Goal: Task Accomplishment & Management: Manage account settings

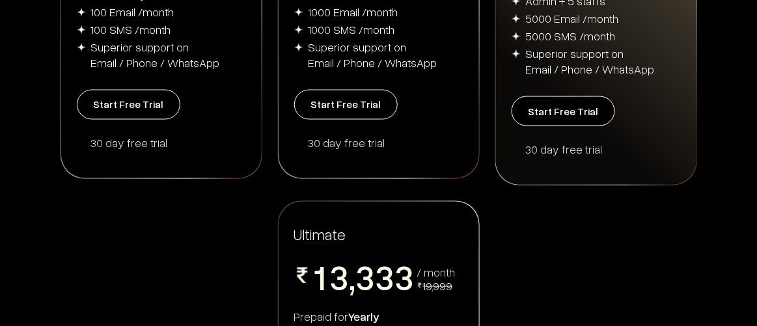
scroll to position [473, 0]
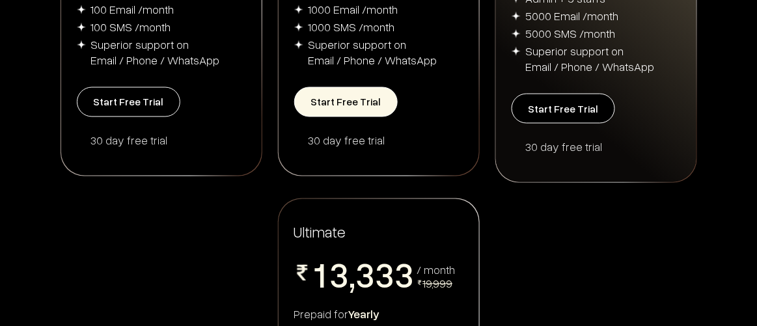
click at [359, 98] on button "Start Free Trial" at bounding box center [346, 102] width 104 height 30
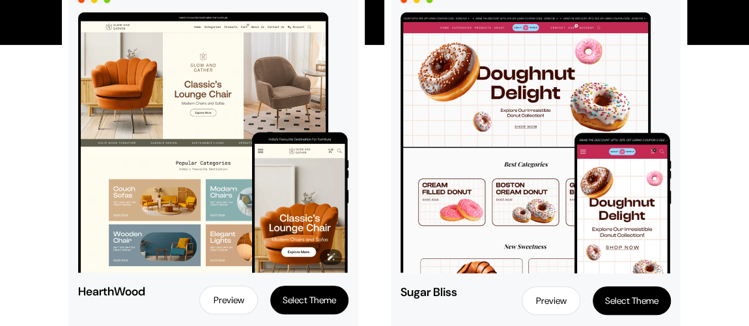
click at [252, 100] on img at bounding box center [213, 142] width 270 height 261
click at [309, 305] on button "Select Theme" at bounding box center [309, 300] width 78 height 29
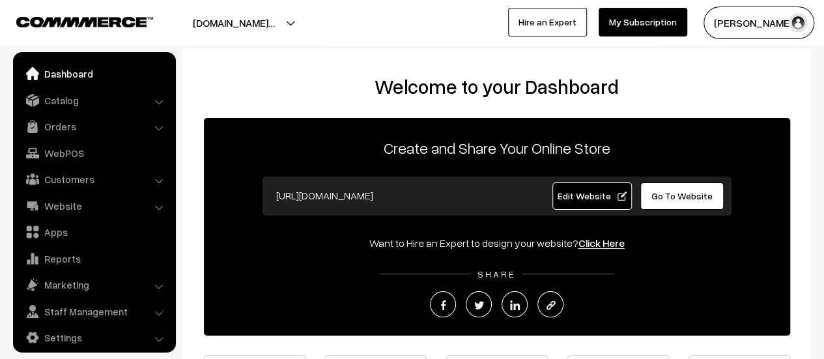
scroll to position [9, 0]
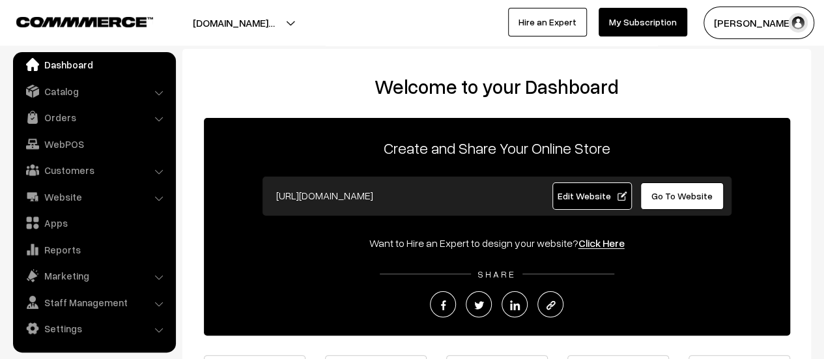
click at [572, 193] on span "Edit Website" at bounding box center [592, 195] width 70 height 11
drag, startPoint x: 472, startPoint y: 192, endPoint x: 264, endPoint y: 192, distance: 207.8
click at [264, 192] on div "[URL][DOMAIN_NAME]" at bounding box center [398, 195] width 277 height 27
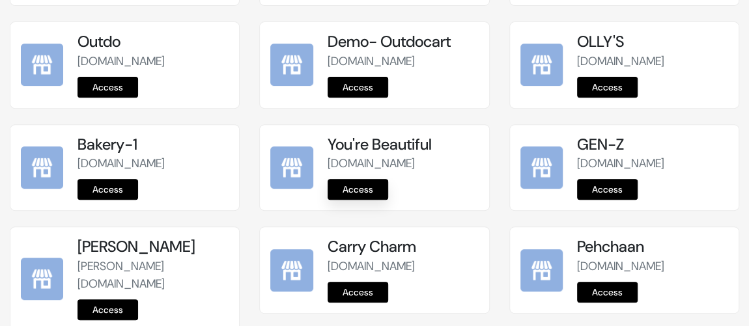
scroll to position [414, 0]
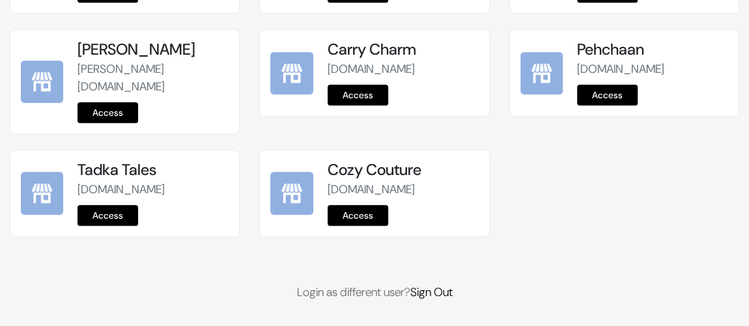
click at [360, 226] on link "Access" at bounding box center [358, 215] width 61 height 21
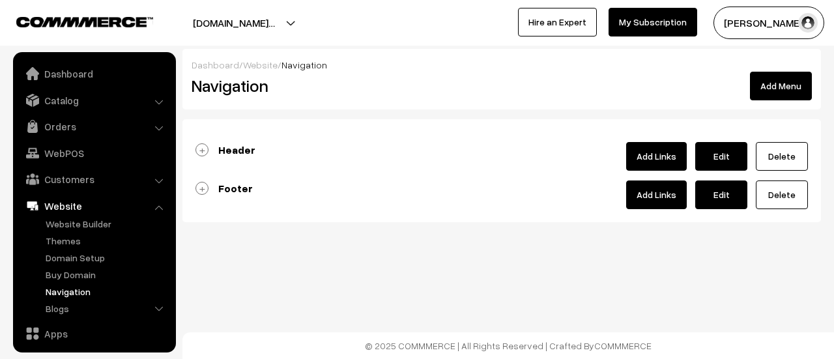
scroll to position [111, 0]
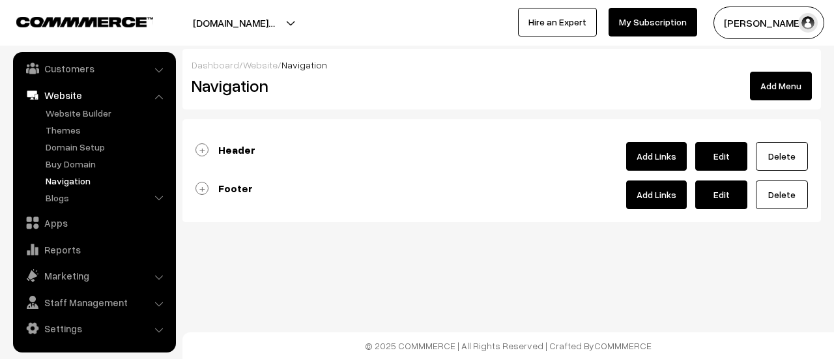
click at [664, 154] on link "Add Links" at bounding box center [656, 156] width 61 height 29
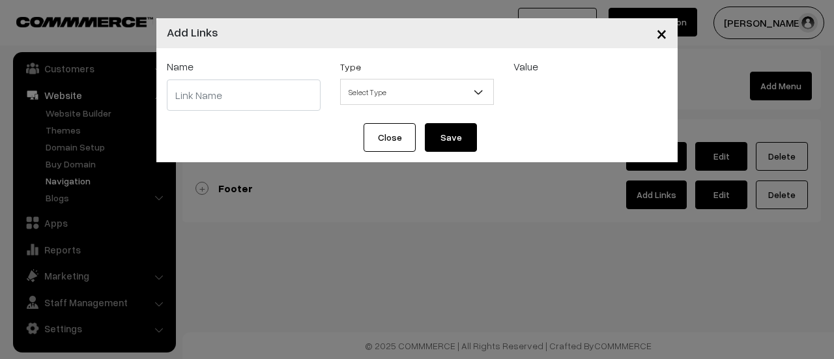
click at [282, 92] on input "text" at bounding box center [244, 94] width 154 height 31
click at [377, 133] on button "Close" at bounding box center [389, 137] width 52 height 29
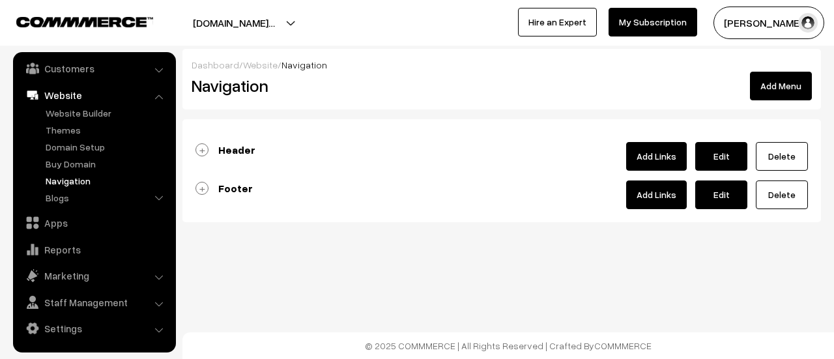
click at [201, 149] on link "Header" at bounding box center [225, 149] width 60 height 13
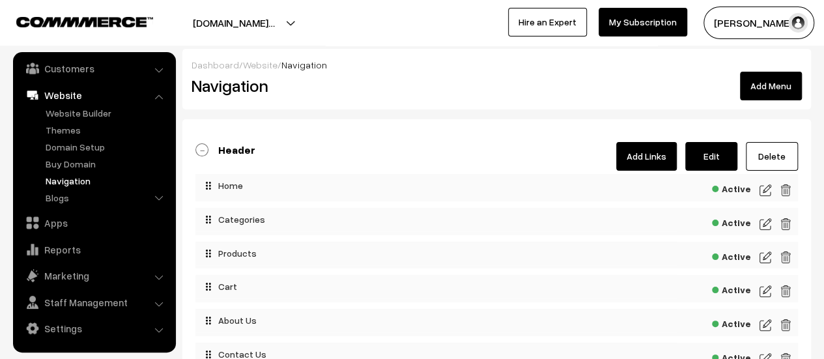
click at [763, 193] on img at bounding box center [765, 190] width 12 height 16
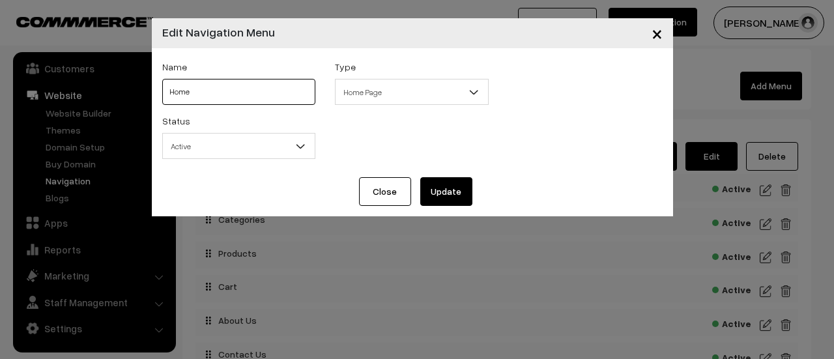
click at [201, 96] on input "Home" at bounding box center [239, 92] width 154 height 26
type input "MEN"
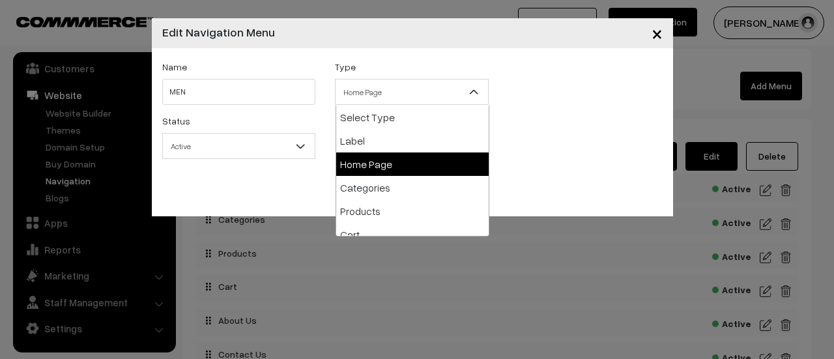
click at [358, 94] on span "Home Page" at bounding box center [411, 92] width 152 height 23
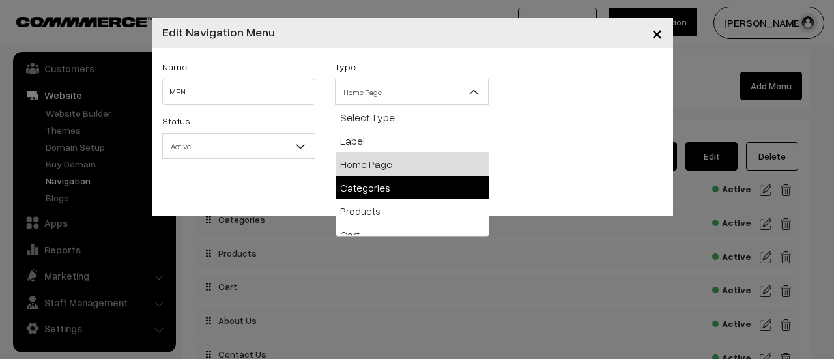
select select "categories"
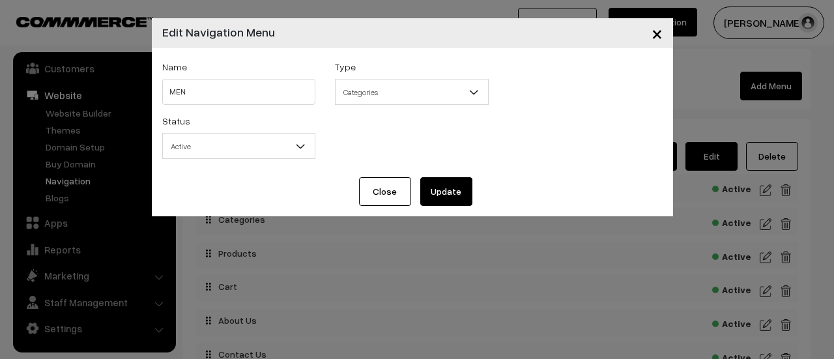
click at [460, 134] on div "Status Active Inactive Active" at bounding box center [412, 140] width 520 height 54
click at [298, 149] on b at bounding box center [300, 145] width 13 height 13
click at [447, 187] on button "Update" at bounding box center [446, 191] width 52 height 29
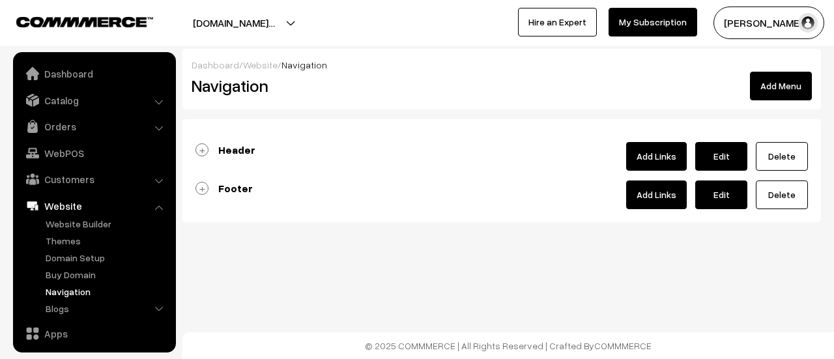
scroll to position [111, 0]
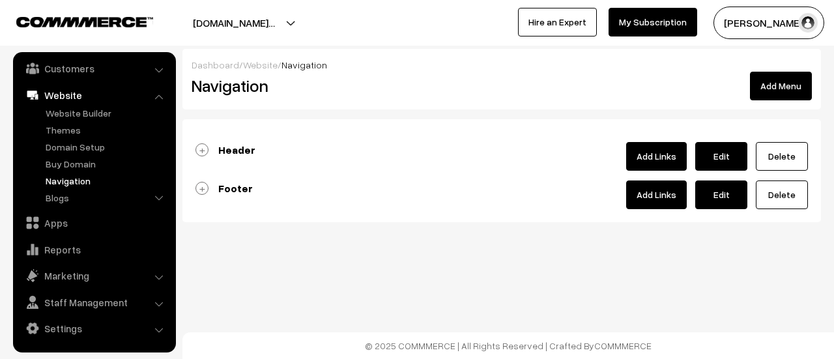
click at [203, 148] on link "Header" at bounding box center [225, 149] width 60 height 13
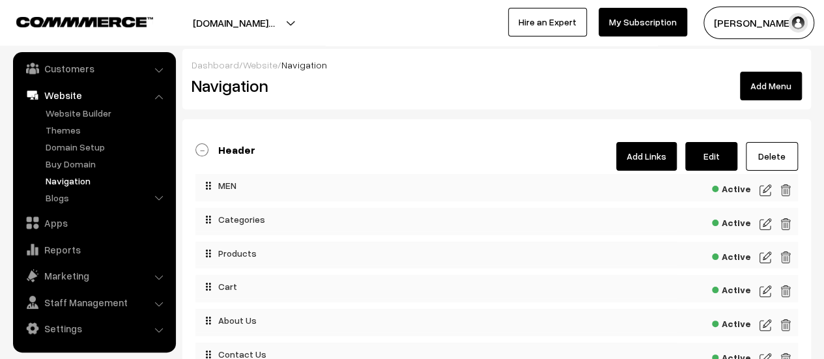
click at [765, 223] on img at bounding box center [765, 224] width 12 height 16
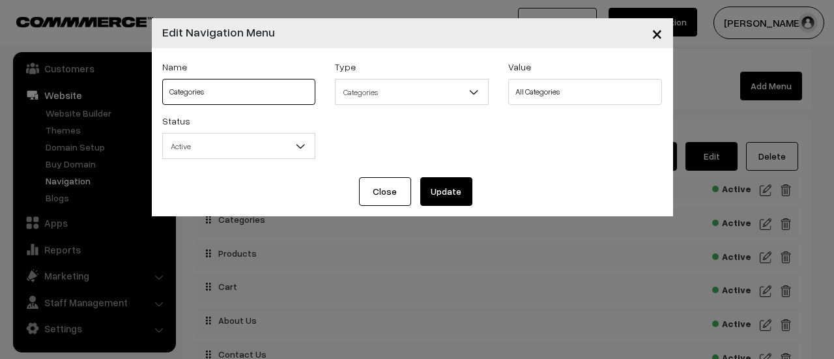
click at [275, 91] on input "Categories" at bounding box center [239, 92] width 154 height 26
type input "WOMEN"
click at [408, 89] on span "Categories" at bounding box center [411, 92] width 152 height 23
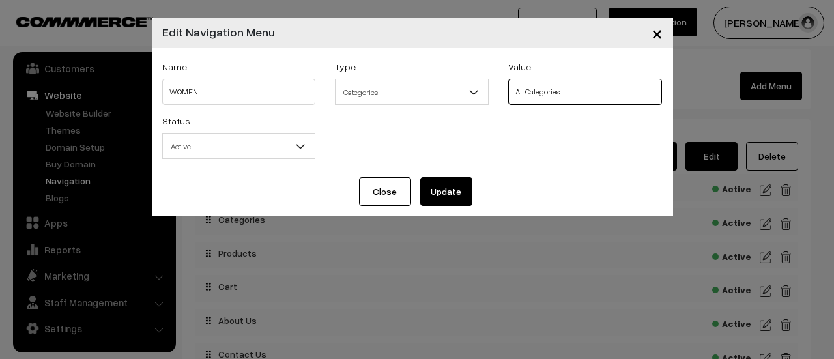
click at [558, 93] on select "All Categories" at bounding box center [585, 92] width 154 height 26
click at [508, 79] on select "All Categories" at bounding box center [585, 92] width 154 height 26
click at [500, 150] on div "Status Active Inactive Active" at bounding box center [412, 140] width 520 height 54
click at [442, 102] on span "Categories" at bounding box center [411, 92] width 152 height 23
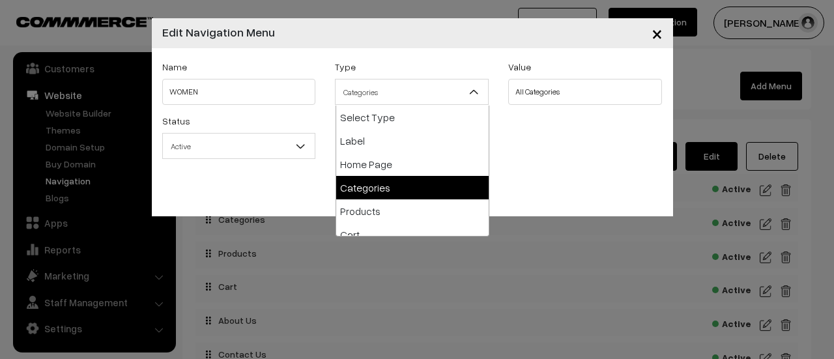
click at [572, 119] on div "Status Active Inactive Active" at bounding box center [412, 140] width 520 height 54
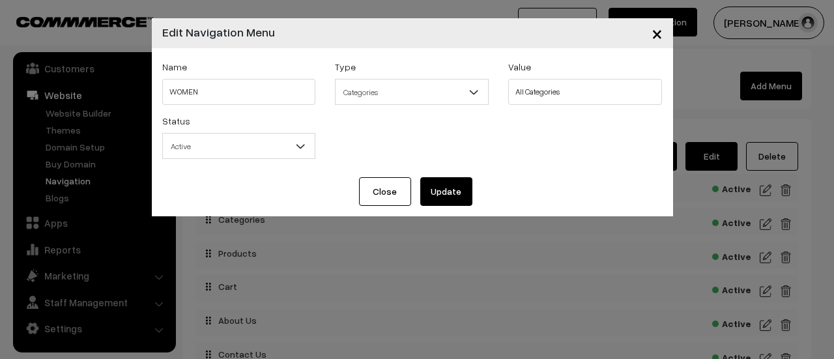
click at [449, 193] on button "Update" at bounding box center [446, 191] width 52 height 29
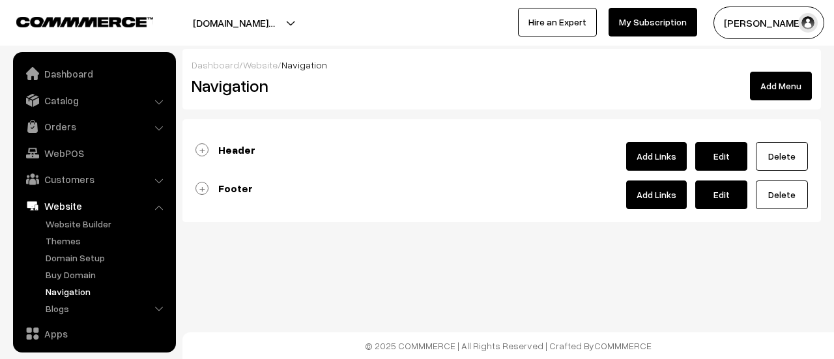
scroll to position [111, 0]
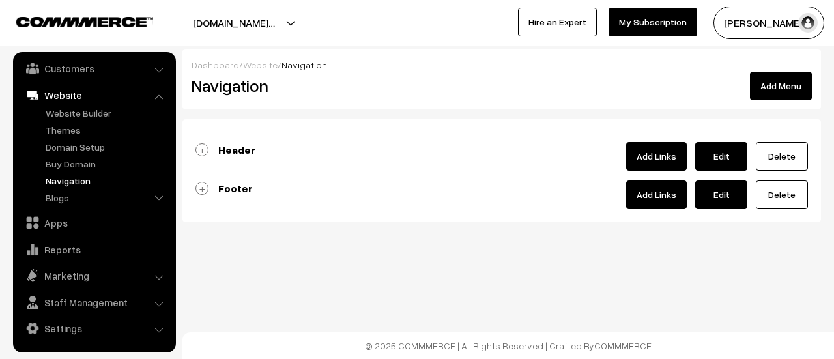
click at [201, 148] on link "Header" at bounding box center [225, 149] width 60 height 13
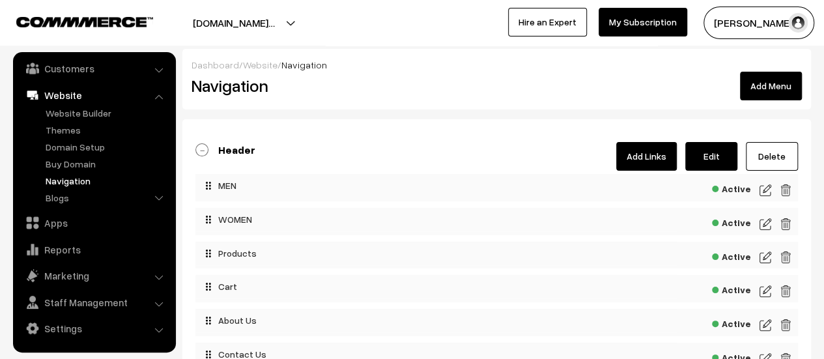
click at [765, 185] on img at bounding box center [765, 190] width 12 height 16
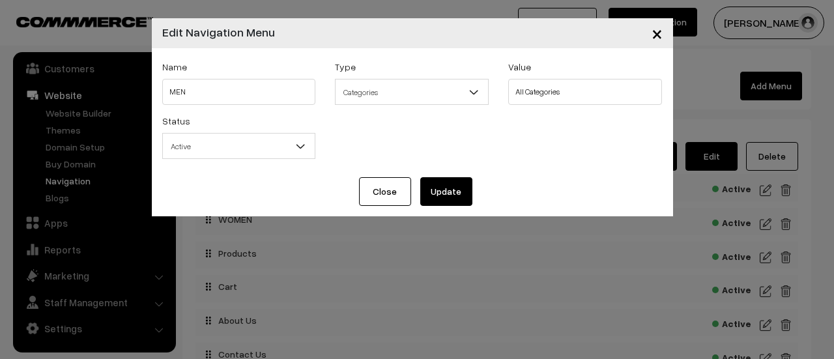
click at [451, 186] on button "Update" at bounding box center [446, 191] width 52 height 29
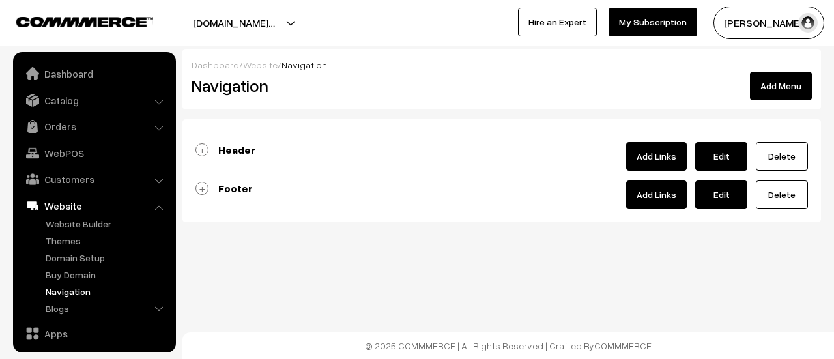
scroll to position [111, 0]
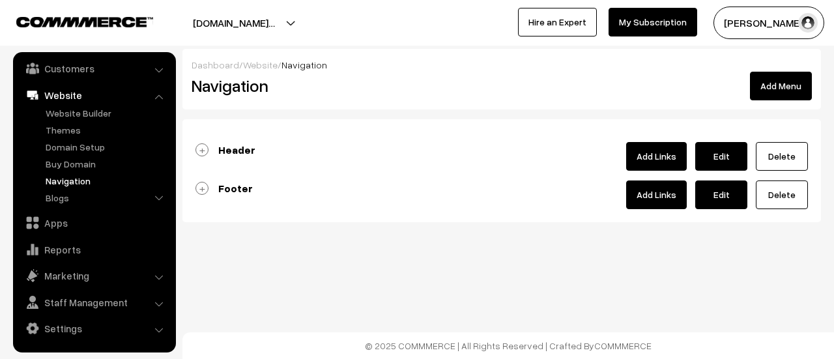
click at [201, 153] on link "Header" at bounding box center [225, 149] width 60 height 13
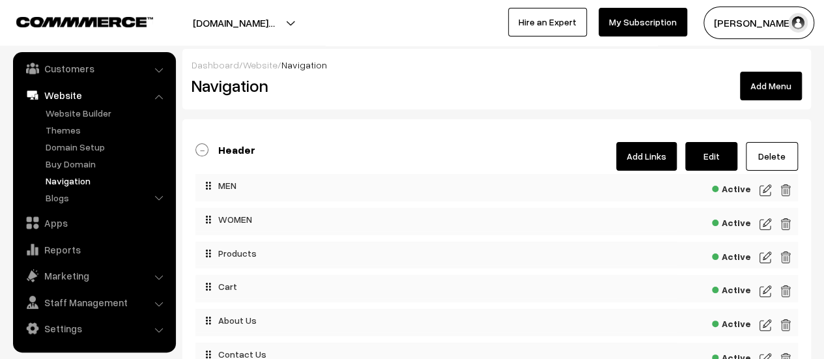
click at [763, 262] on img at bounding box center [765, 257] width 12 height 16
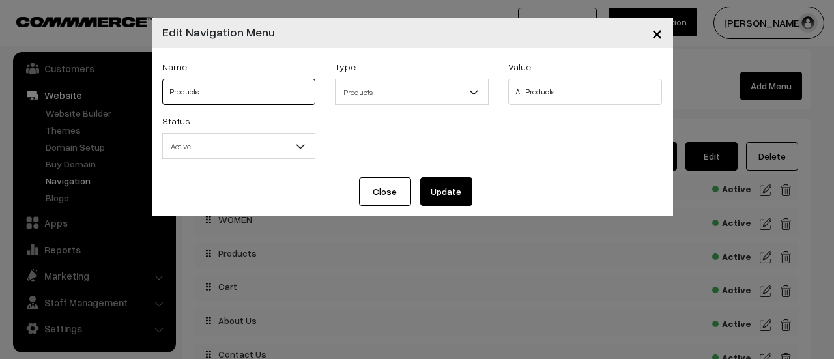
click at [296, 96] on input "Products" at bounding box center [239, 92] width 154 height 26
type input "KIDS"
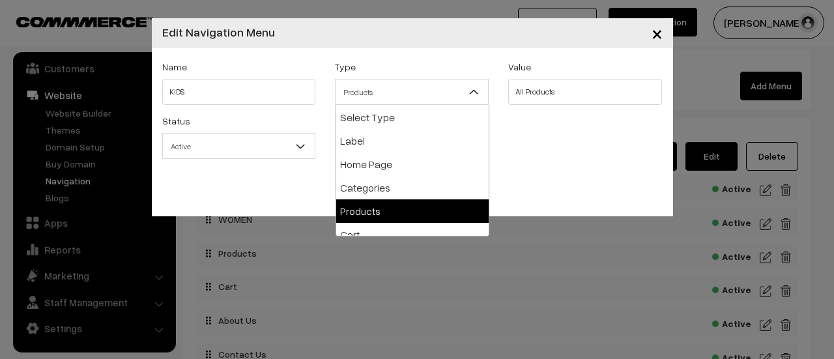
click at [434, 102] on span "Products" at bounding box center [411, 92] width 152 height 23
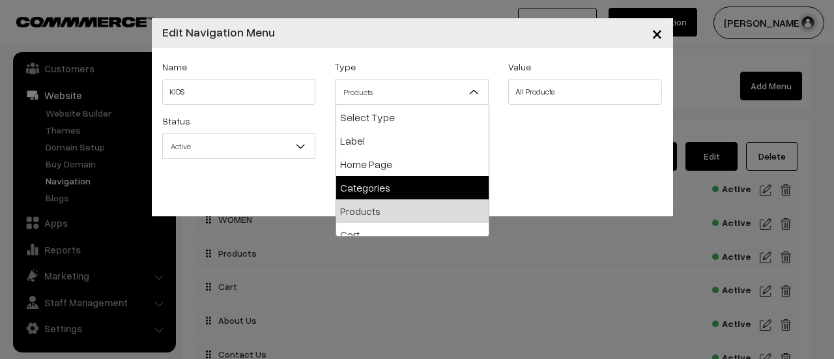
select select "categories"
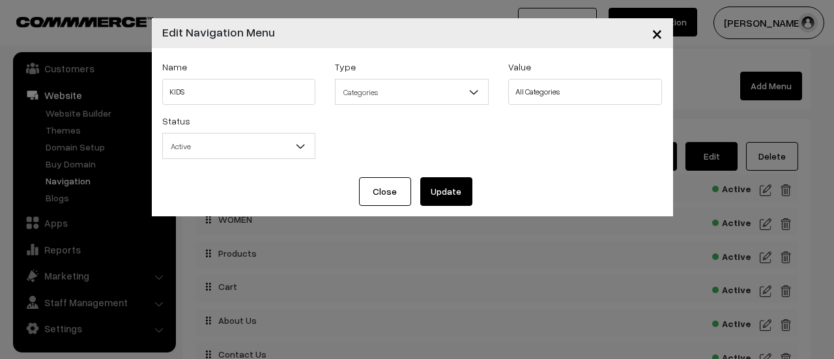
click at [453, 191] on button "Update" at bounding box center [446, 191] width 52 height 29
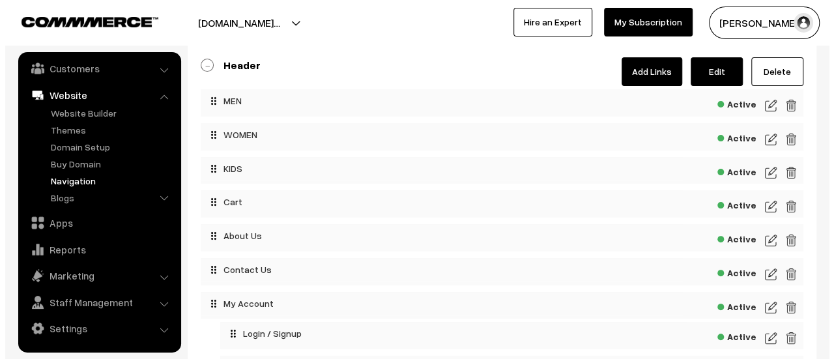
scroll to position [21, 0]
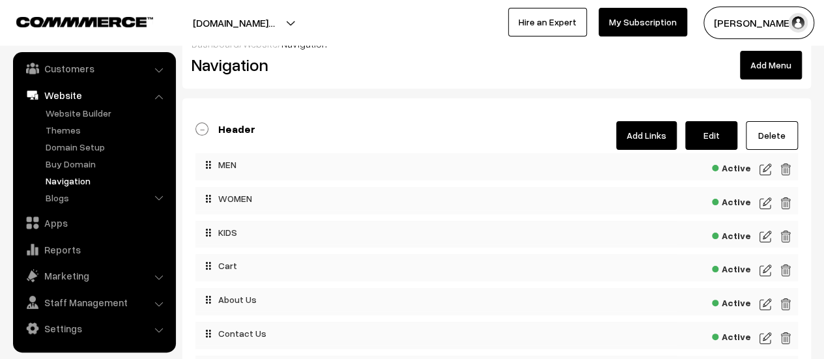
click at [666, 132] on link "Add Links" at bounding box center [646, 135] width 61 height 29
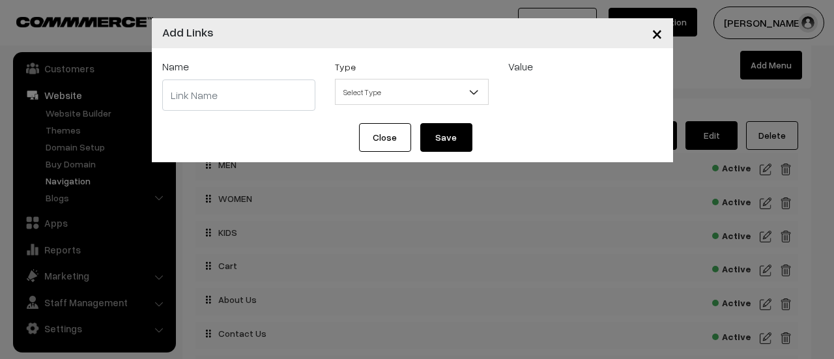
click at [274, 94] on input "text" at bounding box center [239, 94] width 154 height 31
type input "FOOTWEAR"
click at [384, 94] on span "Select Type" at bounding box center [411, 92] width 152 height 23
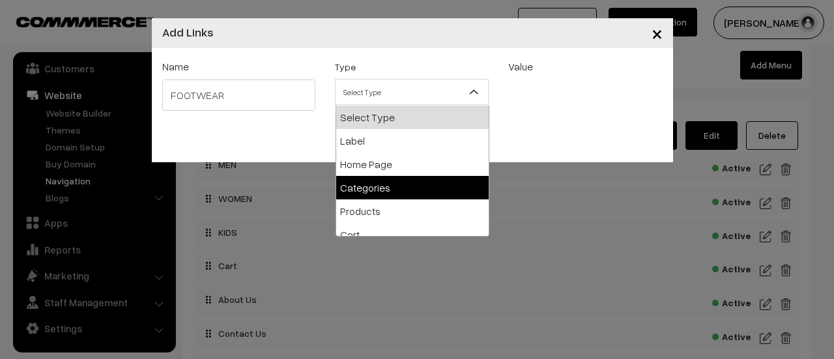
select select "categories"
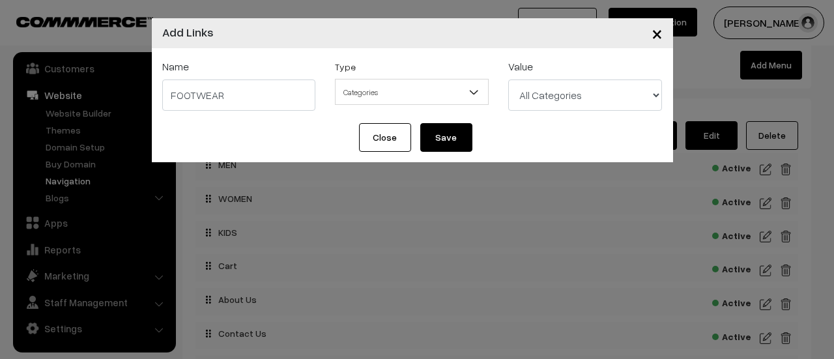
click at [451, 143] on button "Save" at bounding box center [446, 137] width 52 height 29
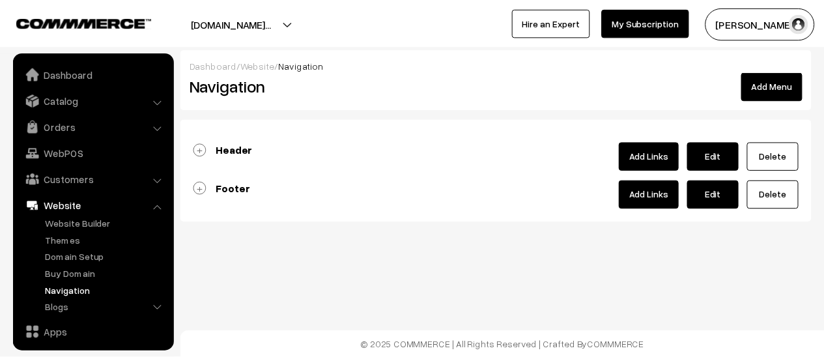
scroll to position [111, 0]
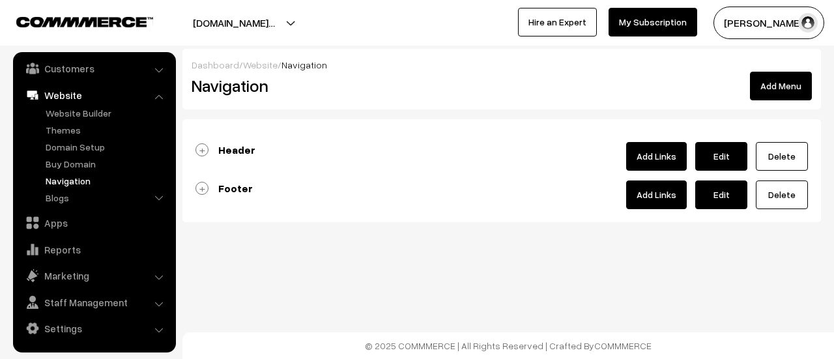
click at [201, 145] on link "Header" at bounding box center [225, 149] width 60 height 13
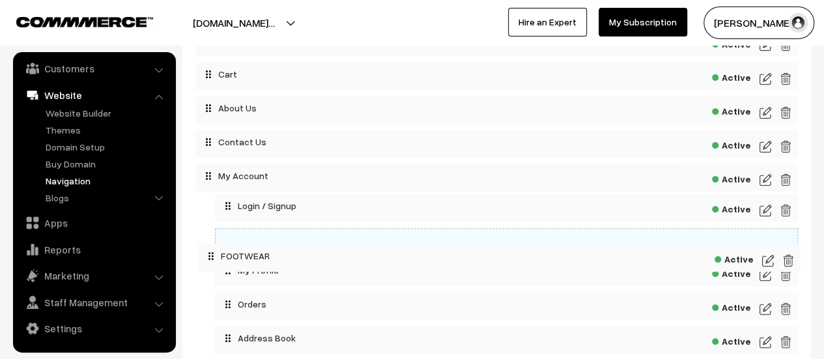
scroll to position [182, 0]
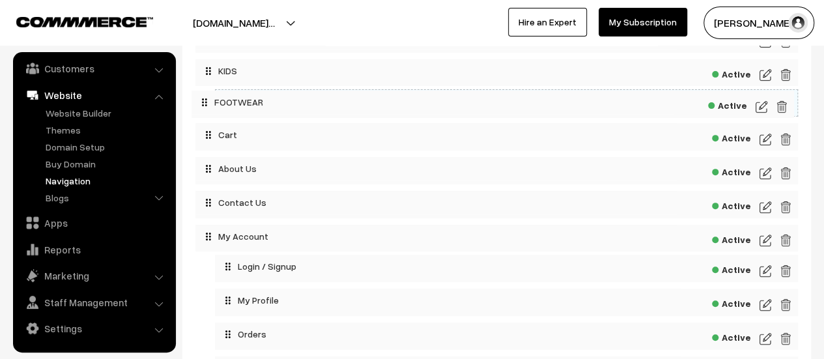
drag, startPoint x: 210, startPoint y: 204, endPoint x: 206, endPoint y: 96, distance: 108.2
drag, startPoint x: 227, startPoint y: 101, endPoint x: 198, endPoint y: 96, distance: 29.8
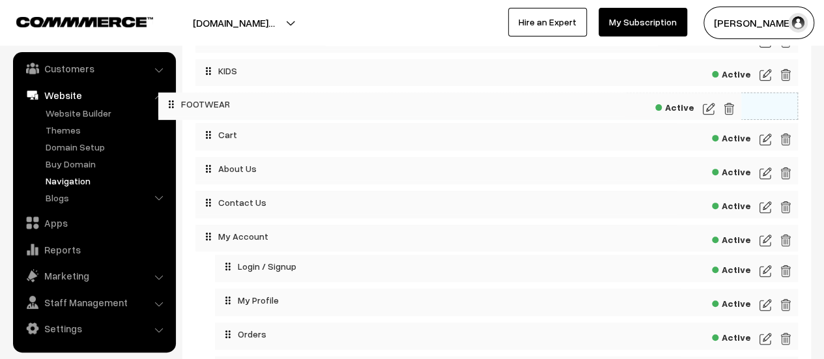
drag, startPoint x: 231, startPoint y: 98, endPoint x: 175, endPoint y: 98, distance: 56.0
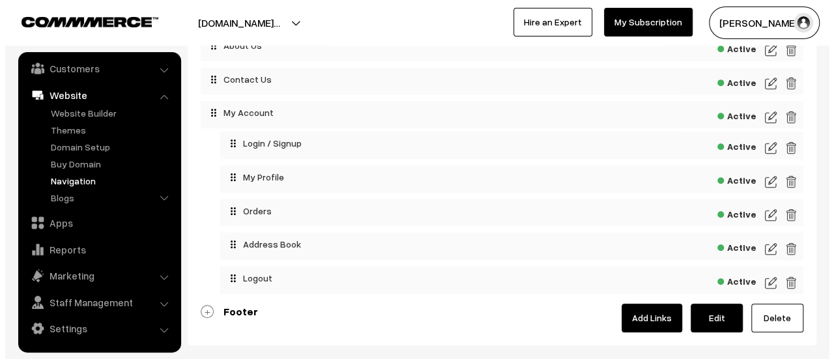
scroll to position [185, 0]
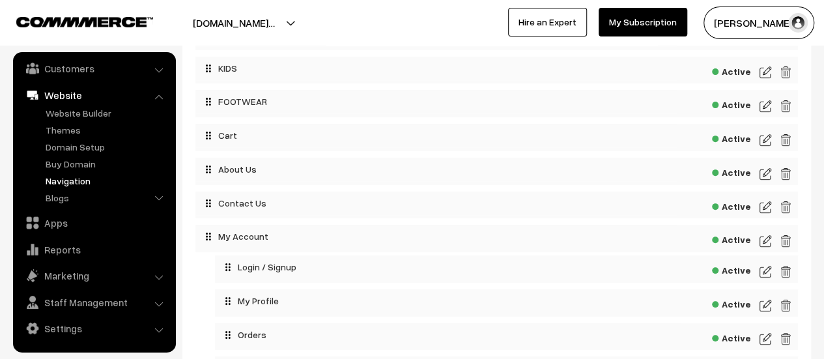
click at [767, 170] on img at bounding box center [765, 174] width 12 height 16
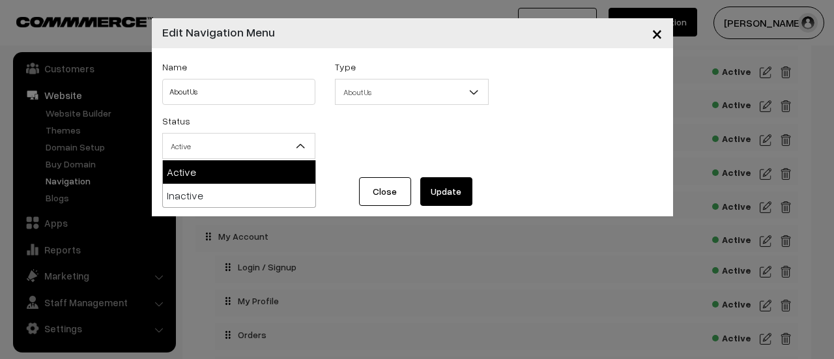
click at [309, 135] on span at bounding box center [305, 150] width 13 height 33
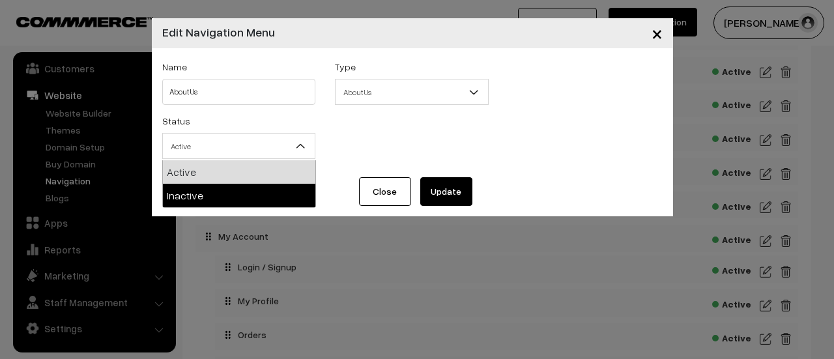
select select "2"
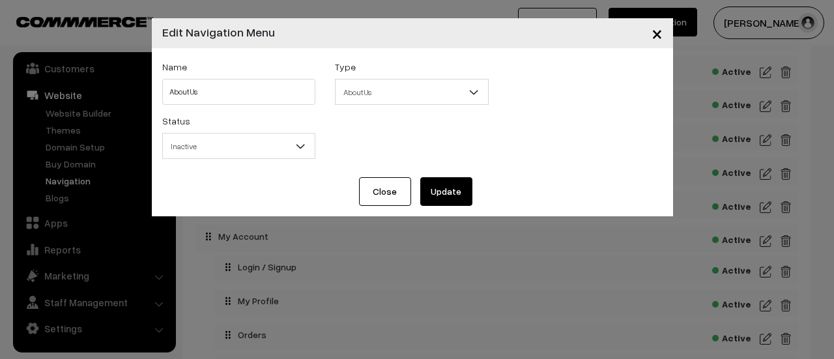
click at [450, 197] on button "Update" at bounding box center [446, 191] width 52 height 29
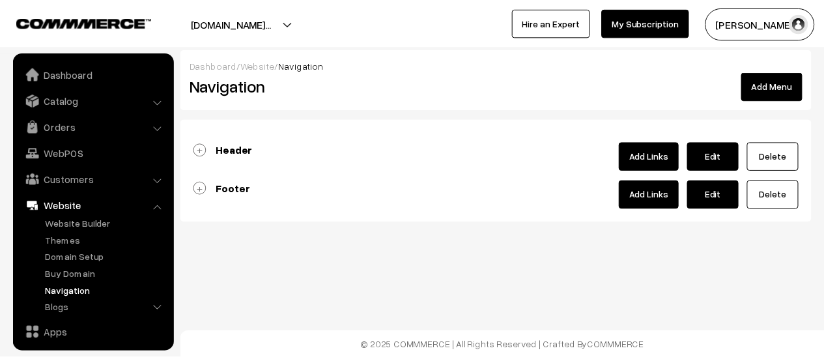
scroll to position [111, 0]
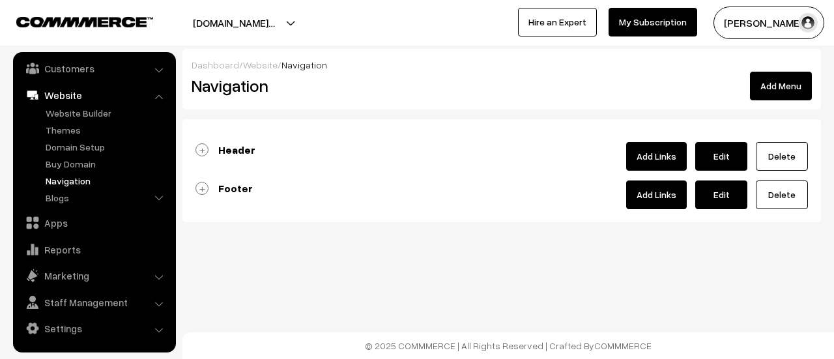
click at [200, 145] on link "Header" at bounding box center [225, 149] width 60 height 13
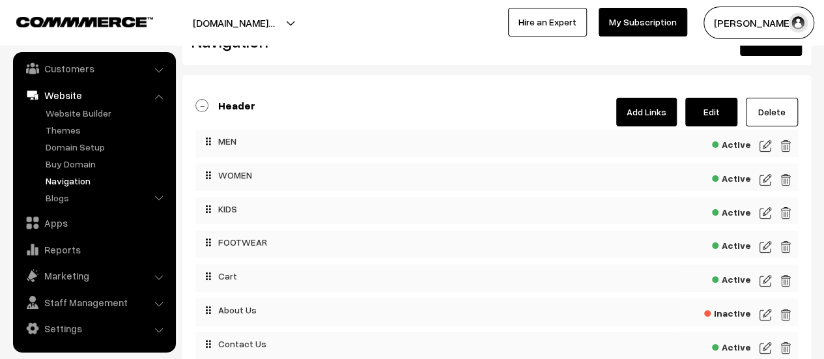
scroll to position [65, 0]
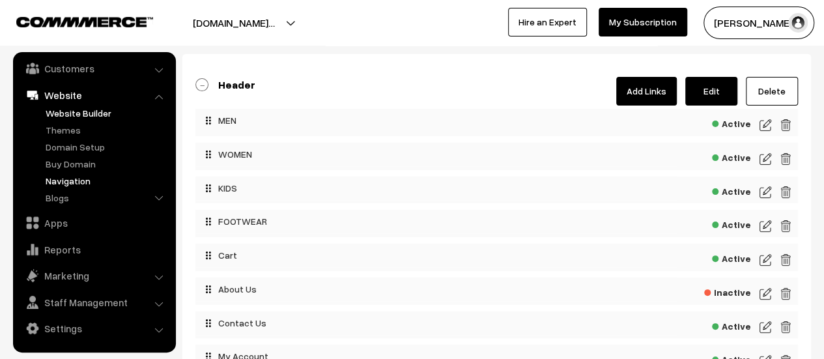
click at [73, 113] on link "Website Builder" at bounding box center [106, 113] width 129 height 14
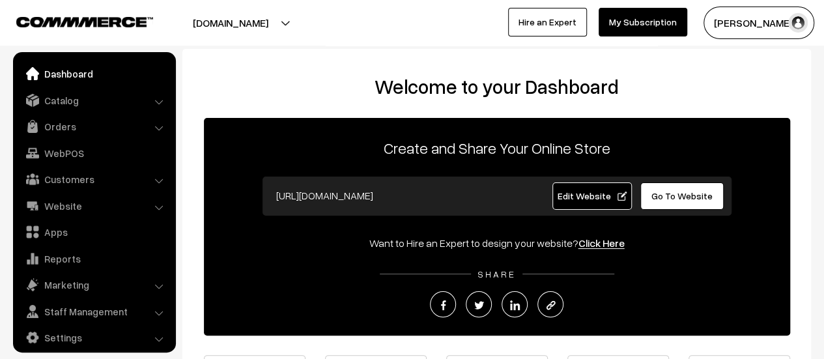
scroll to position [9, 0]
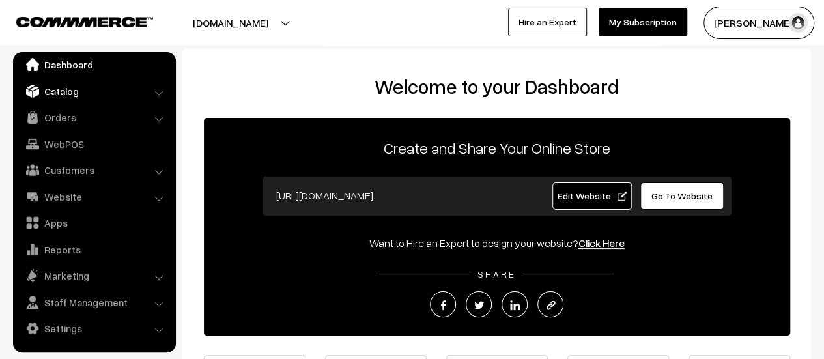
click at [62, 89] on link "Catalog" at bounding box center [93, 90] width 155 height 23
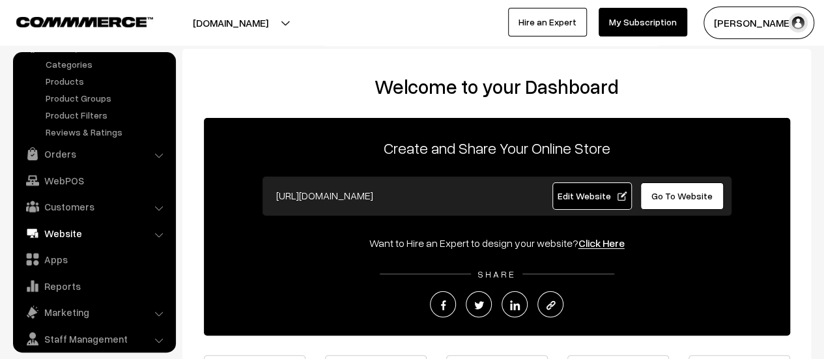
scroll to position [91, 0]
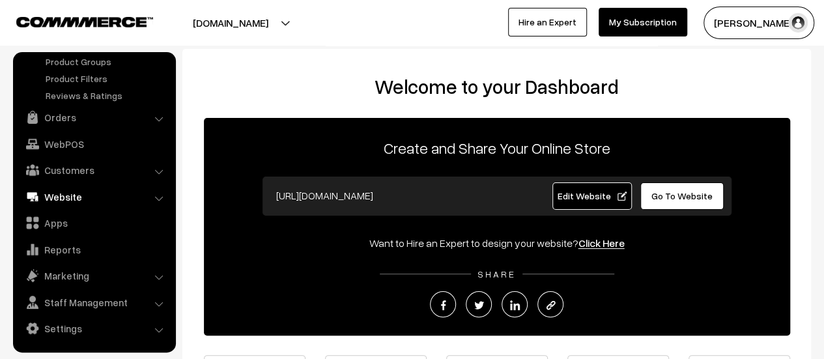
click at [71, 194] on link "Website" at bounding box center [93, 196] width 155 height 23
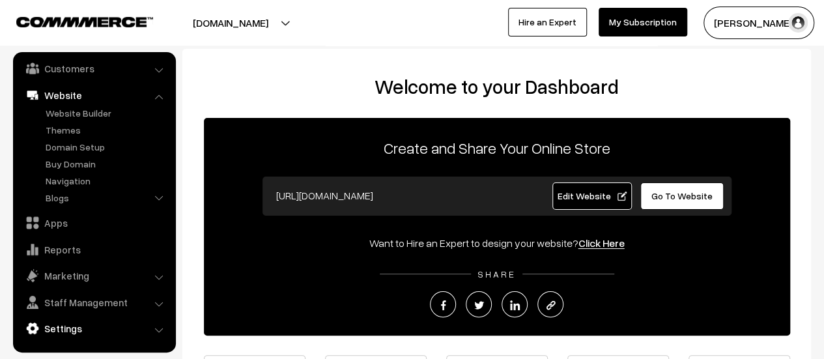
click at [85, 329] on link "Settings" at bounding box center [93, 328] width 155 height 23
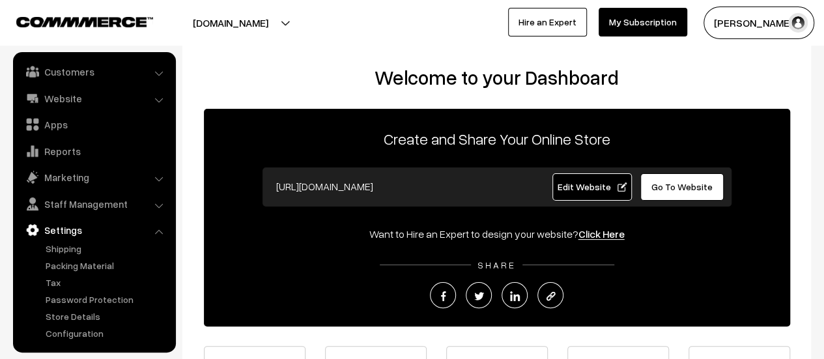
scroll to position [195, 0]
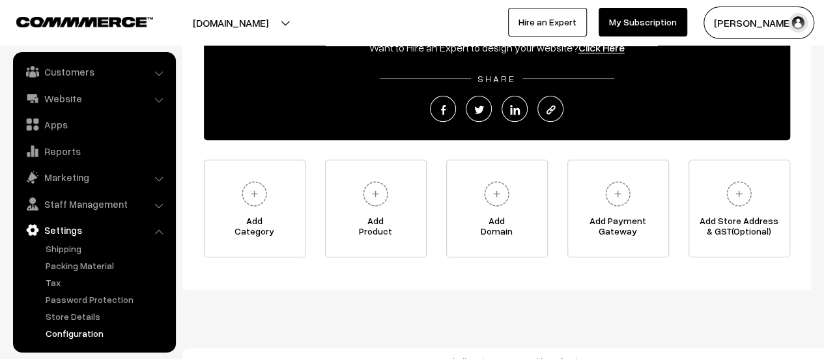
click at [76, 328] on link "Configuration" at bounding box center [106, 333] width 129 height 14
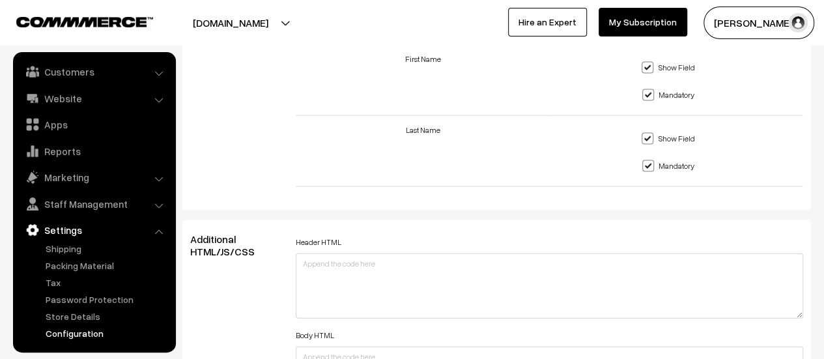
scroll to position [1498, 0]
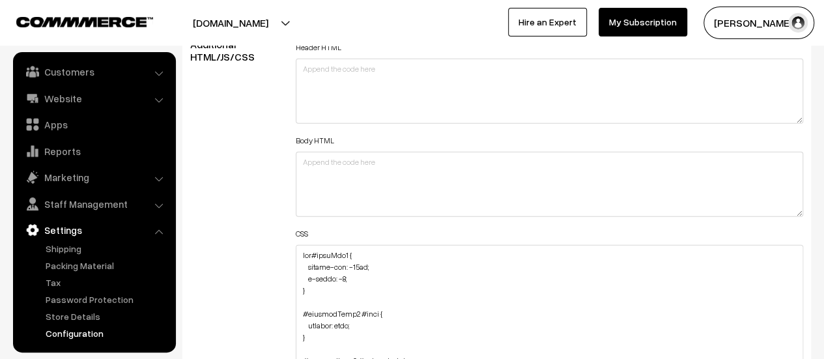
drag, startPoint x: 799, startPoint y: 305, endPoint x: 783, endPoint y: 382, distance: 78.6
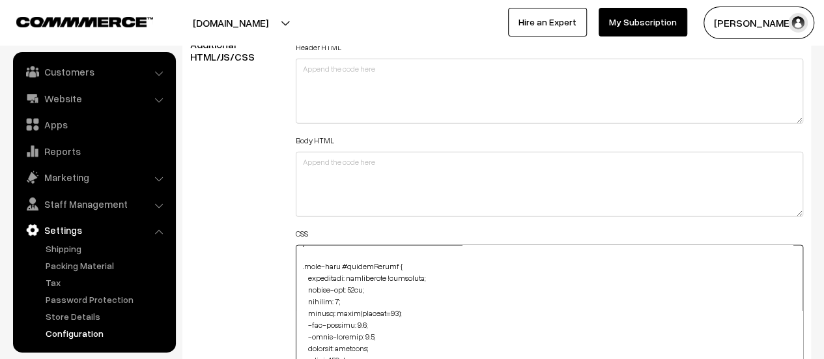
scroll to position [728, 0]
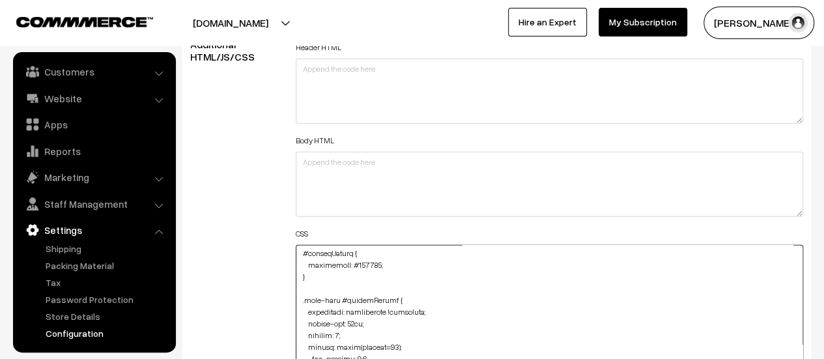
drag, startPoint x: 329, startPoint y: 307, endPoint x: 298, endPoint y: 300, distance: 32.1
click at [298, 300] on textarea "To enrich screen reader interactions, please activate Accessibility in Grammarl…" at bounding box center [549, 316] width 507 height 142
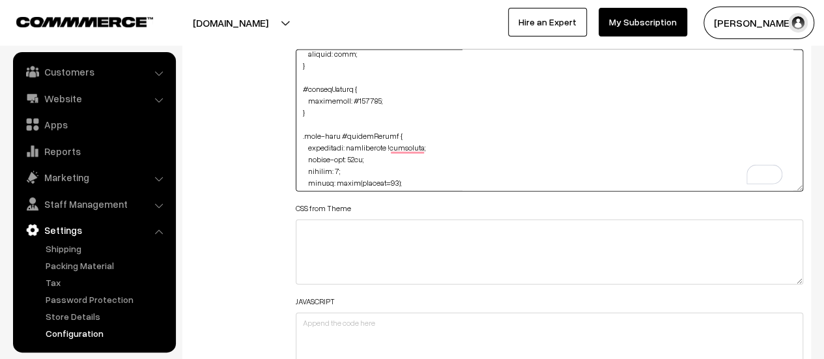
scroll to position [0, 0]
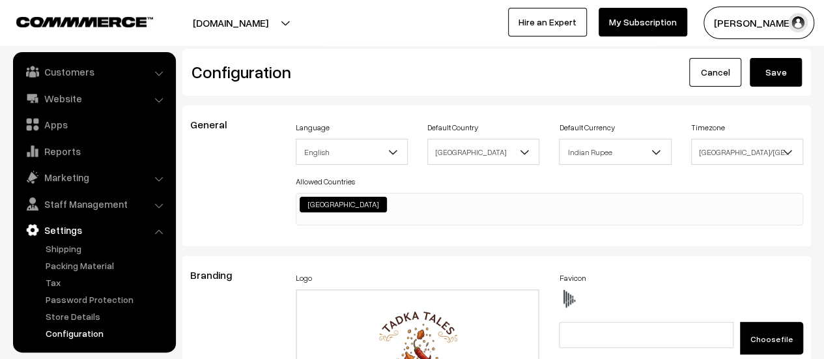
drag, startPoint x: 343, startPoint y: 148, endPoint x: 298, endPoint y: 170, distance: 49.2
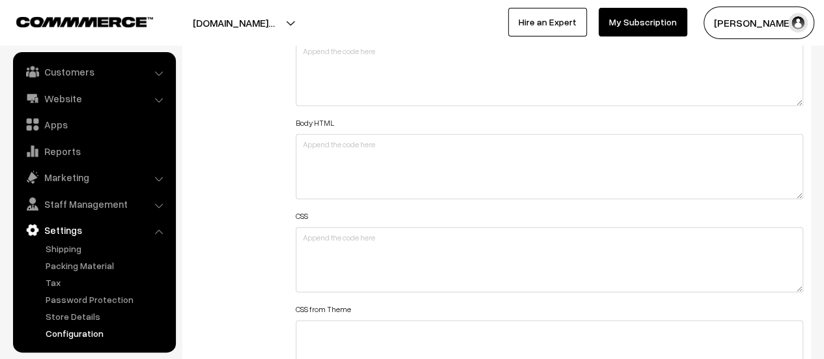
scroll to position [1563, 0]
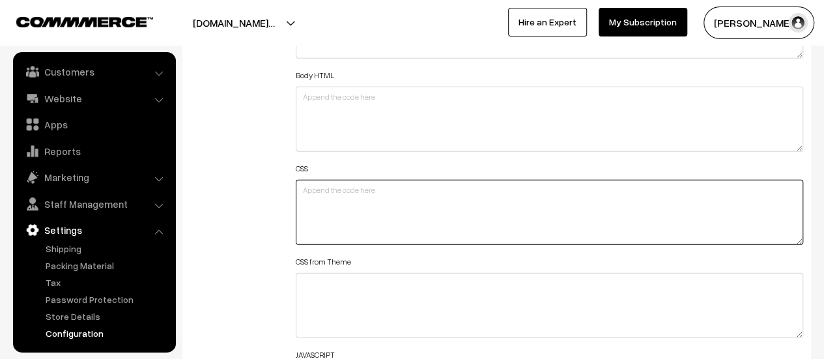
click at [393, 202] on textarea at bounding box center [549, 212] width 507 height 65
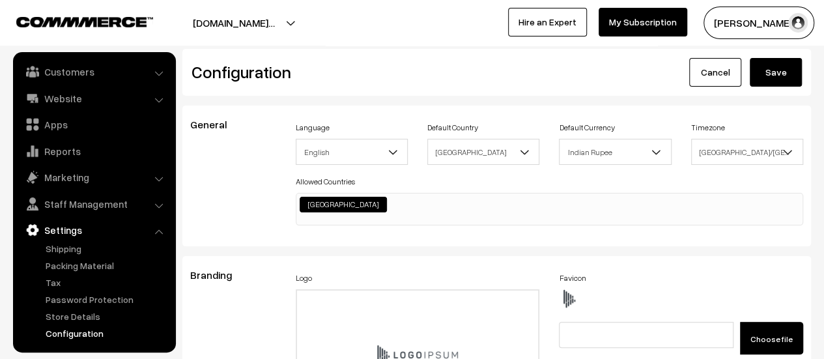
scroll to position [1048, 0]
click at [78, 106] on link "Website" at bounding box center [93, 98] width 155 height 23
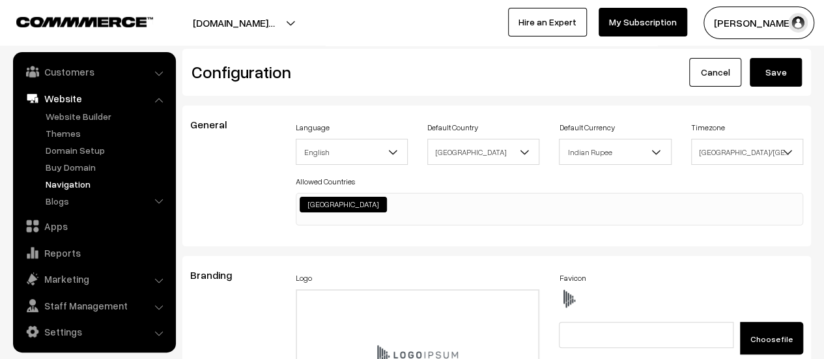
click at [75, 184] on link "Navigation" at bounding box center [106, 184] width 129 height 14
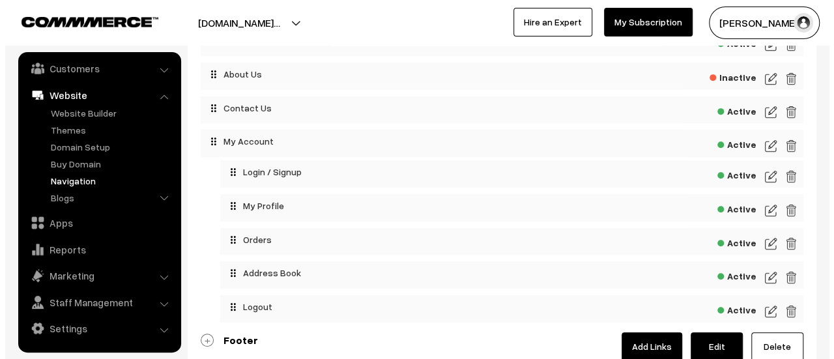
scroll to position [261, 0]
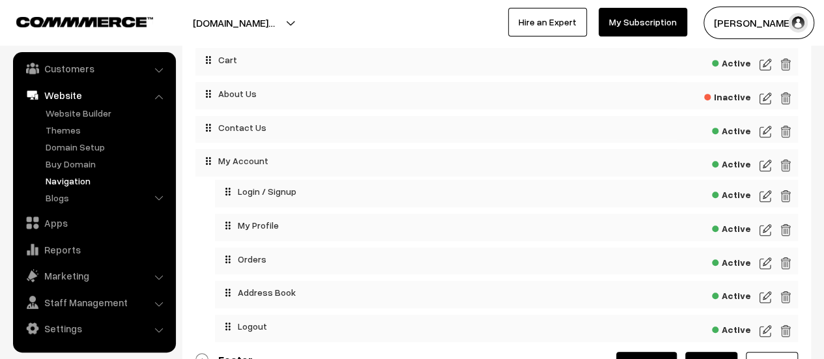
click at [769, 130] on img at bounding box center [765, 132] width 12 height 16
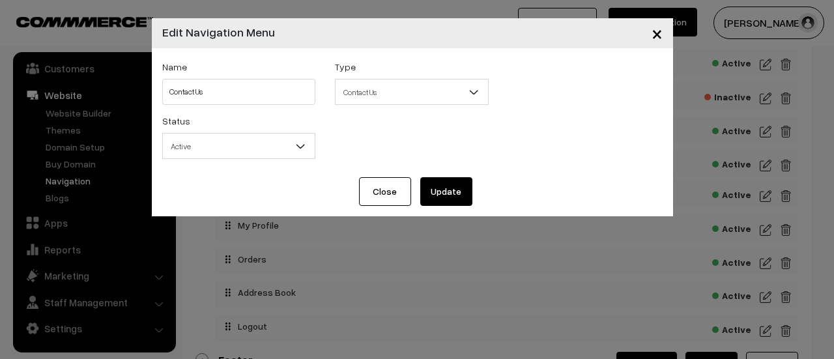
click at [245, 145] on span "Active" at bounding box center [239, 146] width 152 height 23
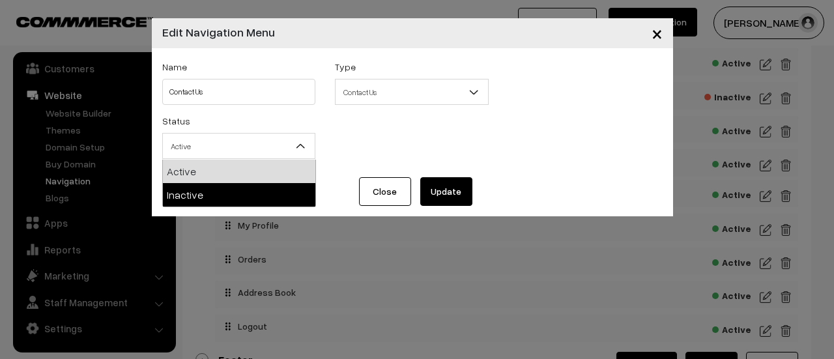
select select "2"
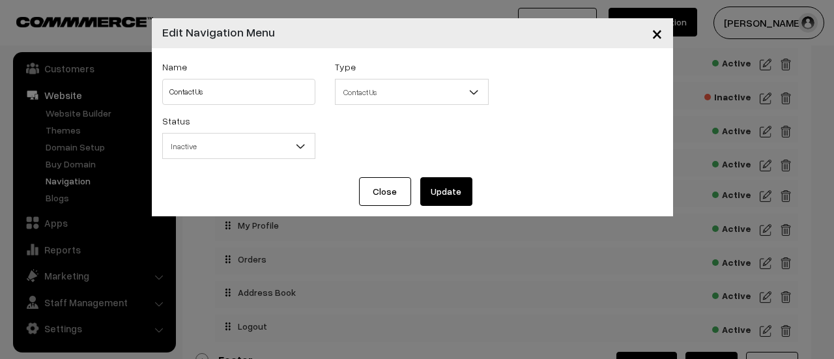
click at [444, 196] on button "Update" at bounding box center [446, 191] width 52 height 29
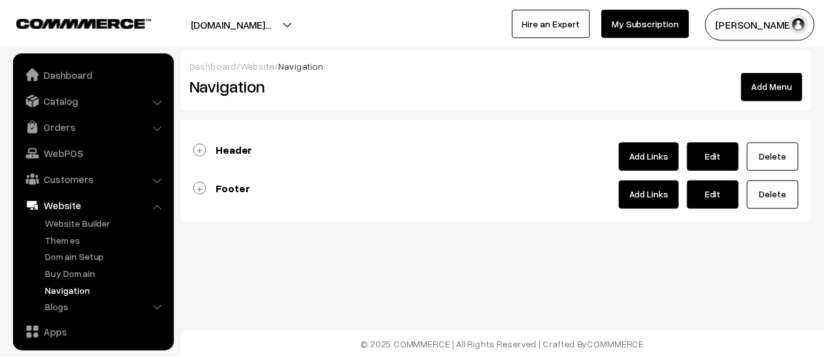
scroll to position [111, 0]
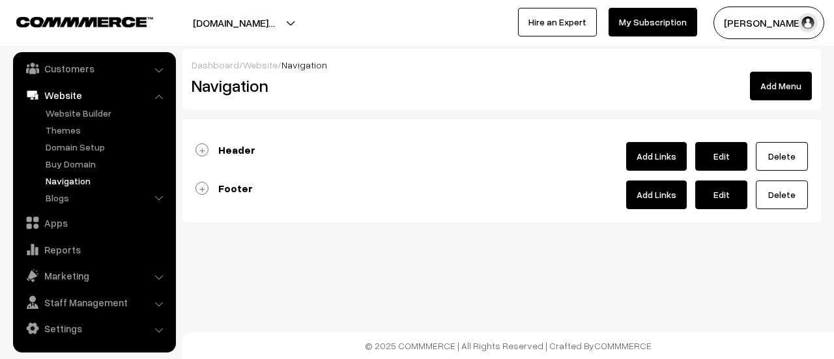
click at [202, 147] on link "Header" at bounding box center [225, 149] width 60 height 13
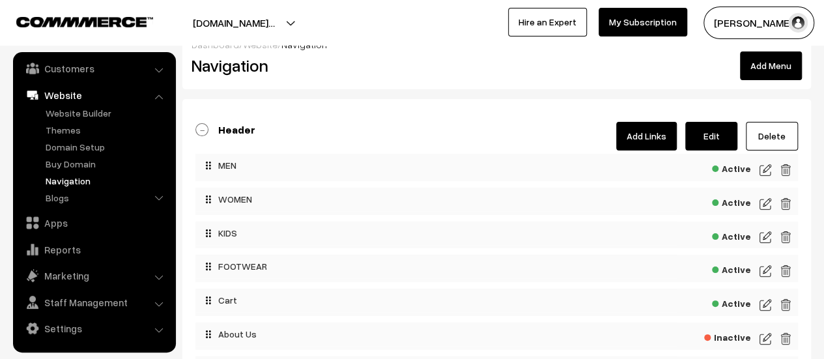
scroll to position [261, 0]
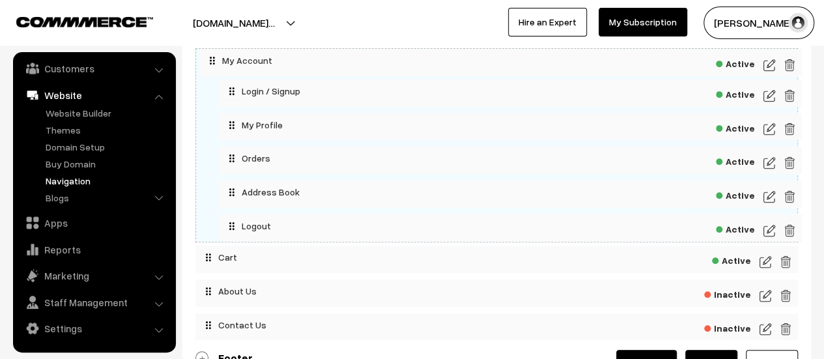
drag, startPoint x: 208, startPoint y: 156, endPoint x: 212, endPoint y: 51, distance: 104.3
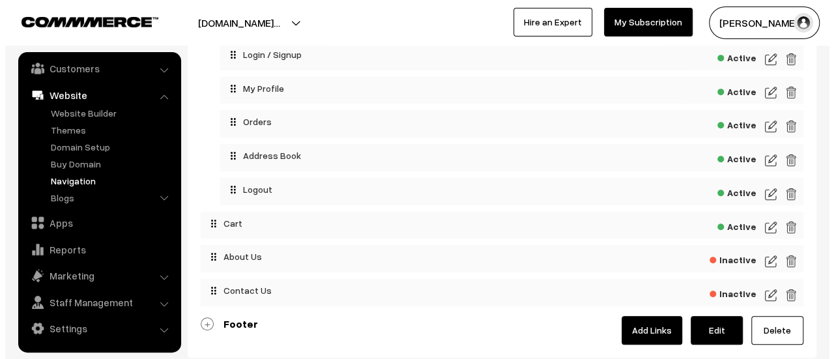
scroll to position [326, 0]
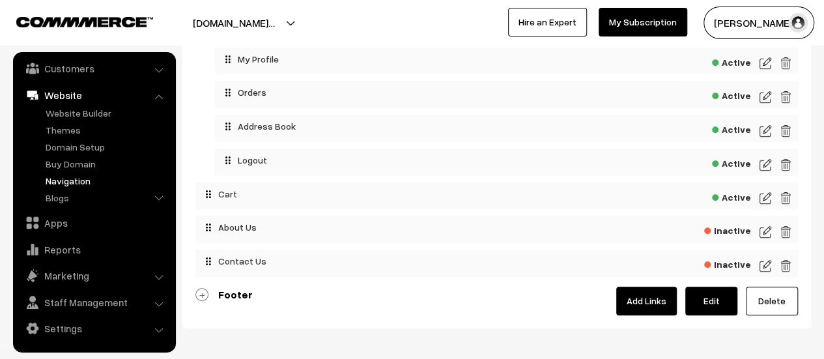
drag, startPoint x: 767, startPoint y: 202, endPoint x: 755, endPoint y: 203, distance: 11.7
click at [767, 202] on img at bounding box center [765, 198] width 12 height 16
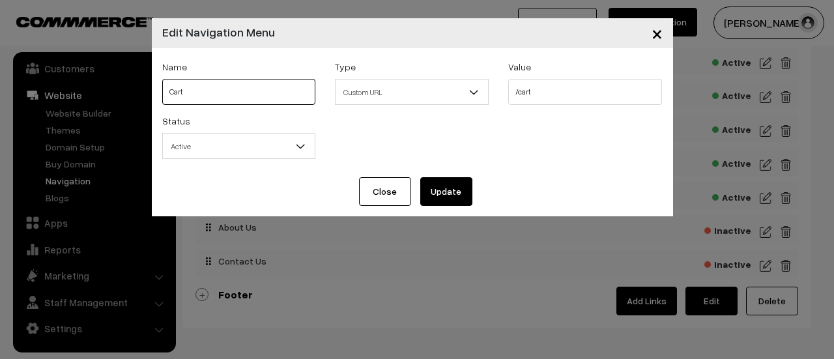
click at [213, 94] on input "Cart" at bounding box center [239, 92] width 154 height 26
type input "CART"
click at [462, 193] on button "Update" at bounding box center [446, 191] width 52 height 29
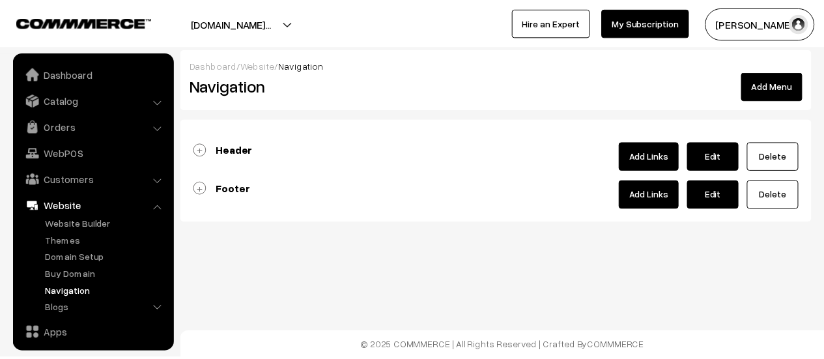
scroll to position [111, 0]
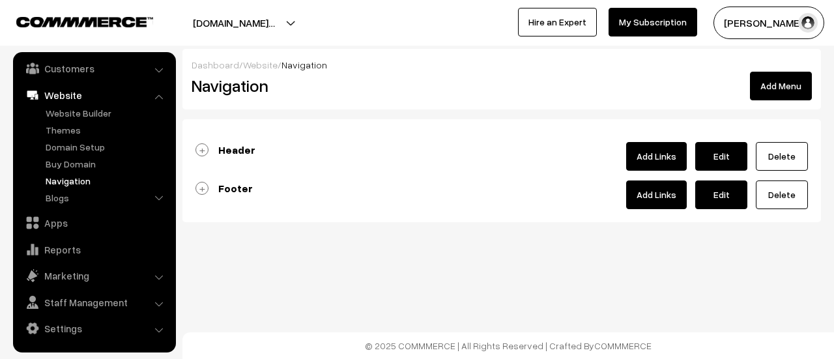
click at [201, 150] on link "Header" at bounding box center [225, 149] width 60 height 13
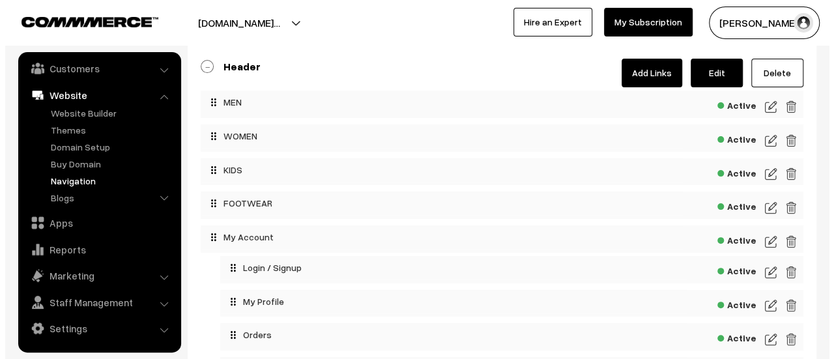
scroll to position [195, 0]
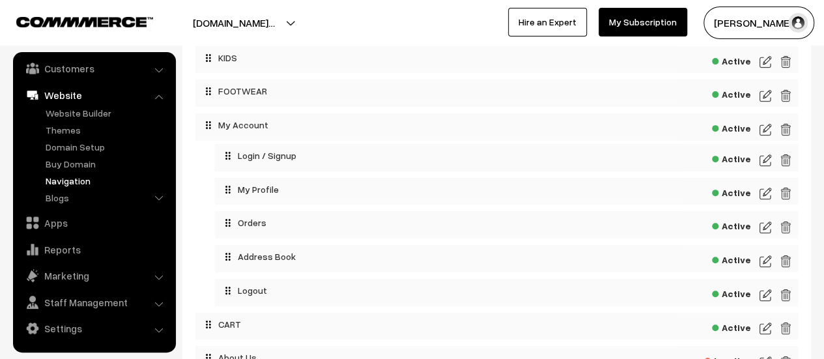
click at [761, 127] on img at bounding box center [765, 130] width 12 height 16
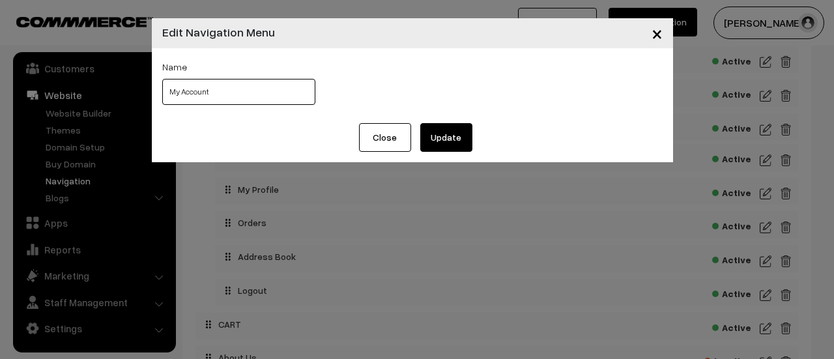
click at [241, 89] on input "My Account" at bounding box center [239, 92] width 154 height 26
type input "MY ACCOUNT"
click at [447, 143] on button "Update" at bounding box center [446, 137] width 52 height 29
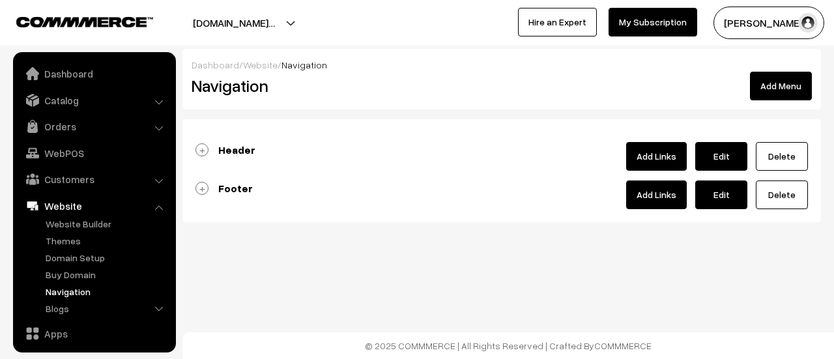
scroll to position [111, 0]
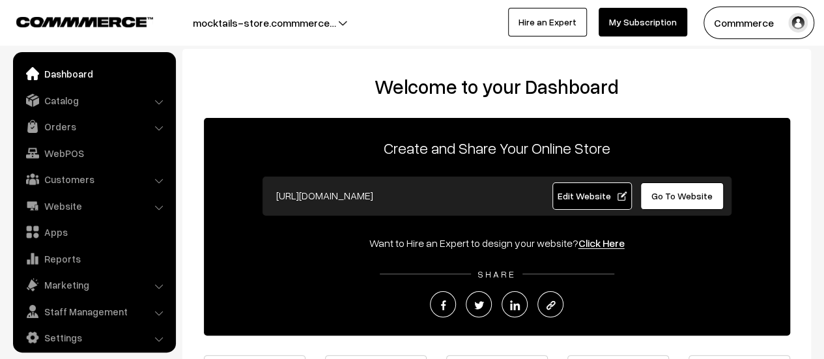
scroll to position [9, 0]
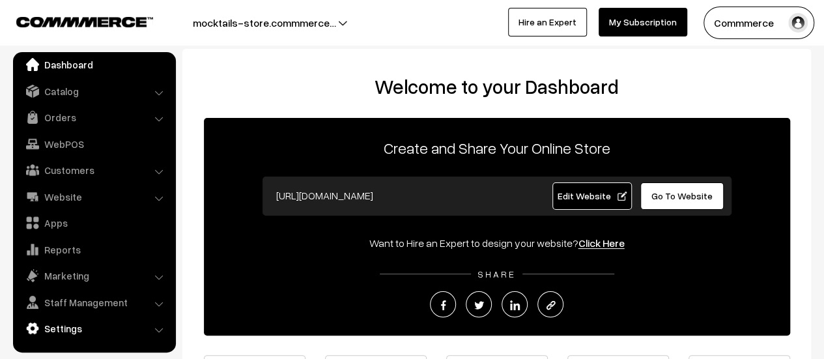
click at [77, 332] on link "Settings" at bounding box center [93, 328] width 155 height 23
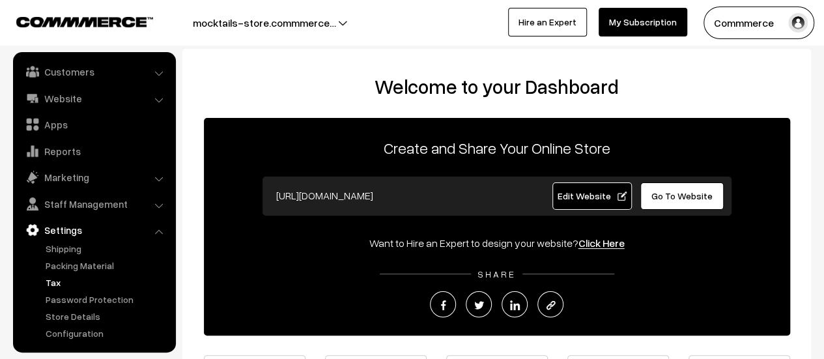
scroll to position [210, 0]
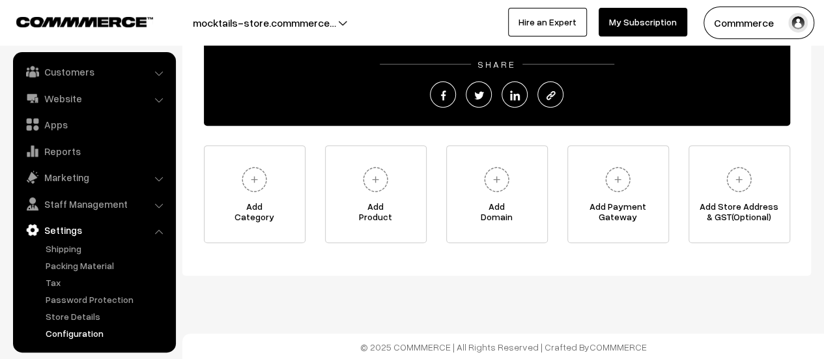
click at [89, 336] on link "Configuration" at bounding box center [106, 333] width 129 height 14
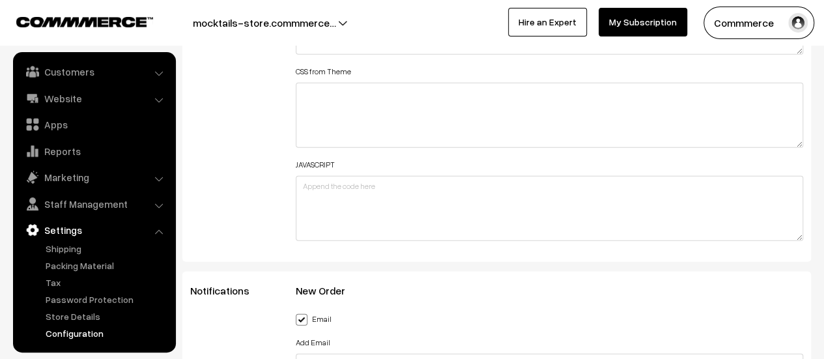
scroll to position [1433, 0]
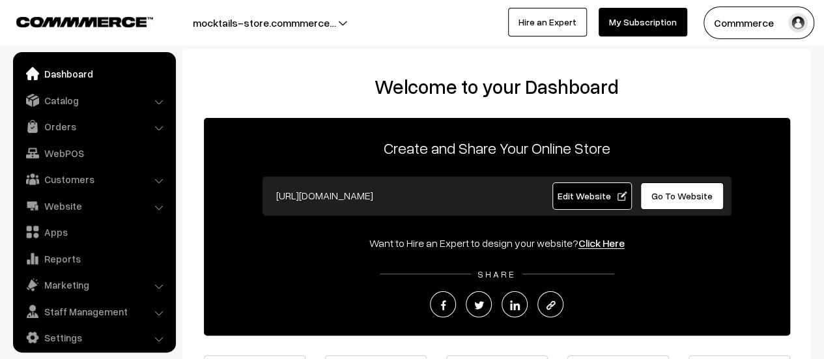
scroll to position [9, 0]
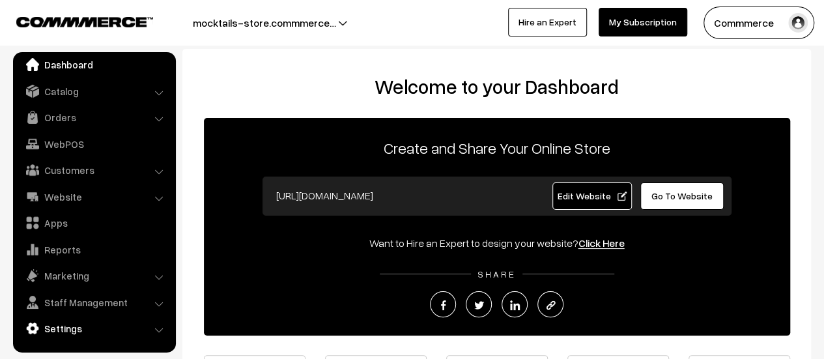
drag, startPoint x: 64, startPoint y: 328, endPoint x: 68, endPoint y: 316, distance: 12.4
click at [64, 328] on link "Settings" at bounding box center [93, 328] width 155 height 23
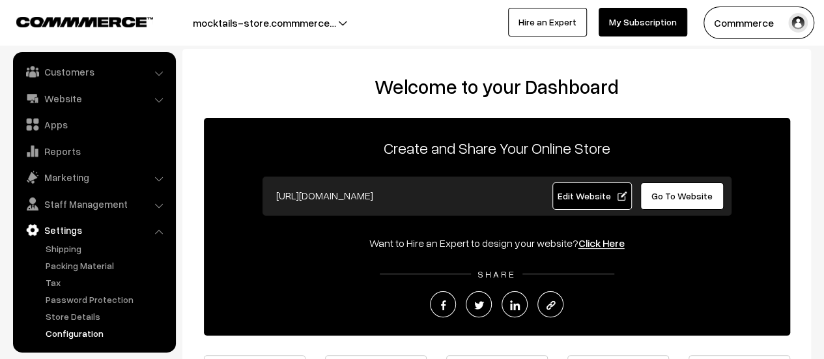
click at [88, 336] on link "Configuration" at bounding box center [106, 333] width 129 height 14
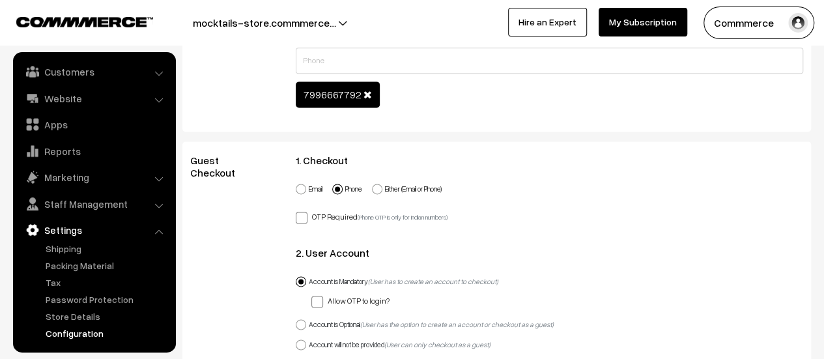
scroll to position [521, 0]
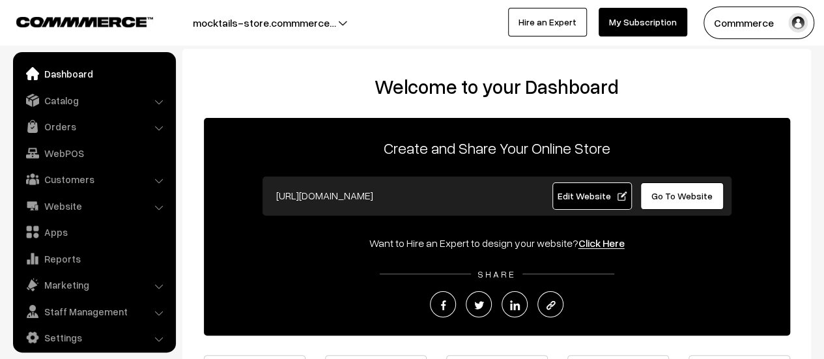
scroll to position [9, 0]
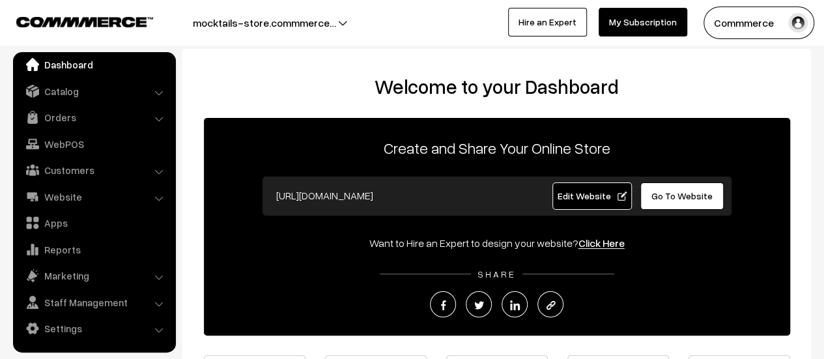
click at [688, 193] on span "Go To Website" at bounding box center [681, 195] width 61 height 11
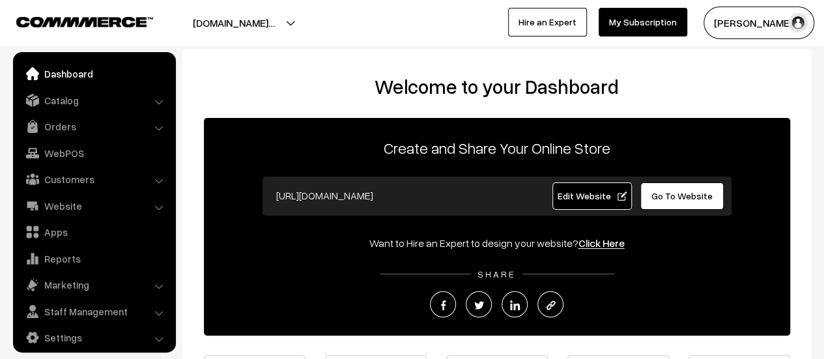
scroll to position [9, 0]
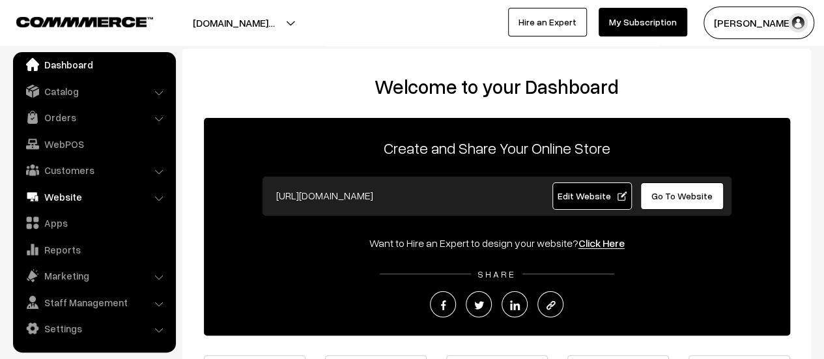
click at [71, 193] on link "Website" at bounding box center [93, 196] width 155 height 23
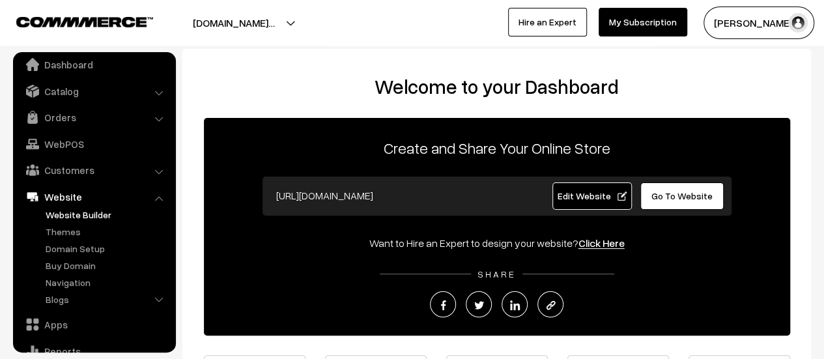
click at [76, 218] on link "Website Builder" at bounding box center [106, 215] width 129 height 14
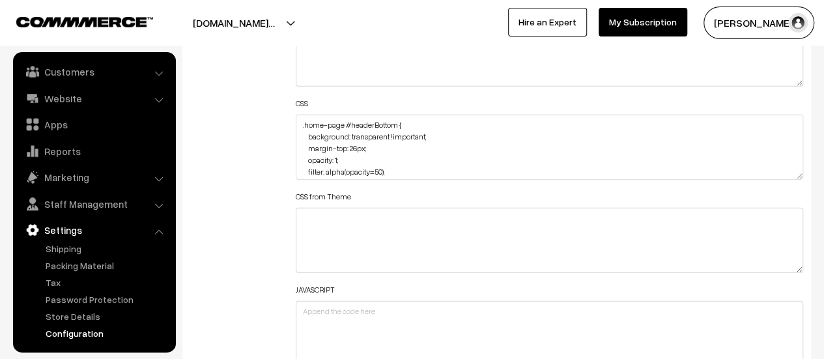
scroll to position [96, 0]
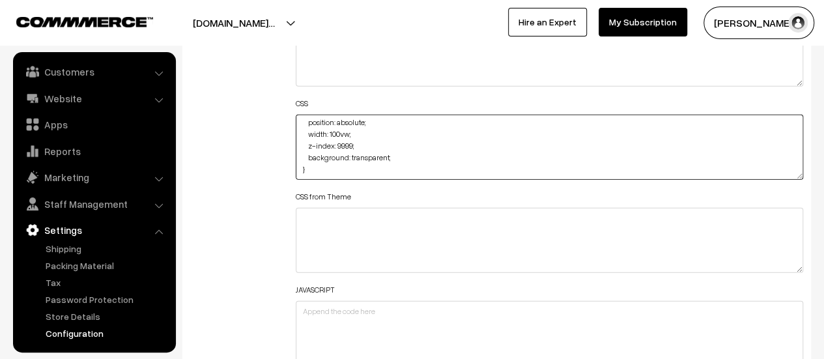
click at [402, 160] on textarea ".home-page #headerBottom { background: transparent !important; margin-top: 26px…" at bounding box center [549, 147] width 507 height 65
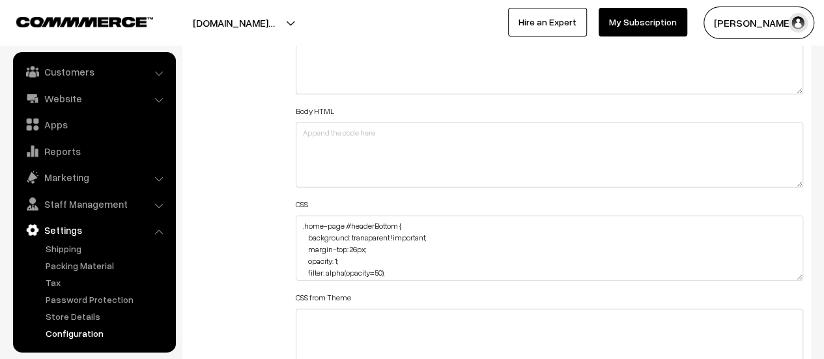
scroll to position [1563, 0]
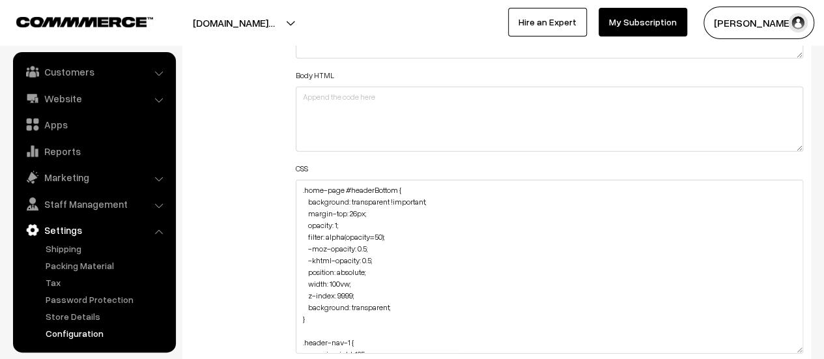
drag, startPoint x: 800, startPoint y: 238, endPoint x: 762, endPoint y: 389, distance: 155.9
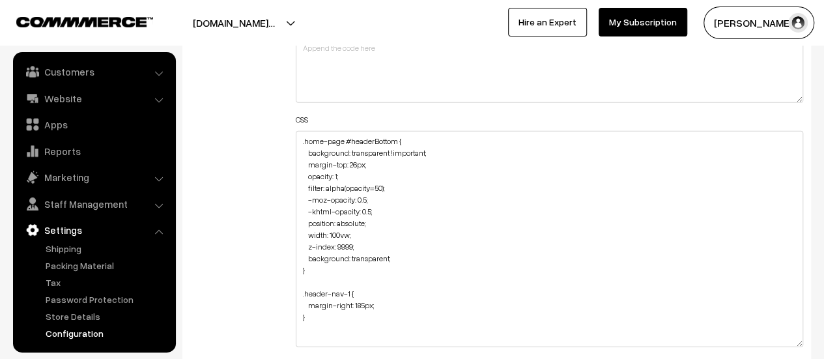
scroll to position [1758, 0]
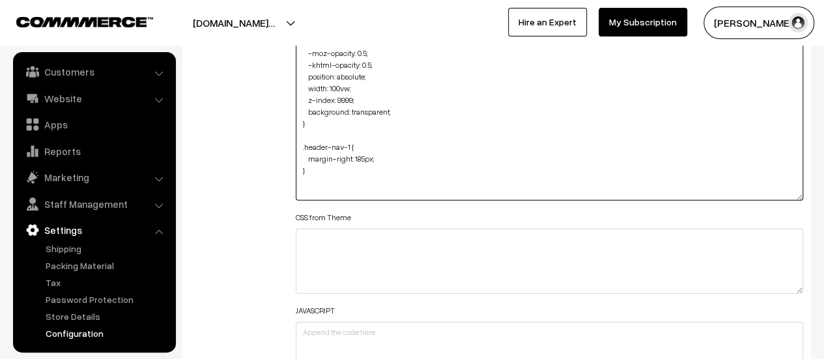
click at [373, 176] on textarea ".home-page #headerBottom { background: transparent !important; margin-top: 26px…" at bounding box center [549, 92] width 507 height 216
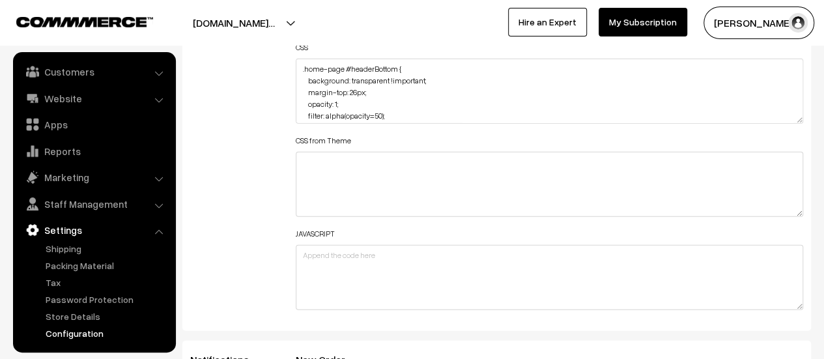
scroll to position [1693, 0]
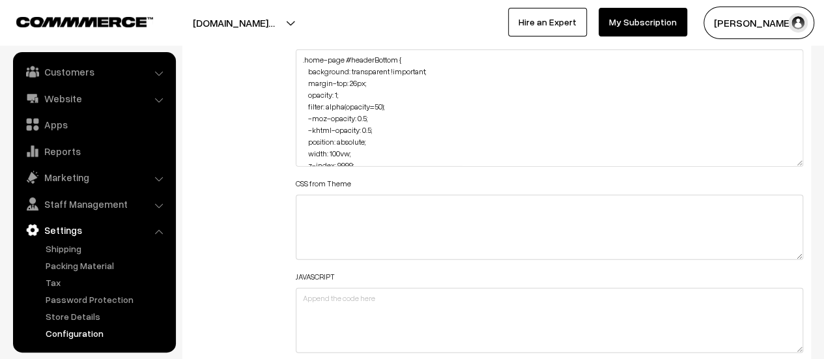
drag, startPoint x: 798, startPoint y: 107, endPoint x: 769, endPoint y: 354, distance: 248.6
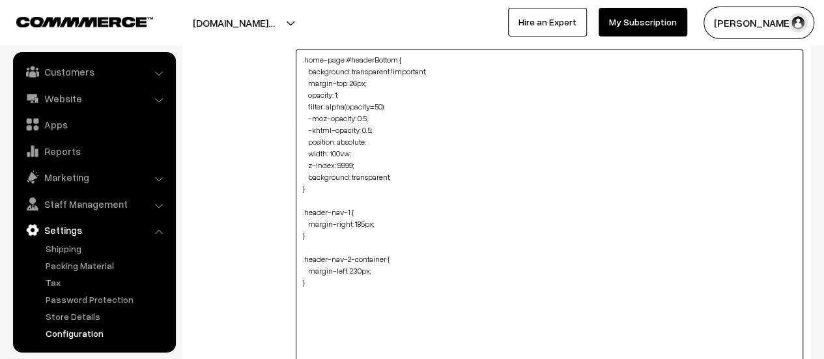
click at [341, 298] on textarea ".home-page #headerBottom { background: transparent !important; margin-top: 26px…" at bounding box center [549, 208] width 507 height 319
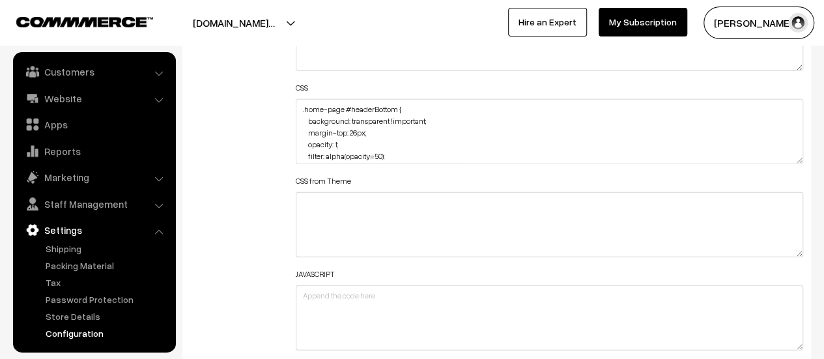
scroll to position [1693, 0]
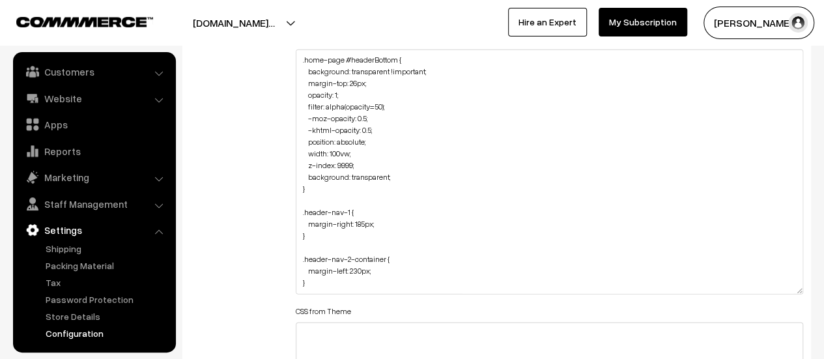
drag, startPoint x: 793, startPoint y: 108, endPoint x: 797, endPoint y: 290, distance: 182.4
click at [797, 290] on textarea ".home-page #headerBottom { background: transparent !important; margin-top: 26px…" at bounding box center [549, 171] width 507 height 245
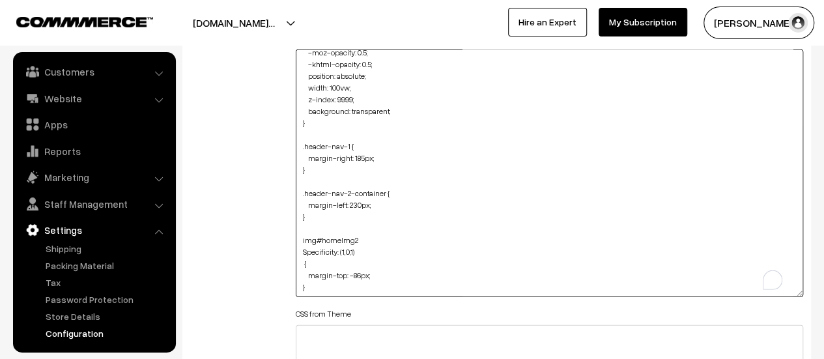
scroll to position [66, 0]
drag, startPoint x: 367, startPoint y: 246, endPoint x: 302, endPoint y: 248, distance: 65.8
click at [302, 248] on textarea ".home-page #headerBottom { background: transparent !important; margin-top: 26px…" at bounding box center [549, 172] width 507 height 247
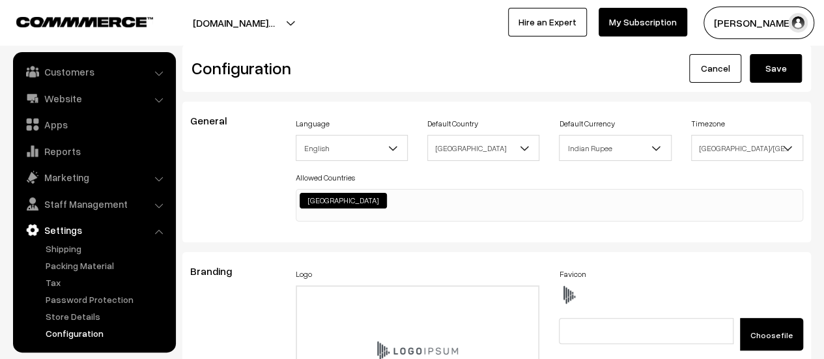
scroll to position [0, 0]
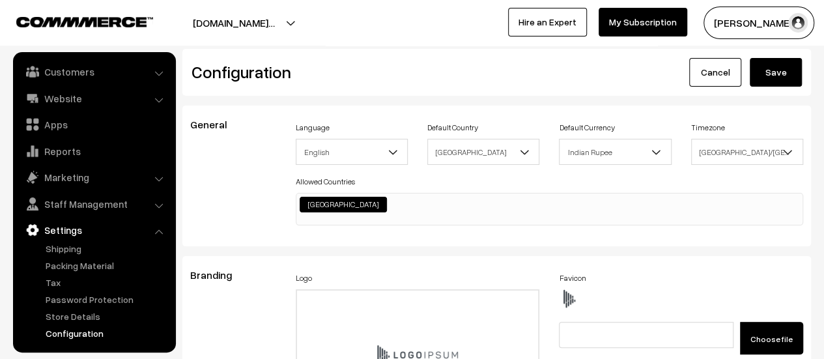
type textarea ".home-page #headerBottom { background: transparent !important; margin-top: 26px…"
click at [772, 89] on div "Configuration Cancel Save" at bounding box center [496, 72] width 628 height 47
click at [766, 80] on button "Save" at bounding box center [776, 72] width 52 height 29
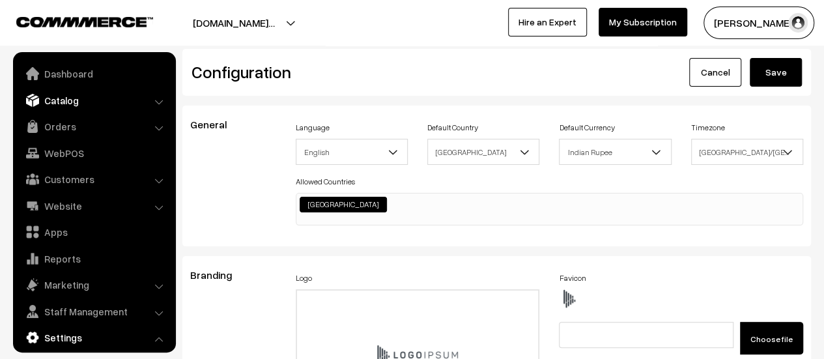
click at [62, 98] on link "Catalog" at bounding box center [93, 100] width 155 height 23
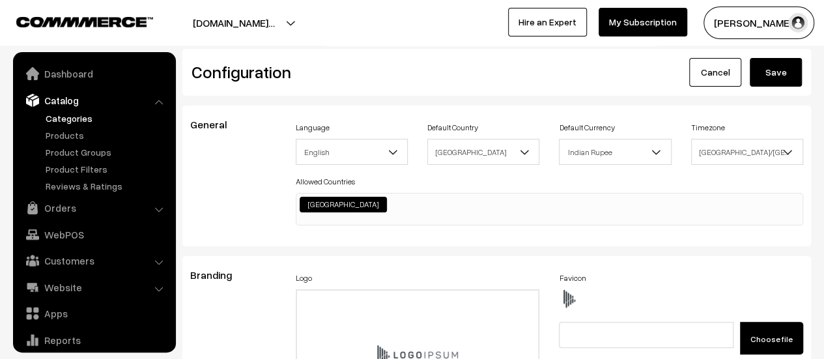
click at [64, 120] on link "Categories" at bounding box center [106, 118] width 129 height 14
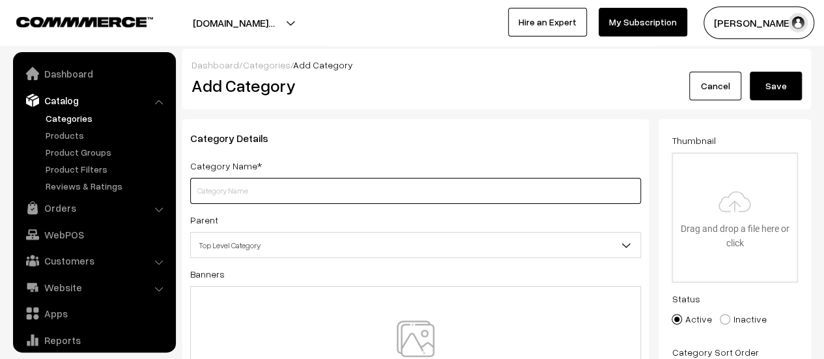
scroll to position [36, 0]
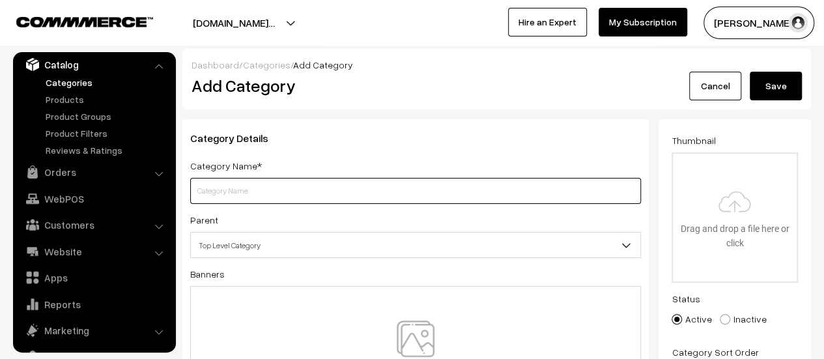
click at [388, 191] on input "text" at bounding box center [415, 191] width 451 height 26
click at [294, 193] on input "text" at bounding box center [415, 191] width 451 height 26
type input "SWEATERS"
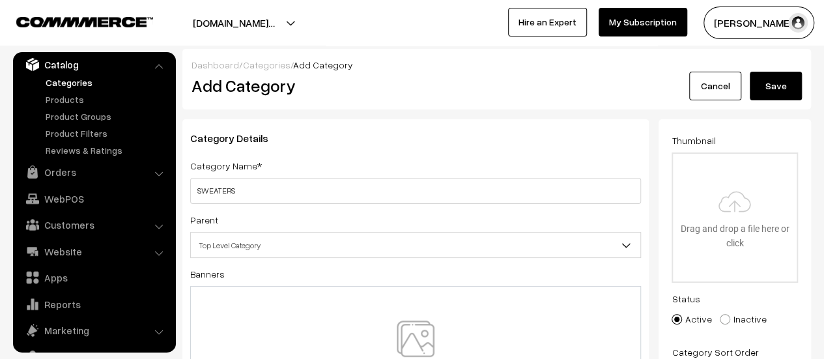
click at [327, 248] on span "Top Level Category" at bounding box center [415, 245] width 449 height 23
click at [745, 203] on input "file" at bounding box center [735, 218] width 124 height 128
type input "C:\fakepath\sweater_1x_0bc57a23-7e13-4644-87a2-7c92364b465a.webp"
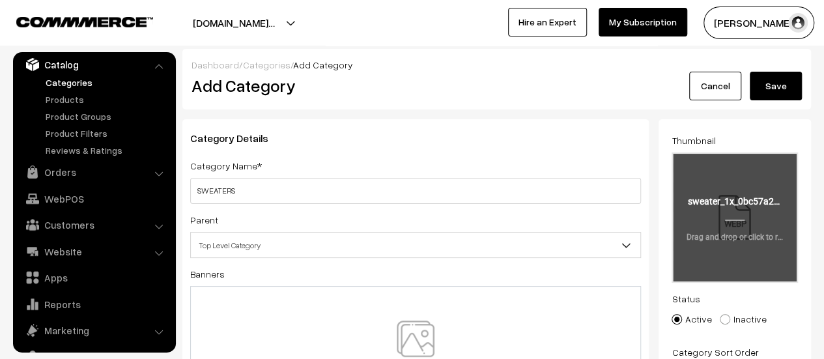
click at [759, 192] on input "file" at bounding box center [735, 218] width 124 height 128
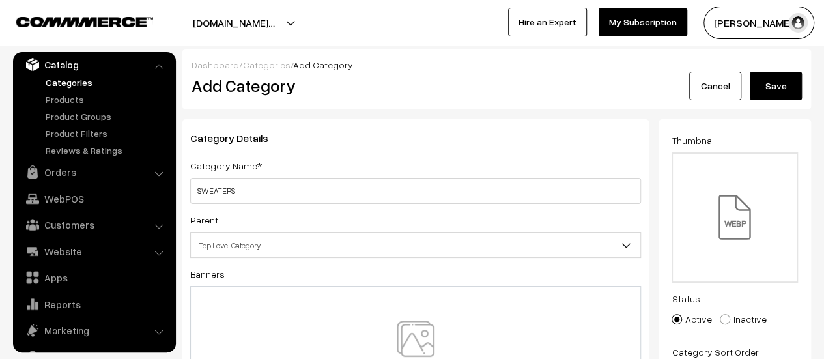
click at [780, 92] on button "Save" at bounding box center [776, 86] width 52 height 29
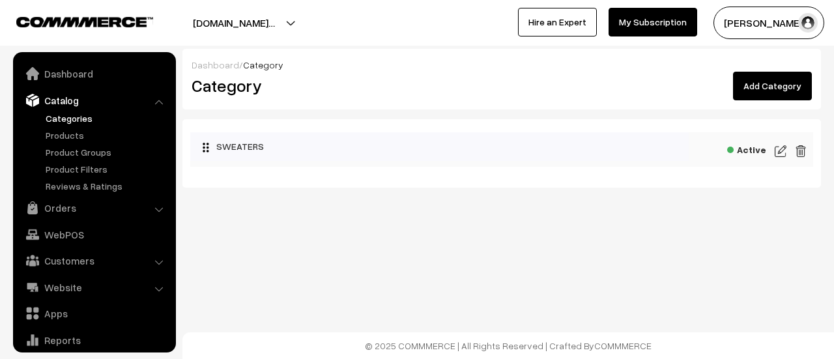
scroll to position [36, 0]
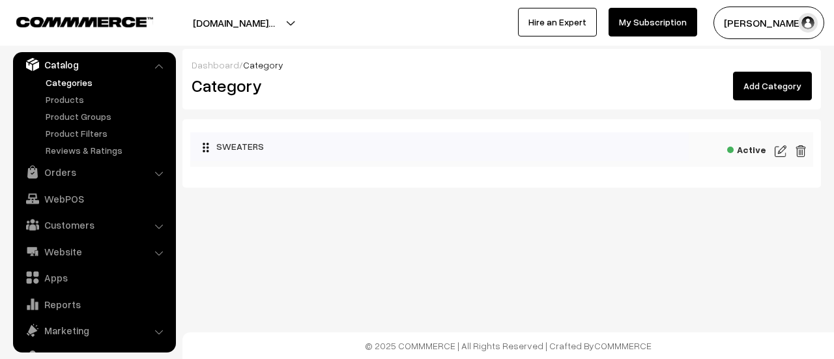
click at [780, 150] on img at bounding box center [780, 151] width 12 height 16
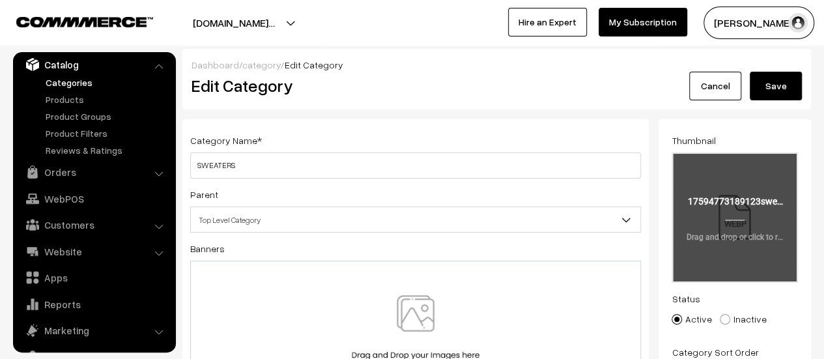
click at [714, 210] on input "file" at bounding box center [735, 218] width 124 height 128
type input "C:\fakepath\sweater_1x_0bc57a23-7e13-4644-87a2-7c92364b465a.jpg"
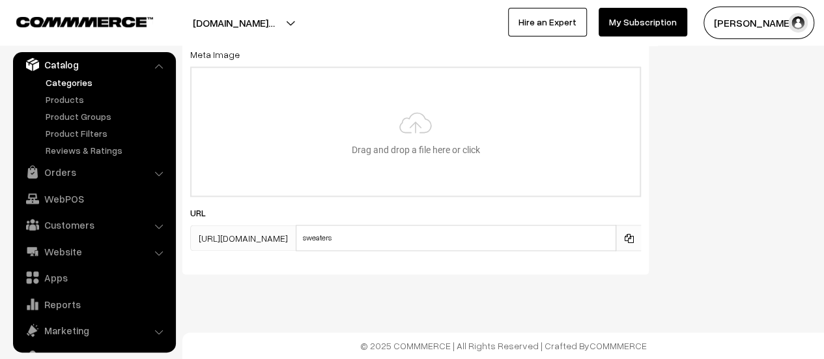
scroll to position [775, 0]
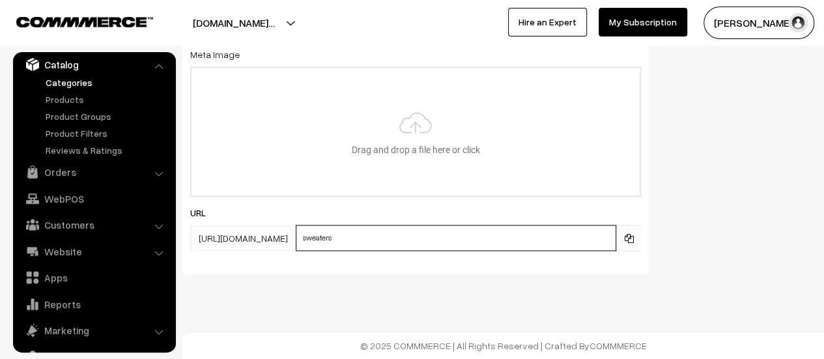
click at [411, 240] on input "sweaters" at bounding box center [456, 238] width 320 height 26
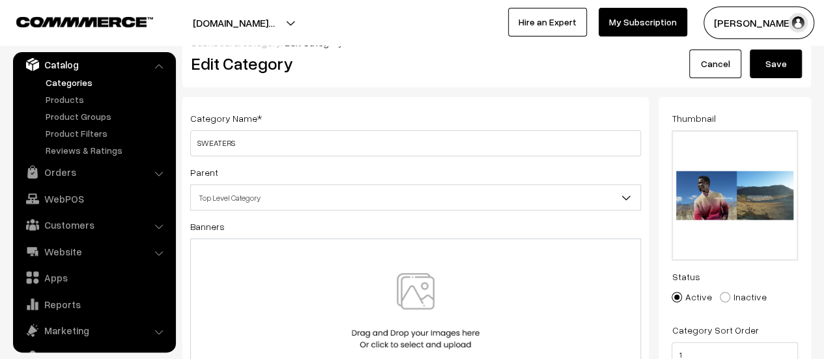
scroll to position [0, 0]
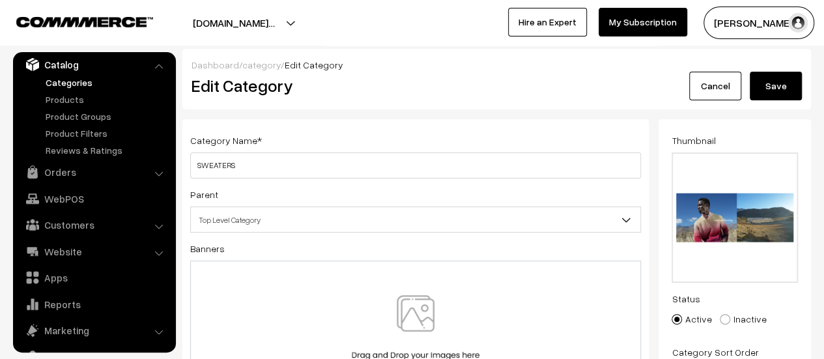
type input "cozy-couture-sweaters"
drag, startPoint x: 788, startPoint y: 80, endPoint x: 593, endPoint y: 107, distance: 197.3
click at [788, 80] on button "Save" at bounding box center [776, 86] width 52 height 29
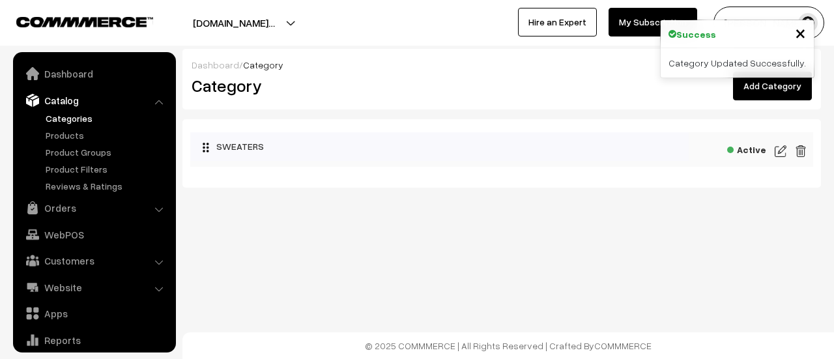
scroll to position [36, 0]
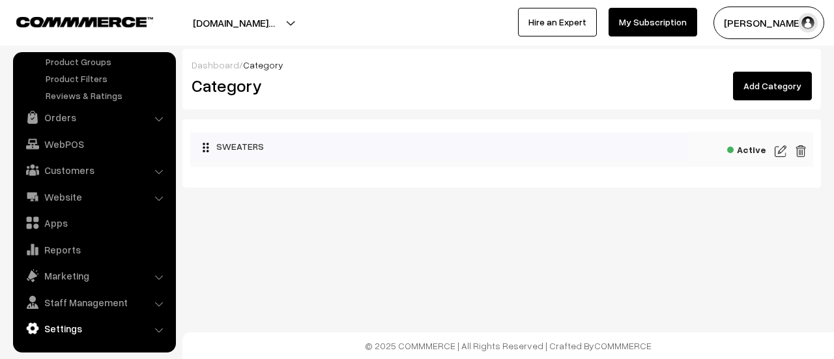
click at [82, 328] on link "Settings" at bounding box center [93, 328] width 155 height 23
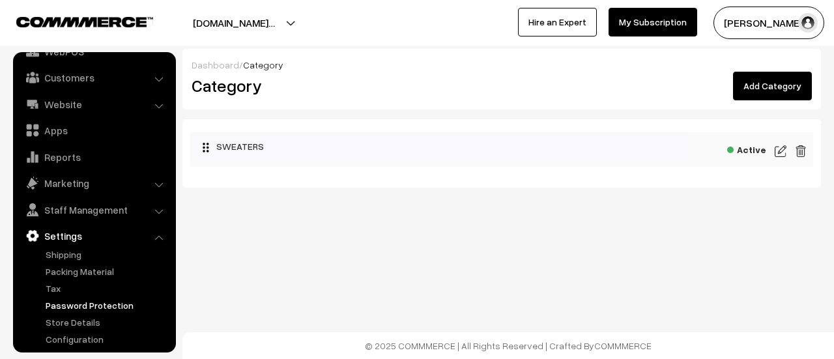
scroll to position [107, 0]
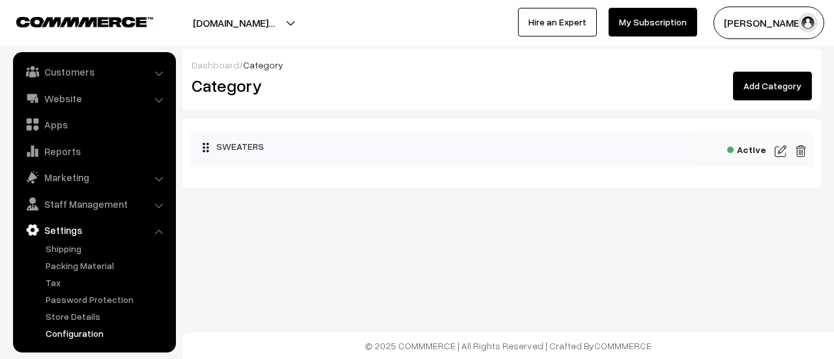
click at [86, 330] on link "Configuration" at bounding box center [106, 333] width 129 height 14
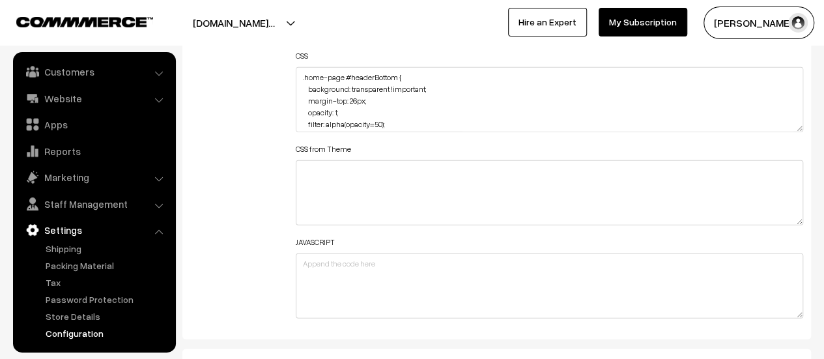
scroll to position [1693, 0]
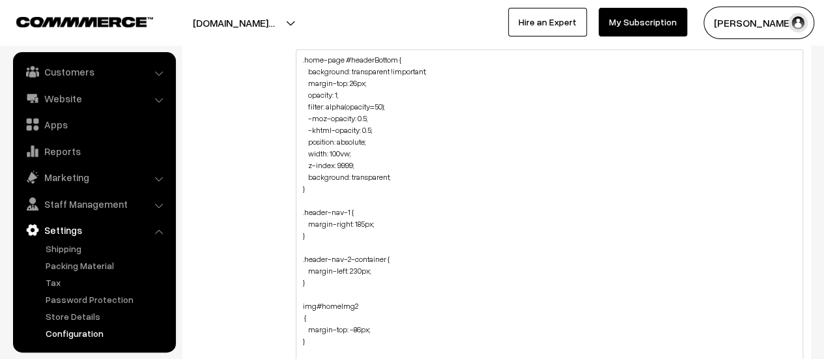
drag, startPoint x: 799, startPoint y: 109, endPoint x: 762, endPoint y: 373, distance: 267.0
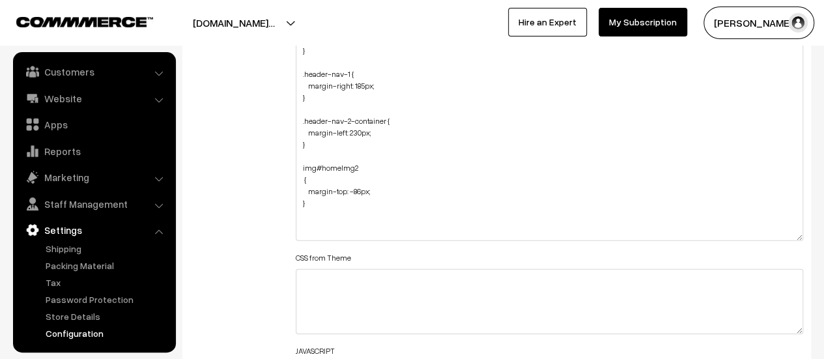
scroll to position [1824, 0]
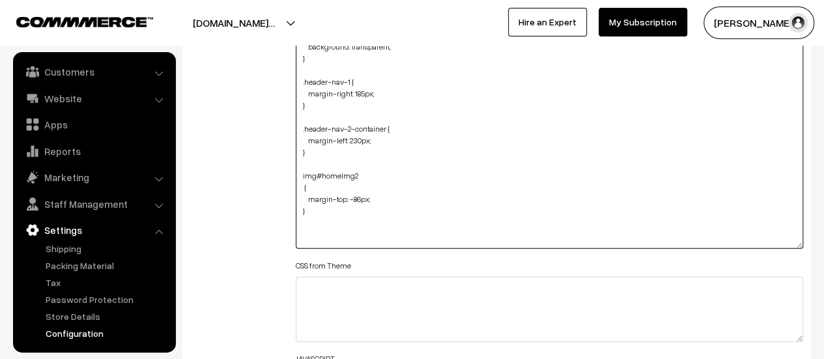
click at [332, 216] on textarea ".home-page #headerBottom { background: transparent !important; margin-top: 26px…" at bounding box center [549, 84] width 507 height 330
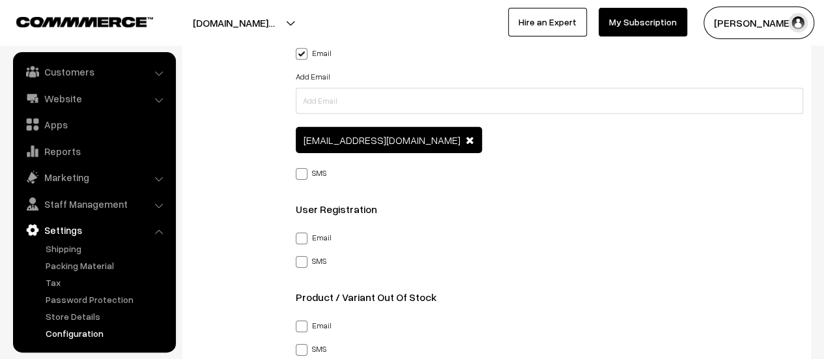
scroll to position [1628, 0]
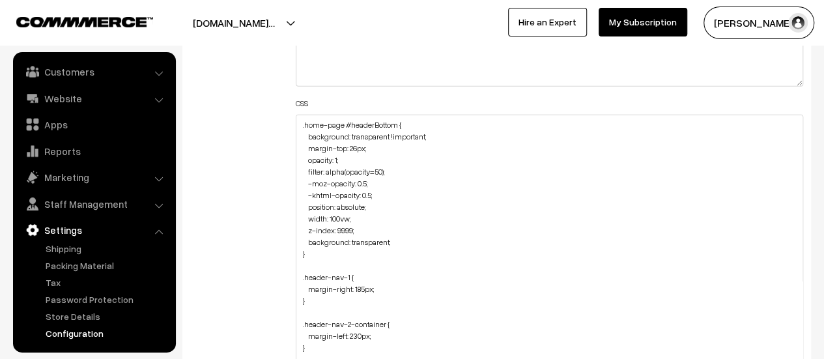
drag, startPoint x: 799, startPoint y: 173, endPoint x: 785, endPoint y: 389, distance: 217.3
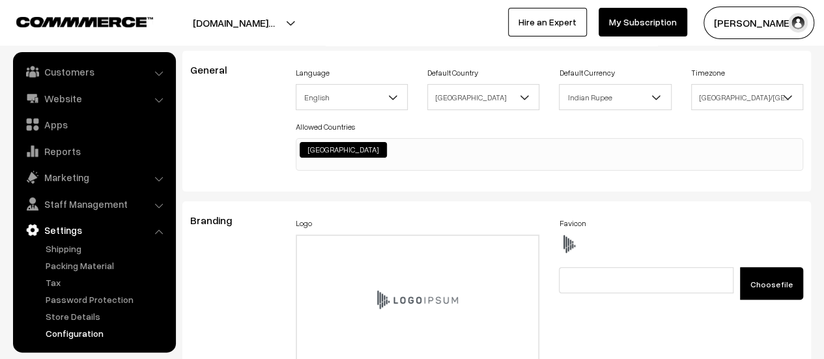
scroll to position [0, 0]
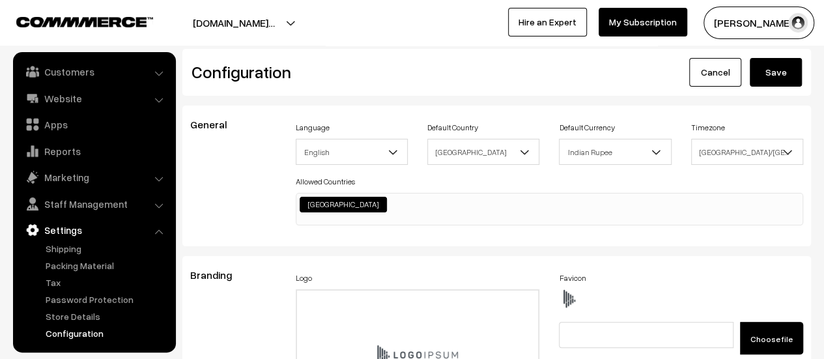
click at [781, 64] on button "Save" at bounding box center [776, 72] width 52 height 29
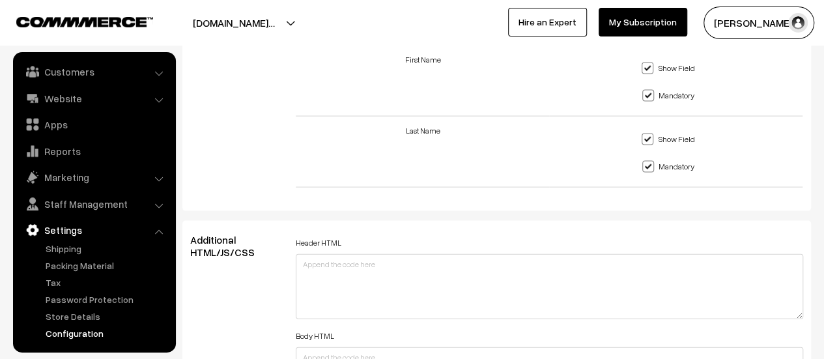
scroll to position [1563, 0]
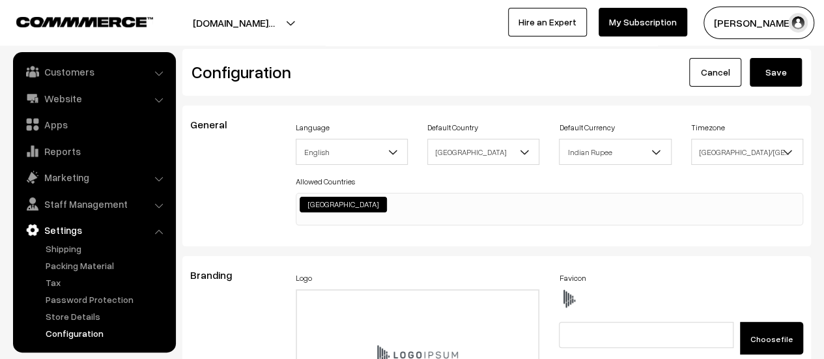
click at [292, 24] on button "[DOMAIN_NAME]…" at bounding box center [233, 23] width 173 height 33
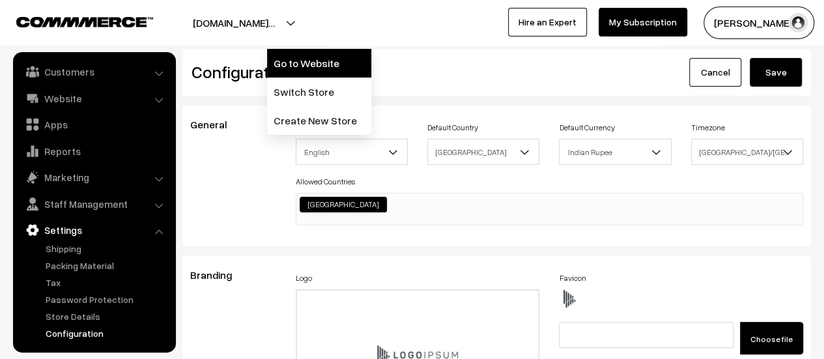
click at [299, 64] on link "Go to Website" at bounding box center [319, 63] width 104 height 29
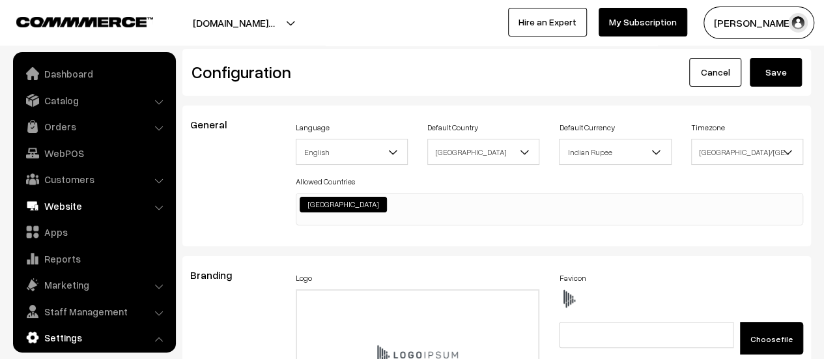
click at [74, 206] on link "Website" at bounding box center [93, 205] width 155 height 23
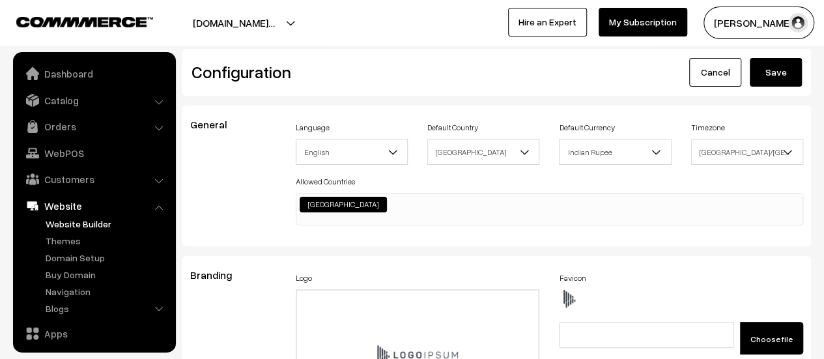
click at [76, 218] on link "Website Builder" at bounding box center [106, 224] width 129 height 14
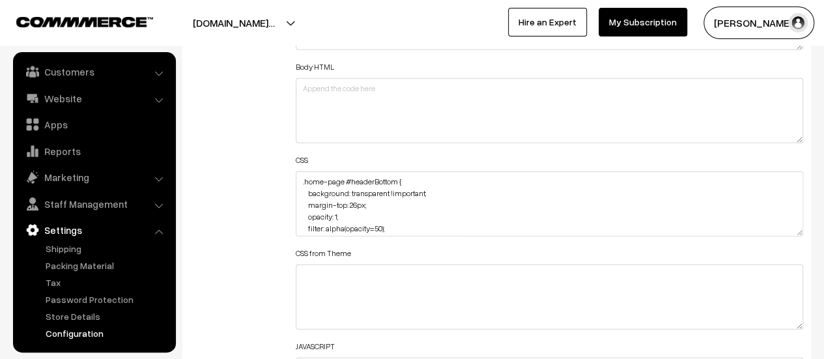
scroll to position [1628, 0]
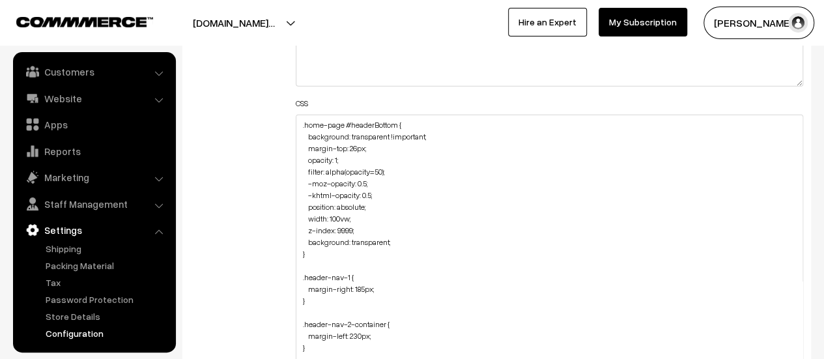
drag, startPoint x: 800, startPoint y: 172, endPoint x: 770, endPoint y: 389, distance: 219.6
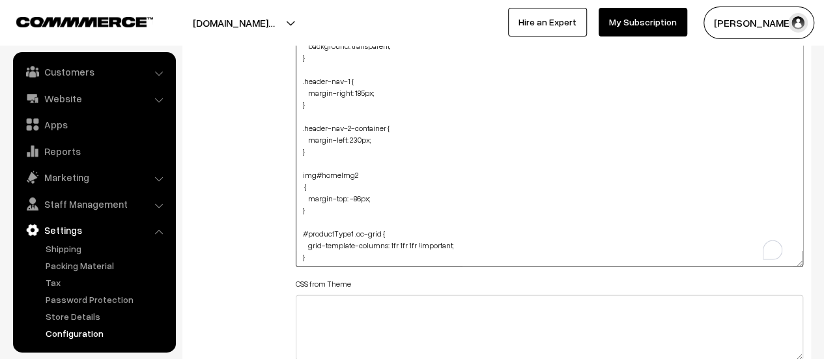
scroll to position [66, 0]
drag, startPoint x: 309, startPoint y: 244, endPoint x: 414, endPoint y: 242, distance: 105.5
click at [414, 242] on textarea ".home-page #headerBottom { background: transparent !important; margin-top: 26px…" at bounding box center [549, 125] width 507 height 283
click at [448, 240] on textarea ".home-page #headerBottom { background: transparent !important; margin-top: 26px…" at bounding box center [549, 125] width 507 height 283
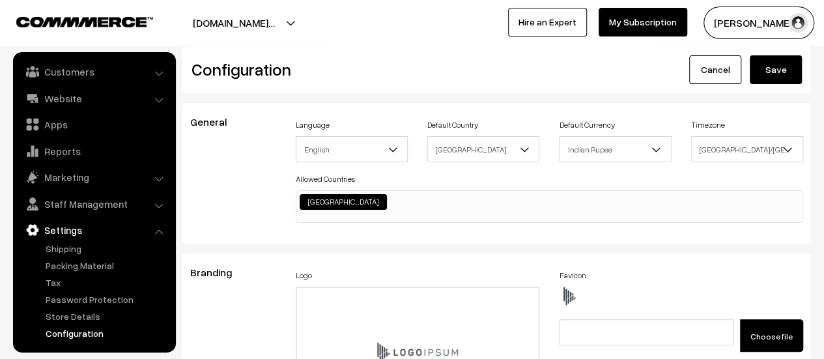
scroll to position [0, 0]
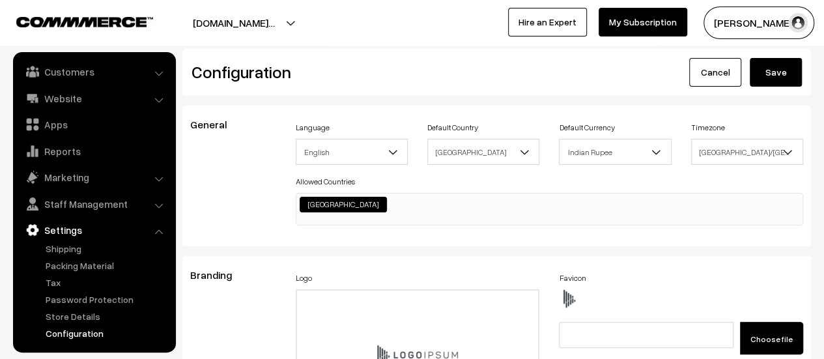
type textarea ".home-page #headerBottom { background: transparent !important; margin-top: 26px…"
click at [779, 69] on button "Save" at bounding box center [776, 72] width 52 height 29
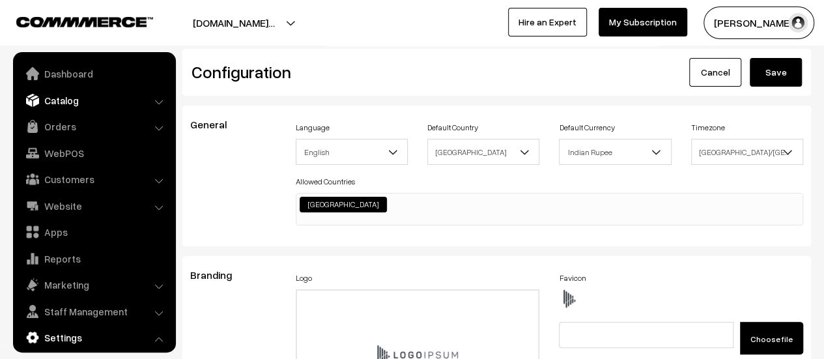
click at [70, 102] on link "Catalog" at bounding box center [93, 100] width 155 height 23
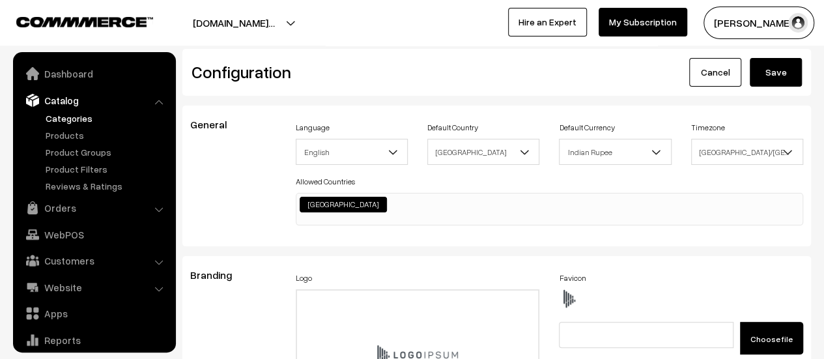
click at [72, 117] on link "Categories" at bounding box center [106, 118] width 129 height 14
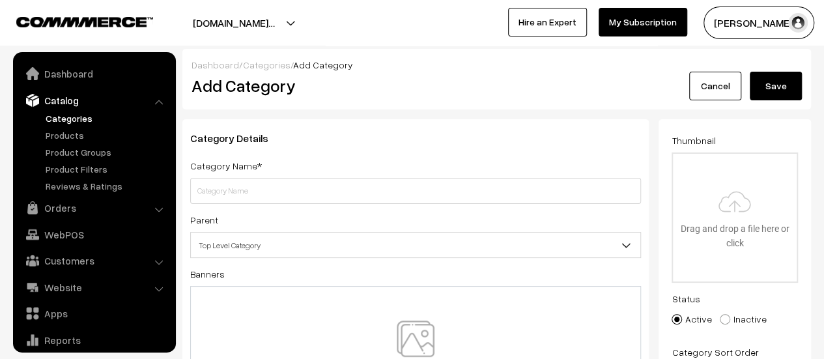
scroll to position [36, 0]
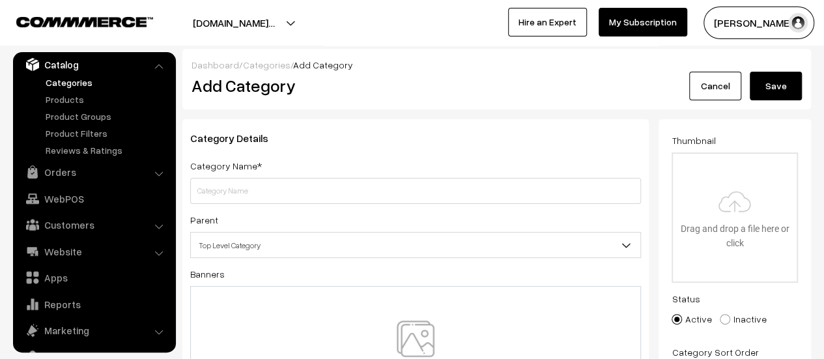
click at [400, 193] on input "text" at bounding box center [415, 191] width 451 height 26
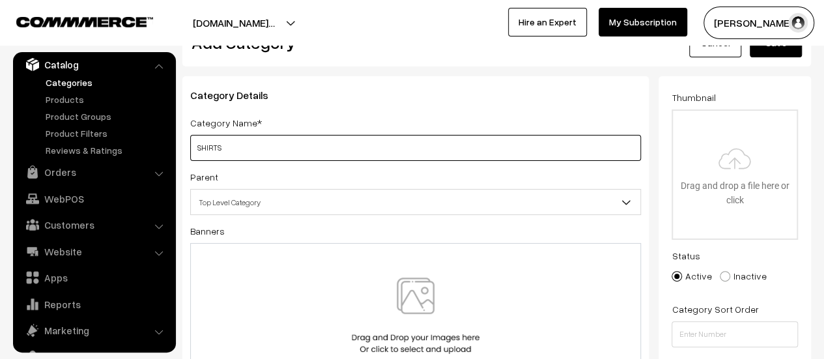
scroll to position [130, 0]
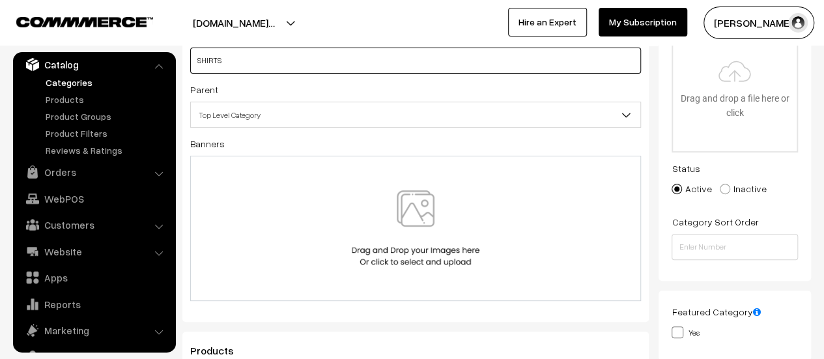
type input "SHIRTS"
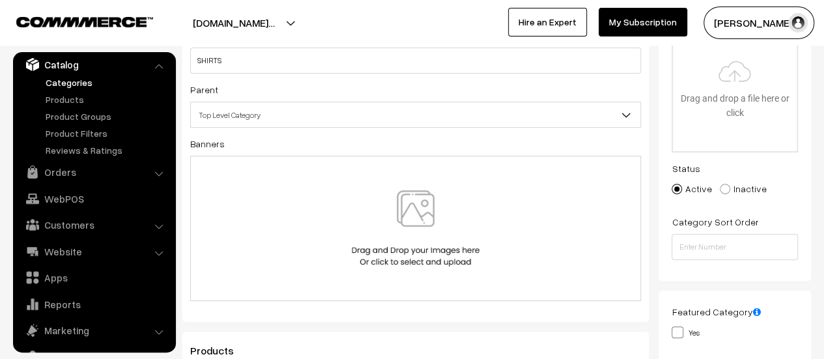
click at [419, 116] on span "Top Level Category" at bounding box center [415, 115] width 449 height 23
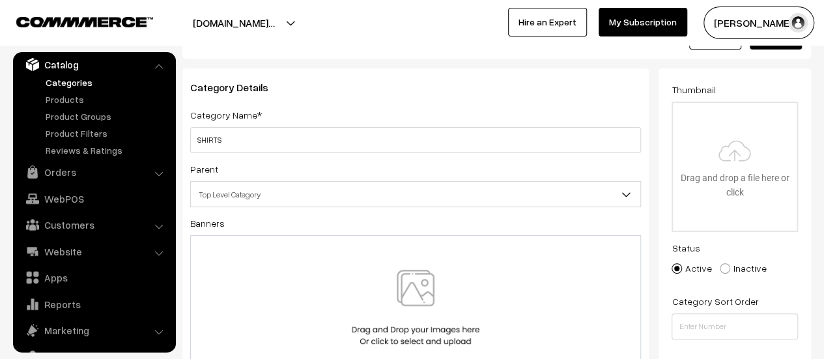
scroll to position [0, 0]
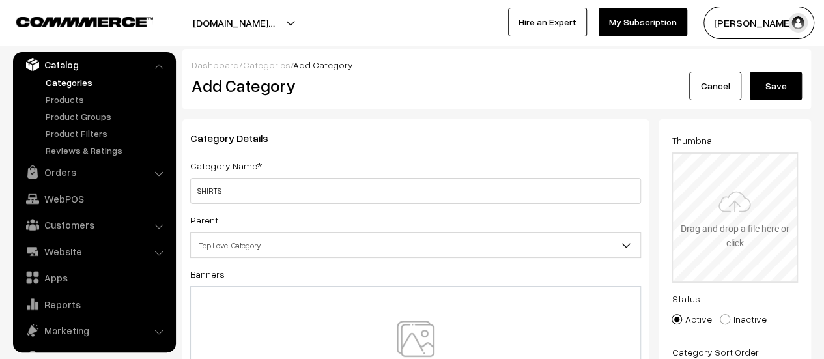
click at [742, 196] on input "file" at bounding box center [735, 218] width 124 height 128
type input "C:\fakepath\shirts_1x_a8511d80-fff7-48dc-ac81-6776ddbc433e.jpeg"
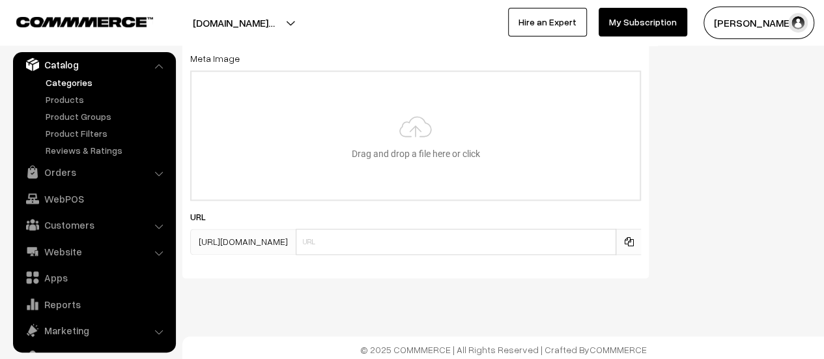
scroll to position [800, 0]
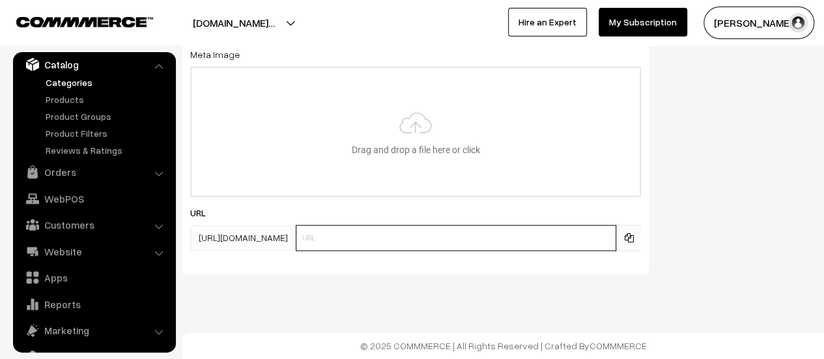
click at [495, 242] on input "text" at bounding box center [456, 238] width 320 height 26
drag, startPoint x: 495, startPoint y: 242, endPoint x: 453, endPoint y: 238, distance: 41.9
click at [453, 238] on input "cozy" at bounding box center [456, 238] width 320 height 26
drag, startPoint x: 450, startPoint y: 238, endPoint x: 471, endPoint y: 240, distance: 20.9
click at [471, 240] on input "cozy" at bounding box center [456, 238] width 320 height 26
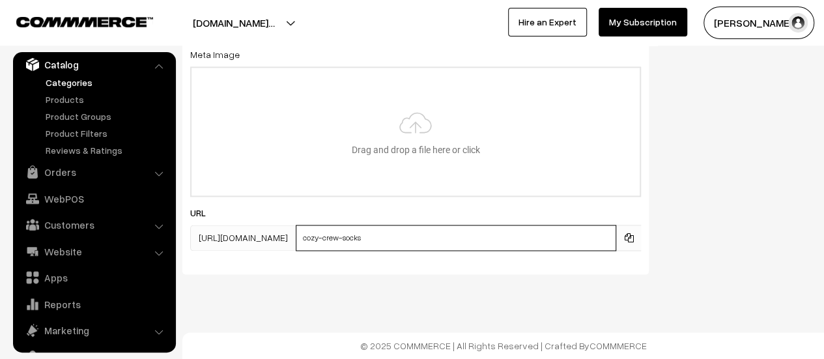
drag, startPoint x: 490, startPoint y: 240, endPoint x: 452, endPoint y: 238, distance: 37.8
click at [452, 238] on input "cozy-crew-socks" at bounding box center [456, 238] width 320 height 26
paste input "-men-shirt"
click at [455, 239] on input "cozy-crew--men-shirts" at bounding box center [456, 238] width 320 height 26
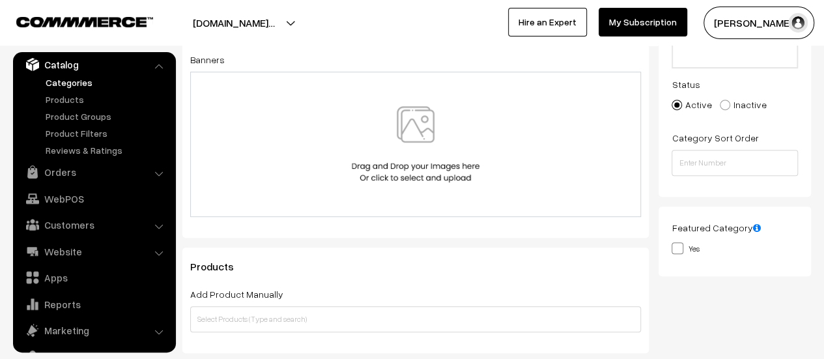
scroll to position [0, 0]
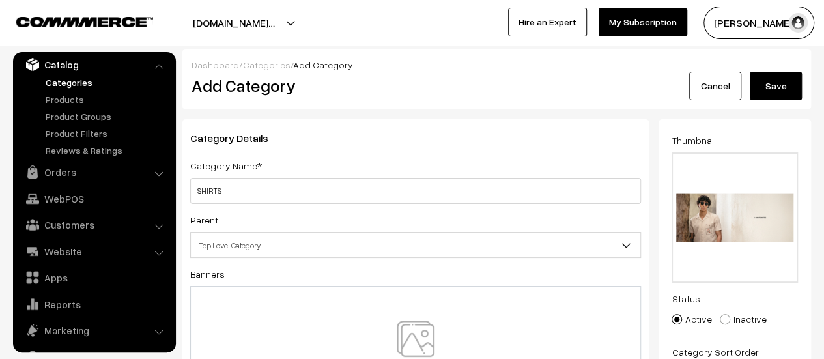
type input "cozy-crew-men-shirts"
click at [785, 92] on button "Save" at bounding box center [776, 86] width 52 height 29
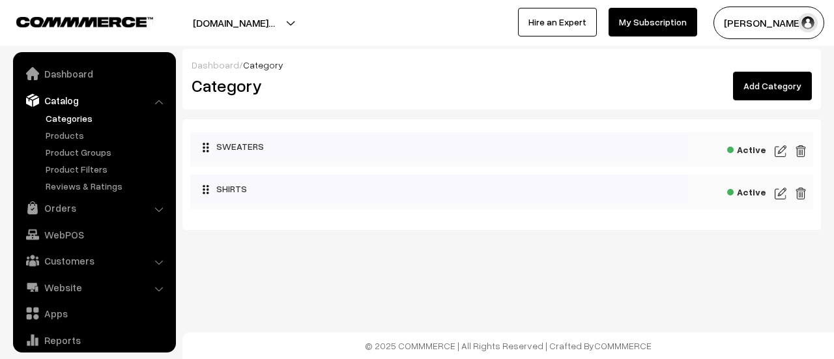
scroll to position [36, 0]
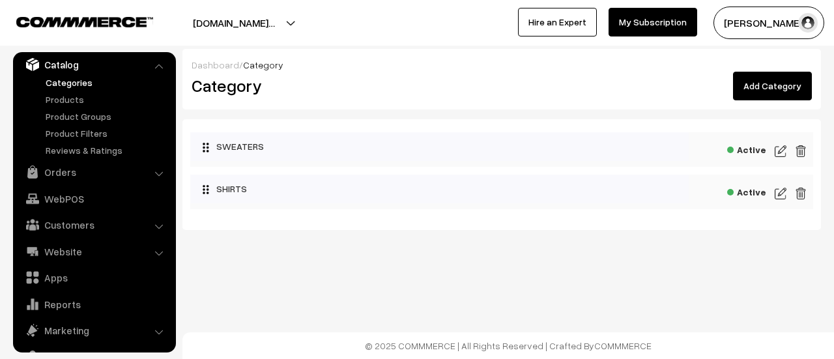
click at [780, 91] on link "Add Category" at bounding box center [772, 86] width 79 height 29
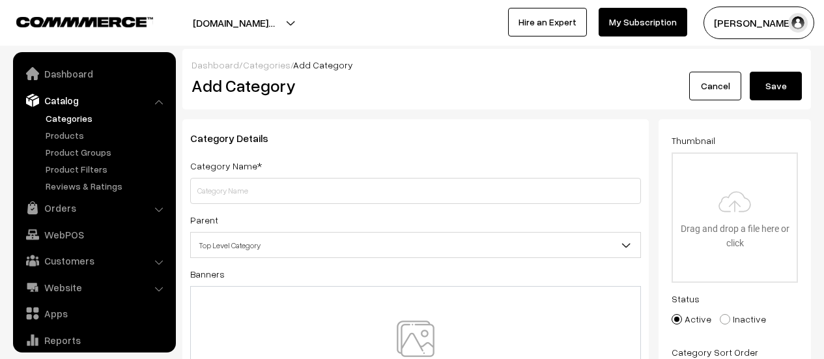
click at [300, 192] on input "text" at bounding box center [415, 191] width 451 height 26
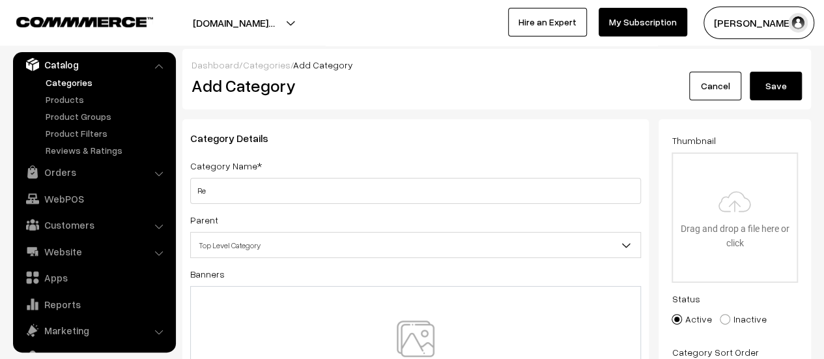
type input "R"
type input "REVERSIBLE JACKETS"
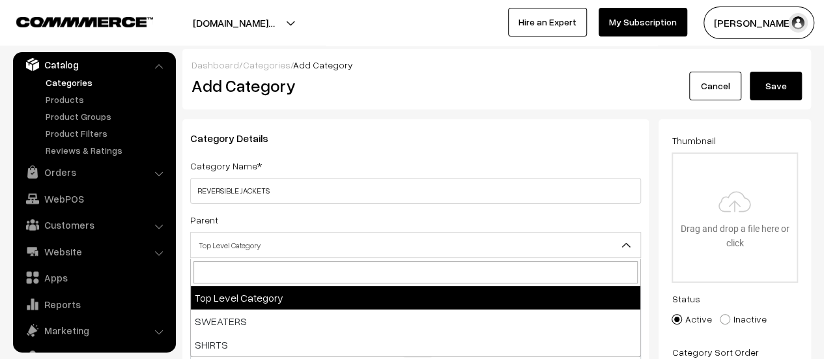
click at [460, 248] on span "Top Level Category" at bounding box center [415, 245] width 449 height 23
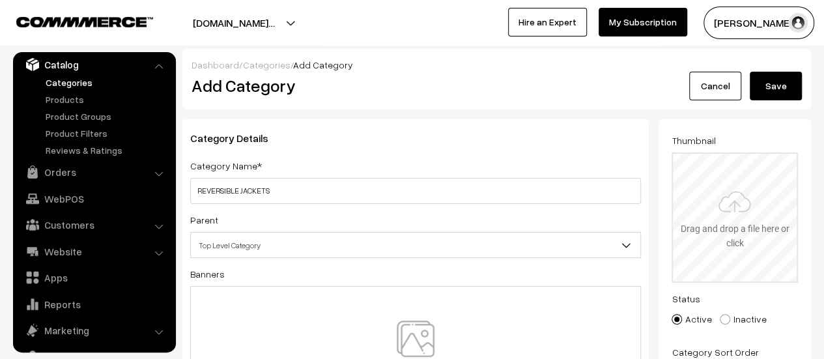
click at [755, 190] on input "file" at bounding box center [735, 218] width 124 height 128
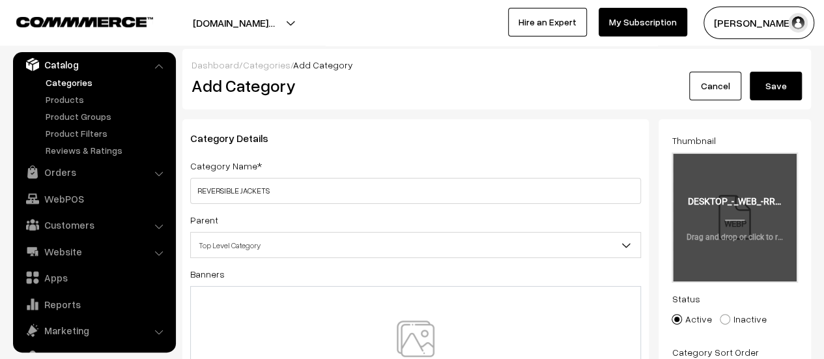
click at [750, 223] on input "file" at bounding box center [735, 218] width 124 height 128
type input "C:\fakepath\17594784087394eeee.jpg"
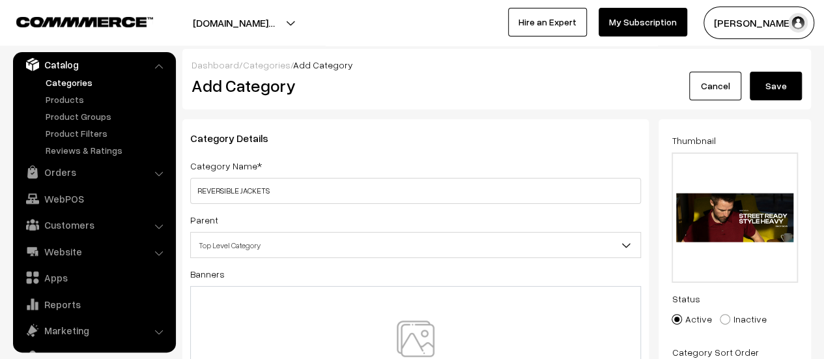
drag, startPoint x: 772, startPoint y: 78, endPoint x: 574, endPoint y: 62, distance: 198.6
click at [772, 78] on button "Save" at bounding box center [776, 86] width 52 height 29
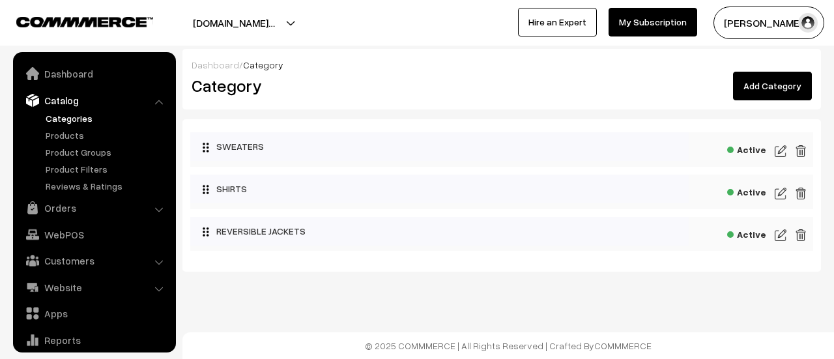
scroll to position [36, 0]
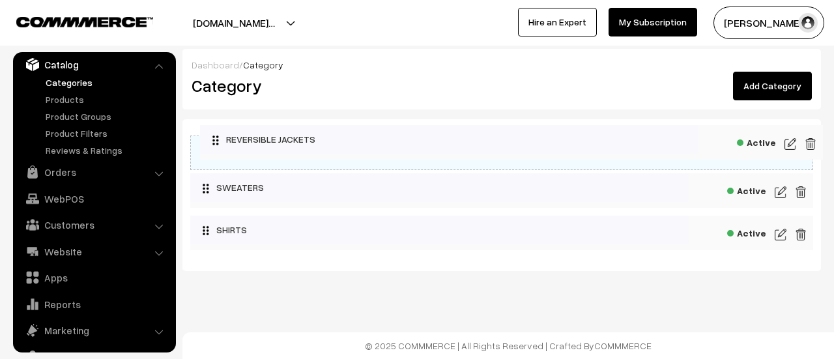
drag, startPoint x: 0, startPoint y: 0, endPoint x: 203, endPoint y: 128, distance: 240.3
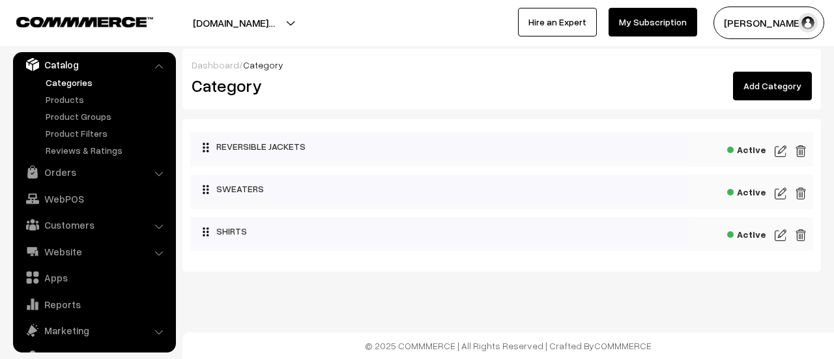
drag, startPoint x: 759, startPoint y: 79, endPoint x: 711, endPoint y: 81, distance: 48.9
click at [759, 79] on link "Add Category" at bounding box center [772, 86] width 79 height 29
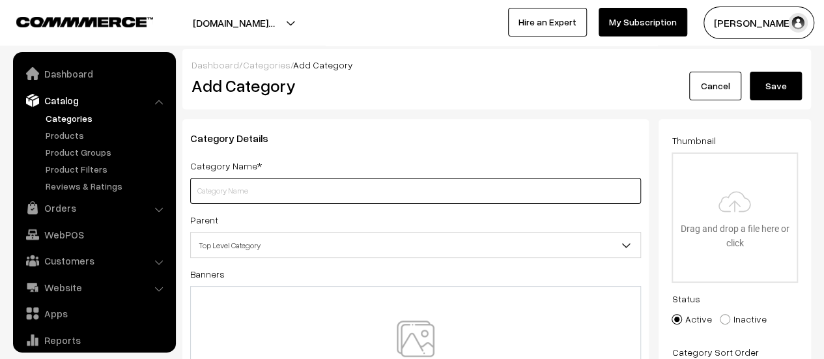
scroll to position [36, 0]
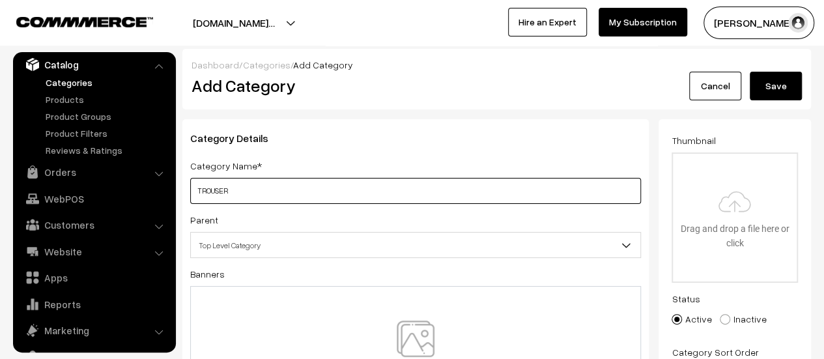
type input "TROUSER"
click at [469, 239] on span "Top Level Category" at bounding box center [415, 245] width 449 height 23
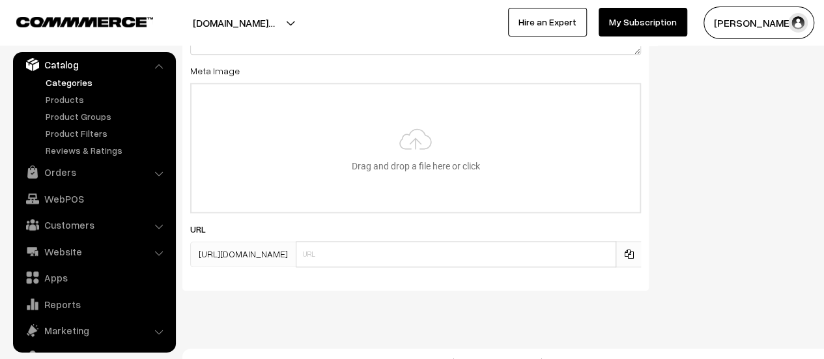
scroll to position [800, 0]
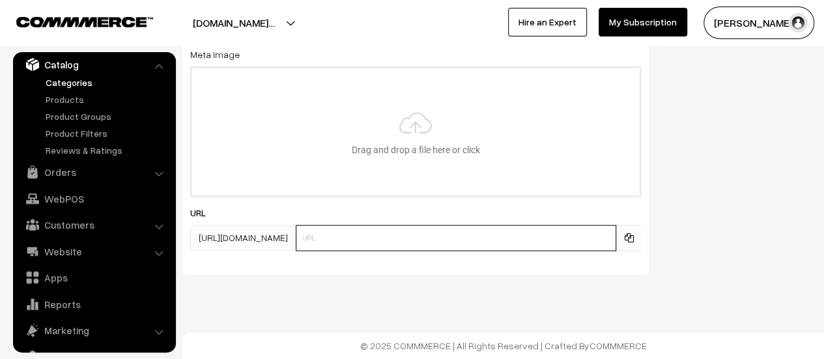
click at [479, 243] on input "text" at bounding box center [456, 238] width 320 height 26
click at [512, 237] on input "cozy-couture-sweaters" at bounding box center [456, 238] width 320 height 26
paste input "-trouser"
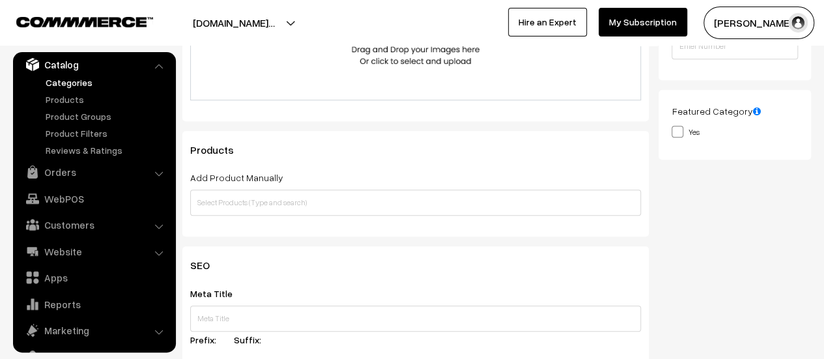
scroll to position [0, 0]
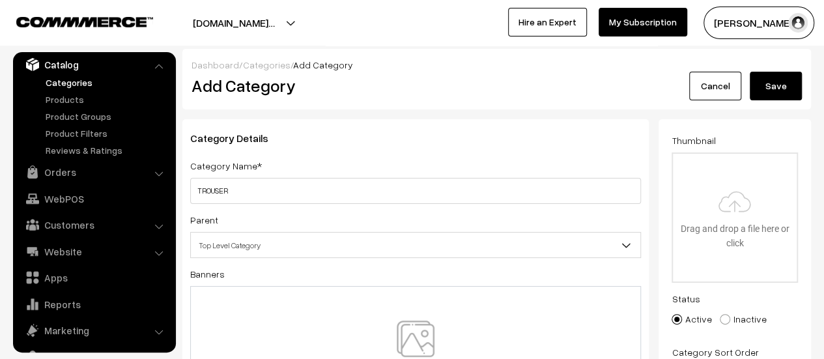
type input "cozy-couture-trouser"
click at [770, 79] on button "Save" at bounding box center [776, 86] width 52 height 29
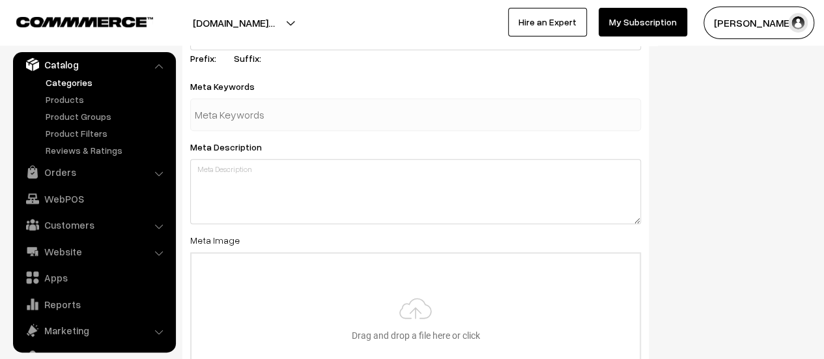
scroll to position [775, 0]
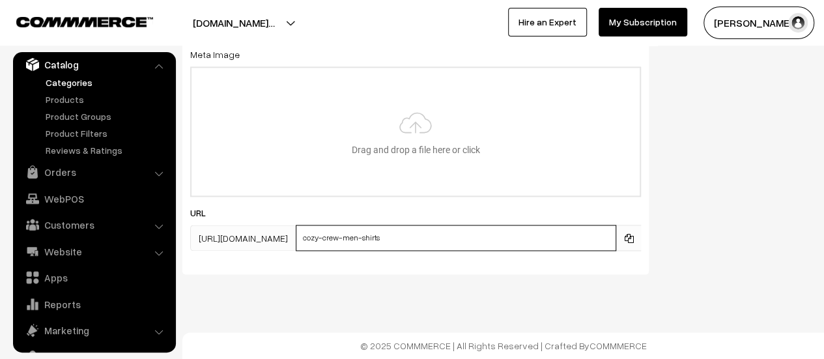
click at [520, 242] on input "cozy-crew-men-shirts" at bounding box center [456, 238] width 320 height 26
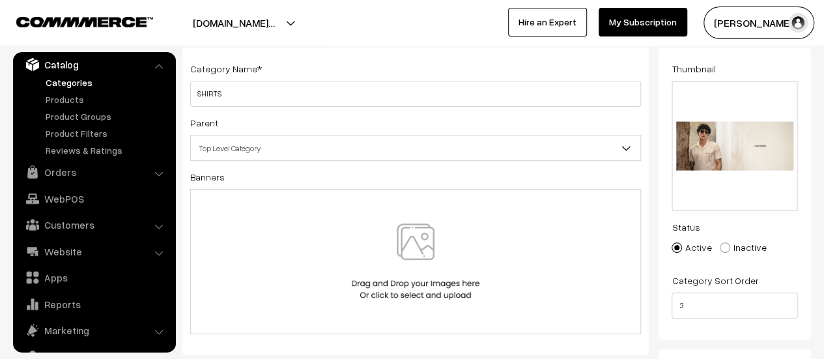
scroll to position [0, 0]
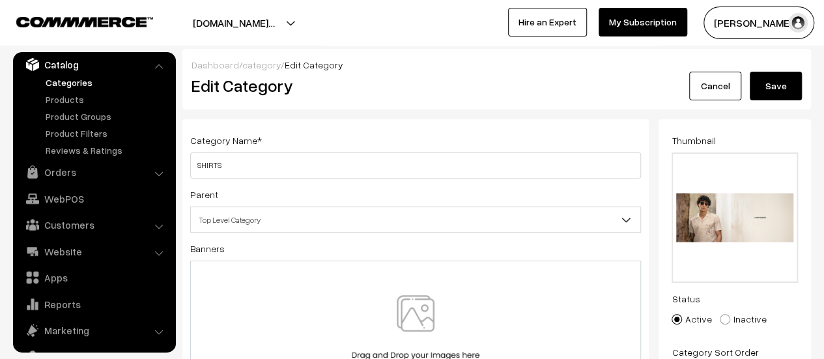
type input "cozy-couture-shirts"
click at [764, 87] on button "Save" at bounding box center [776, 86] width 52 height 29
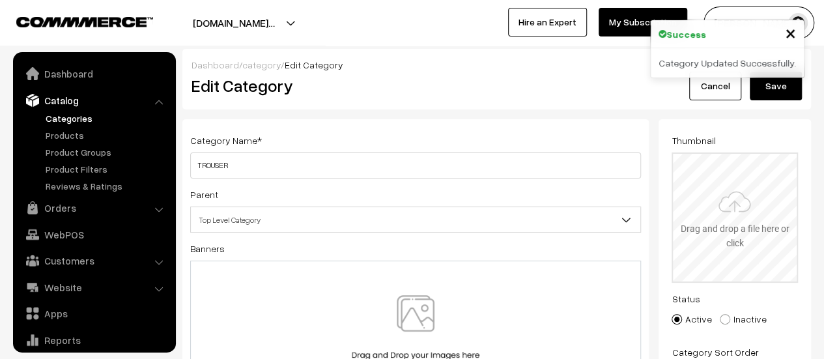
scroll to position [36, 0]
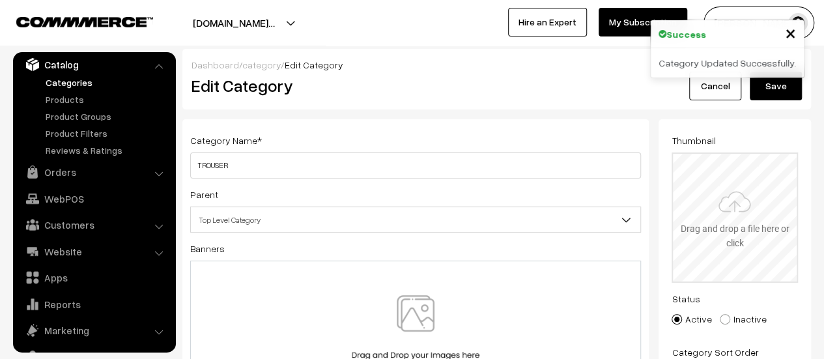
click at [765, 191] on input "file" at bounding box center [735, 218] width 124 height 128
type input "C:\fakepath\trousers_1x_1b4ee2c5-f611-416f-a32b-f2566cb04669.jpeg"
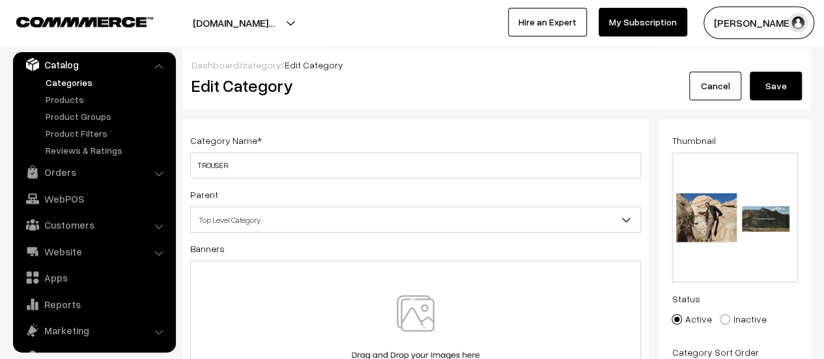
click at [787, 85] on button "Save" at bounding box center [776, 86] width 52 height 29
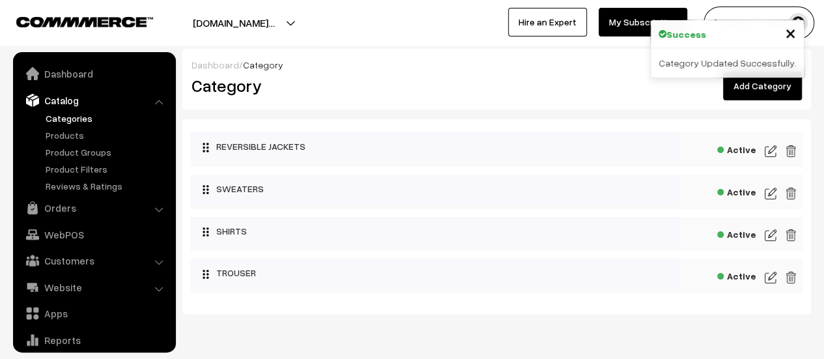
scroll to position [36, 0]
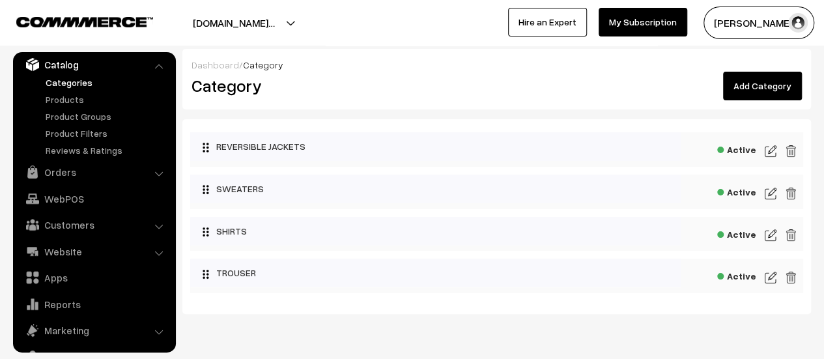
click at [772, 191] on img at bounding box center [771, 194] width 12 height 16
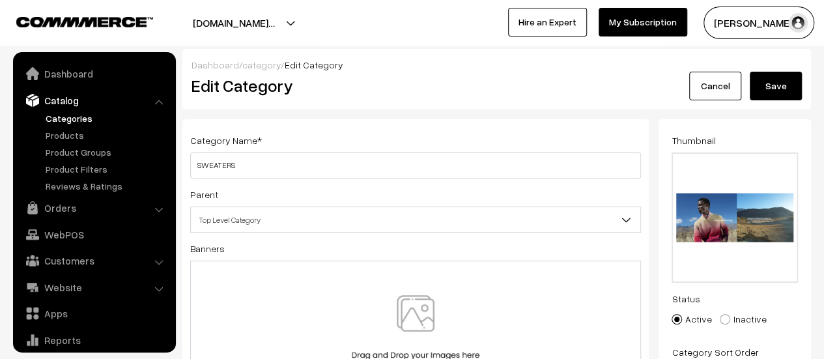
scroll to position [36, 0]
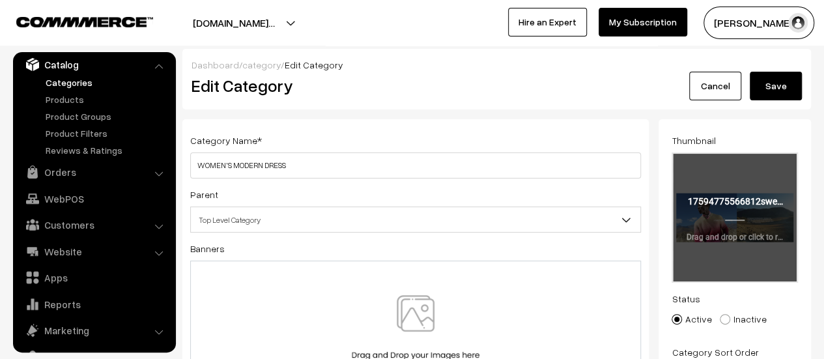
type input "WOMEN'S MODERN DRESS"
click at [745, 214] on input "file" at bounding box center [735, 218] width 124 height 128
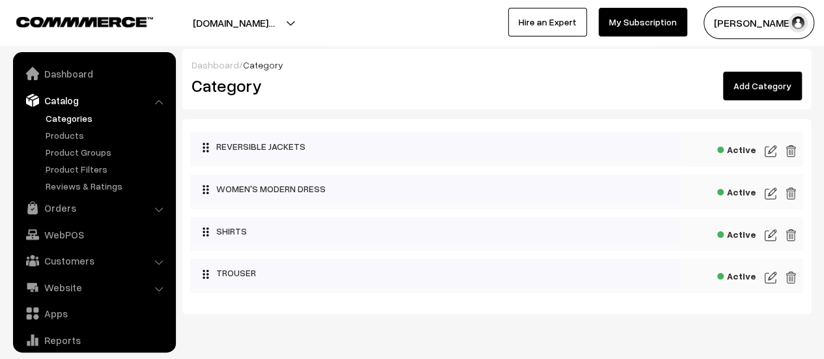
scroll to position [36, 0]
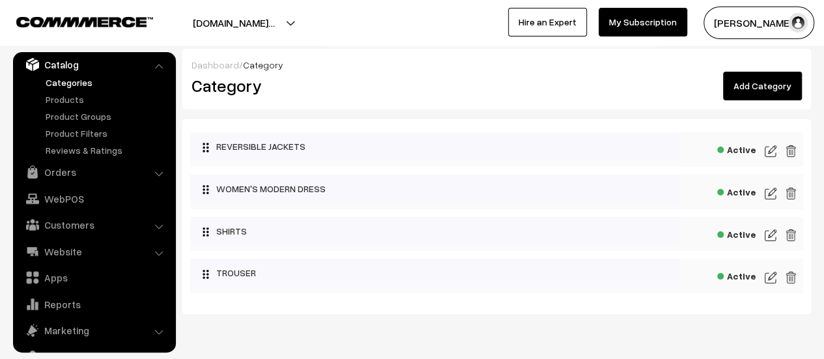
click at [785, 87] on link "Add Category" at bounding box center [762, 86] width 79 height 29
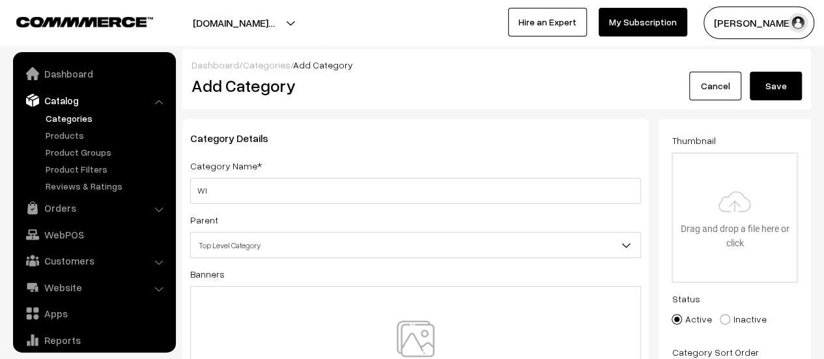
scroll to position [36, 0]
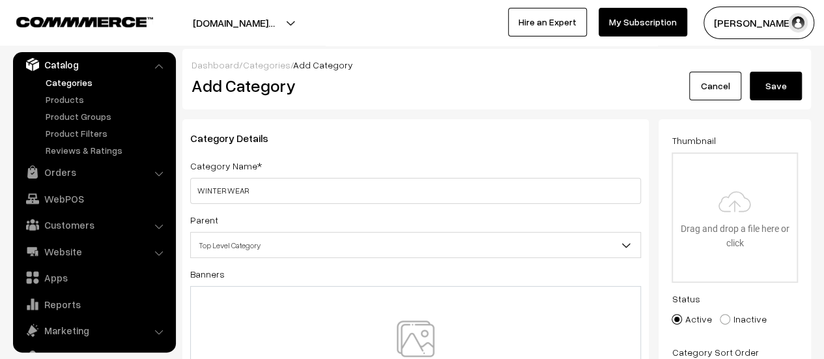
type input "WINTER WEAR"
click at [310, 243] on span "Top Level Category" at bounding box center [415, 245] width 449 height 23
click at [726, 226] on input "file" at bounding box center [735, 218] width 124 height 128
type input "C:\fakepath\winter_wear_1x_c326a998-acea-4650-a38e-87b5ab1286fb.jpeg"
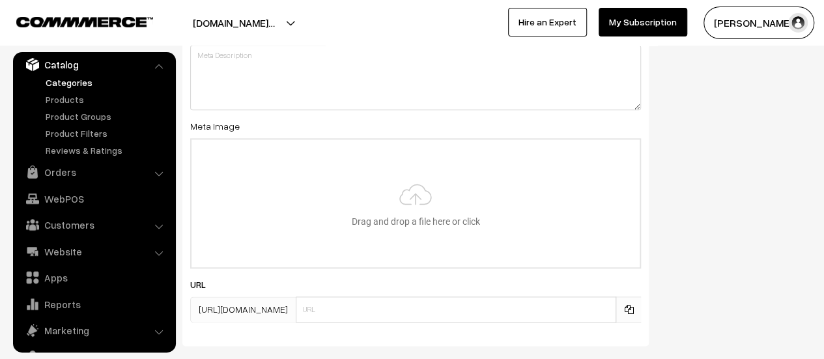
scroll to position [800, 0]
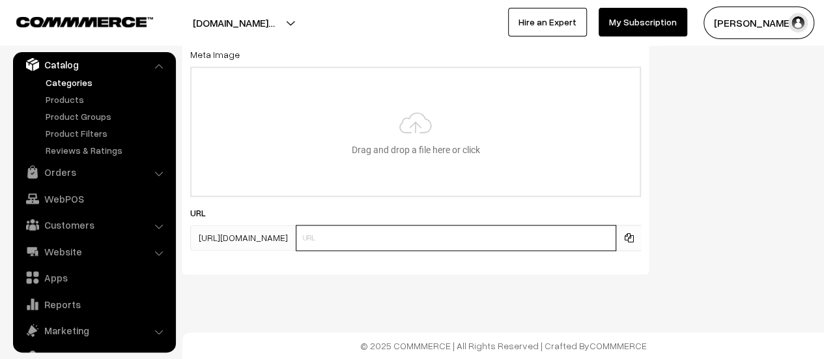
click at [494, 234] on input "text" at bounding box center [456, 238] width 320 height 26
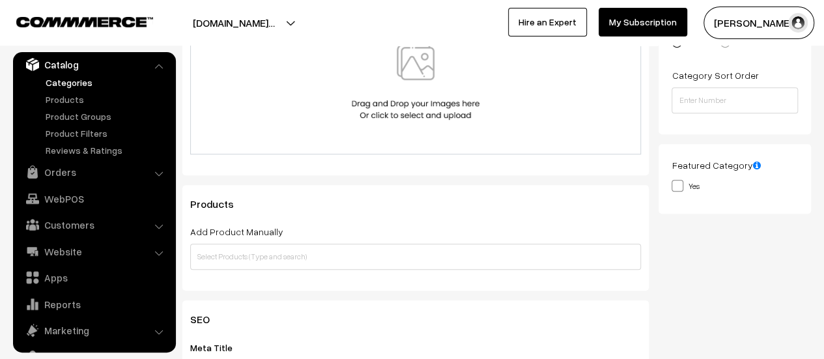
scroll to position [0, 0]
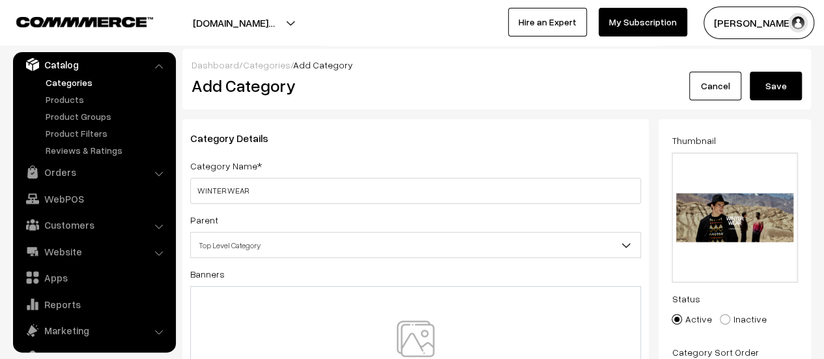
type input "cozy-couture-winter-wear"
click at [771, 88] on button "Save" at bounding box center [776, 86] width 52 height 29
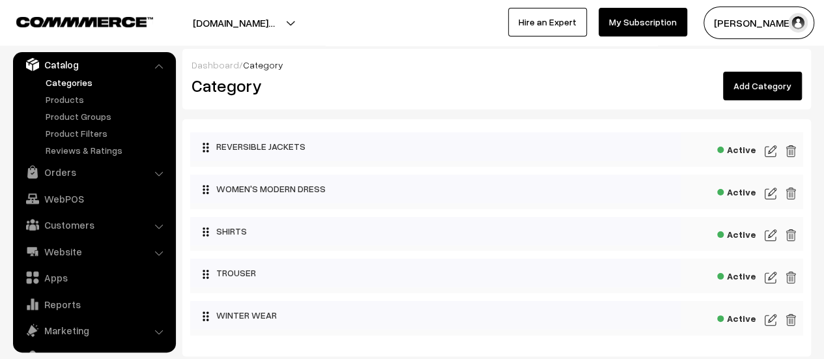
click at [766, 190] on img at bounding box center [771, 194] width 12 height 16
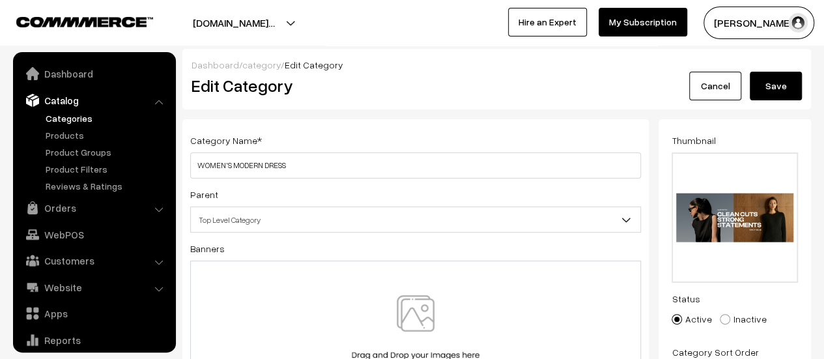
scroll to position [36, 0]
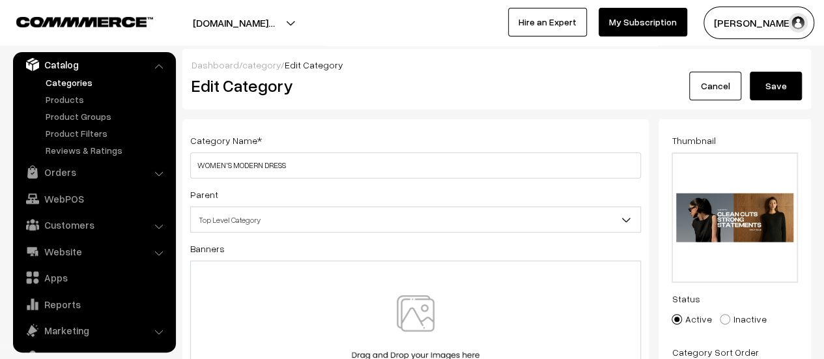
click at [190, 166] on input "WOMEN'S MODERN DRESS" at bounding box center [415, 165] width 451 height 26
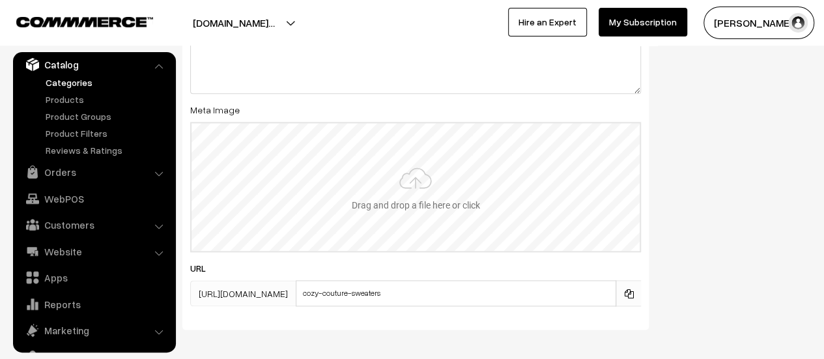
scroll to position [775, 0]
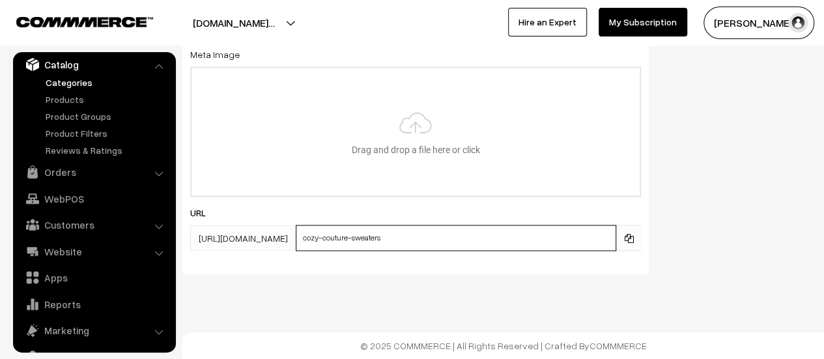
click at [500, 238] on input "cozy-couture-sweaters" at bounding box center [456, 238] width 320 height 26
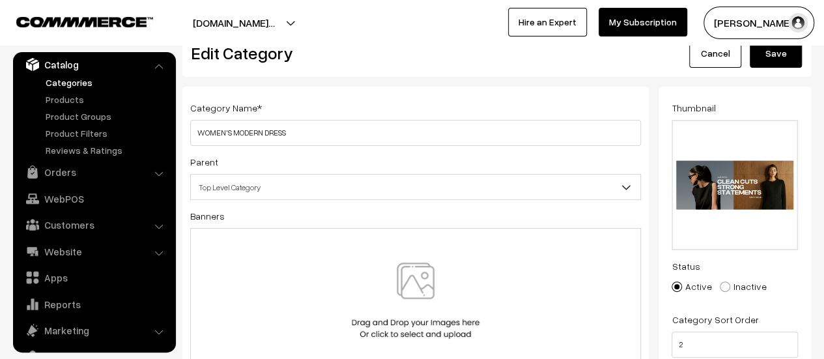
scroll to position [0, 0]
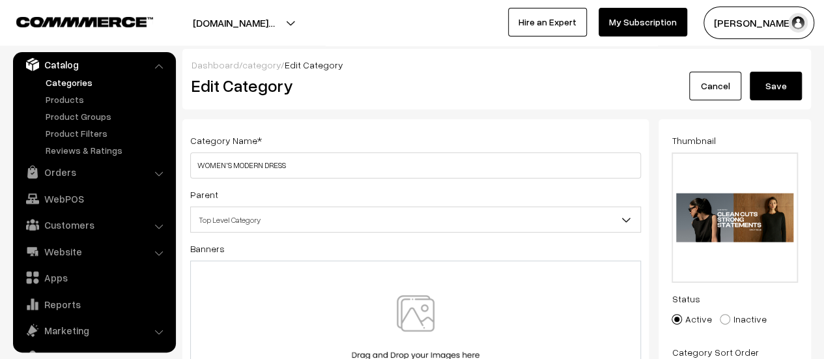
type input "cozy-couture-women's-modern-dress"
click at [774, 91] on button "Save" at bounding box center [776, 86] width 52 height 29
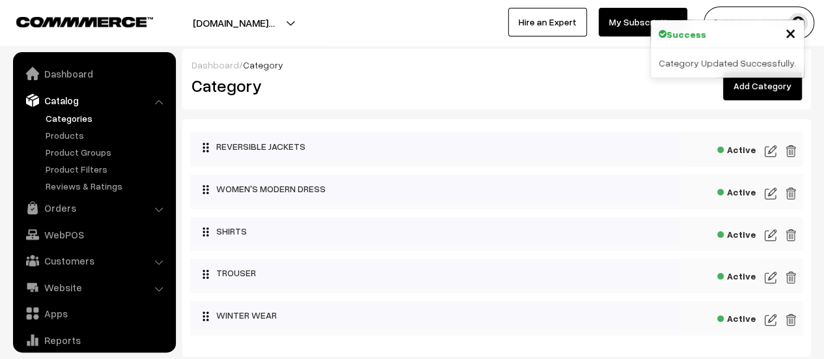
scroll to position [36, 0]
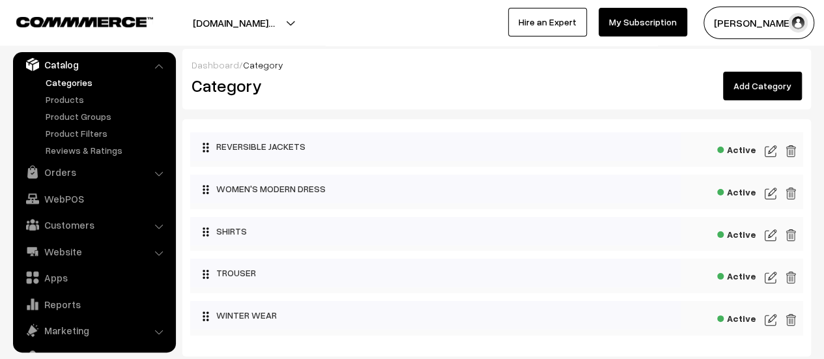
click at [769, 84] on link "Add Category" at bounding box center [762, 86] width 79 height 29
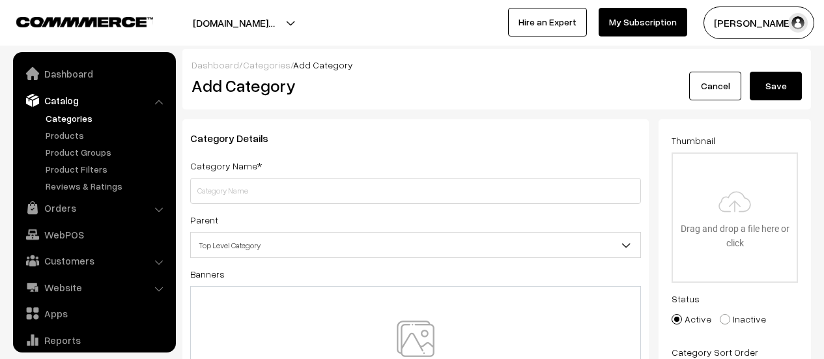
type input "K"
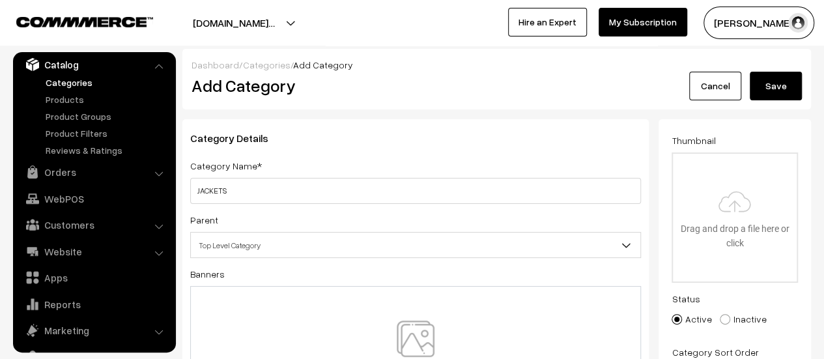
type input "JACKETS"
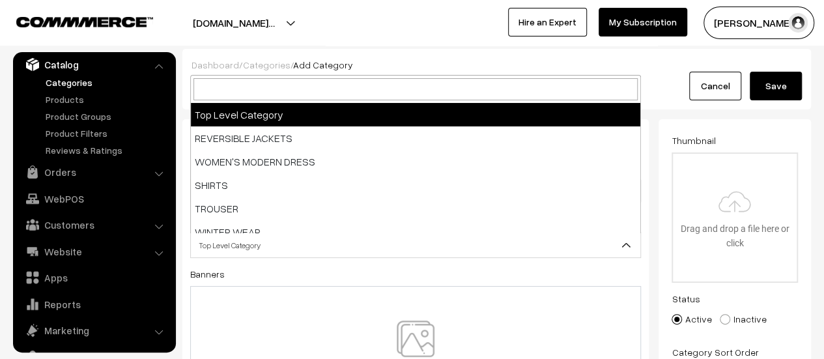
click at [319, 240] on span "Top Level Category" at bounding box center [415, 245] width 449 height 23
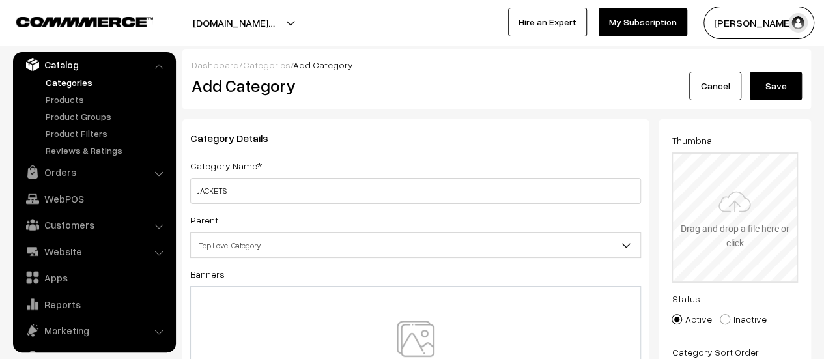
click at [759, 225] on input "file" at bounding box center [735, 218] width 124 height 128
type input "C:\fakepath\jackets_1x_71f7bc23-a721-4cfd-8de6-84347193d610.jpeg"
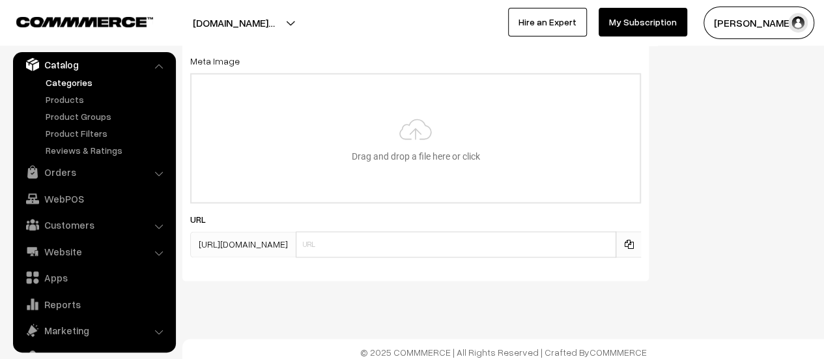
scroll to position [800, 0]
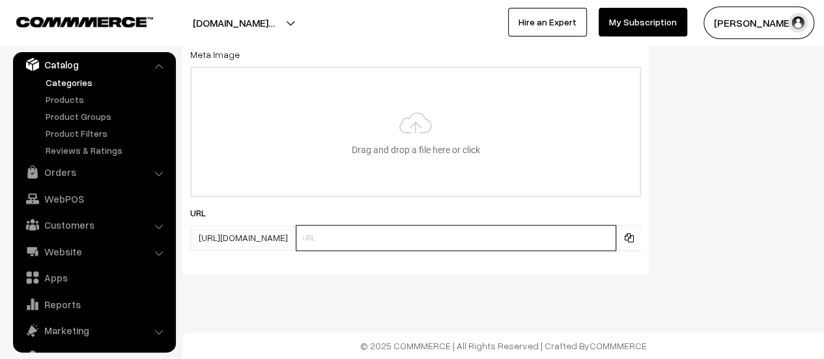
click at [563, 239] on input "text" at bounding box center [456, 238] width 320 height 26
click at [478, 241] on input "cozy-couture-men's-jackets" at bounding box center [456, 238] width 320 height 26
click at [519, 236] on input "cozy-couture-men-jackets" at bounding box center [456, 238] width 320 height 26
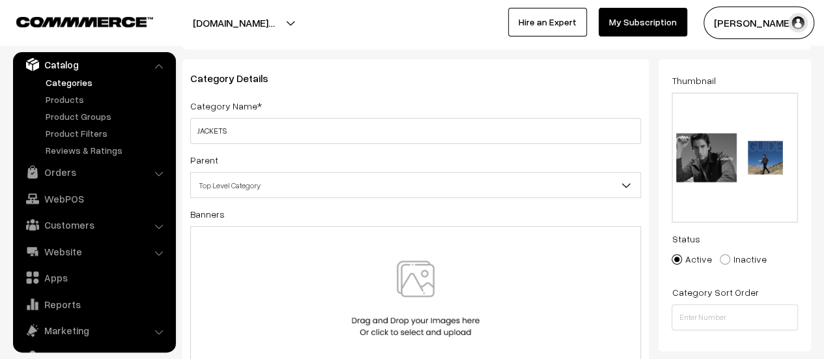
scroll to position [0, 0]
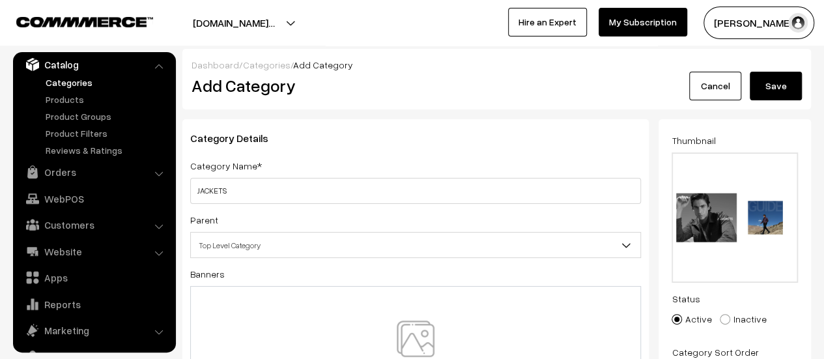
type input "cozy-couture-men-jacket"
click at [782, 81] on button "Save" at bounding box center [776, 86] width 52 height 29
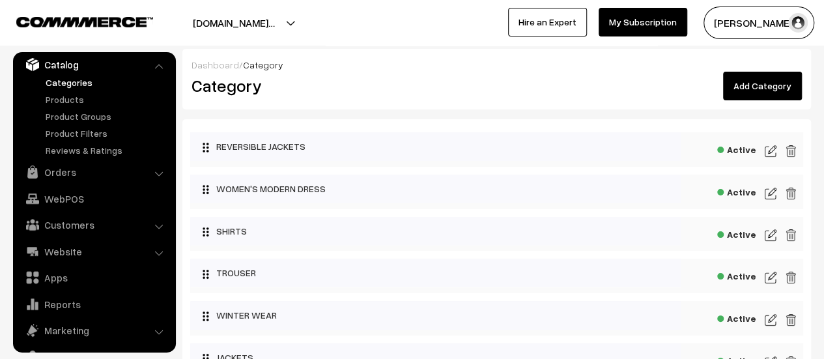
click at [769, 194] on img at bounding box center [771, 194] width 12 height 16
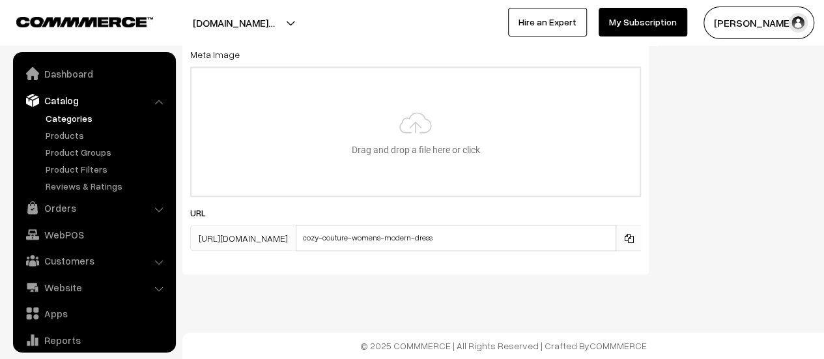
scroll to position [36, 0]
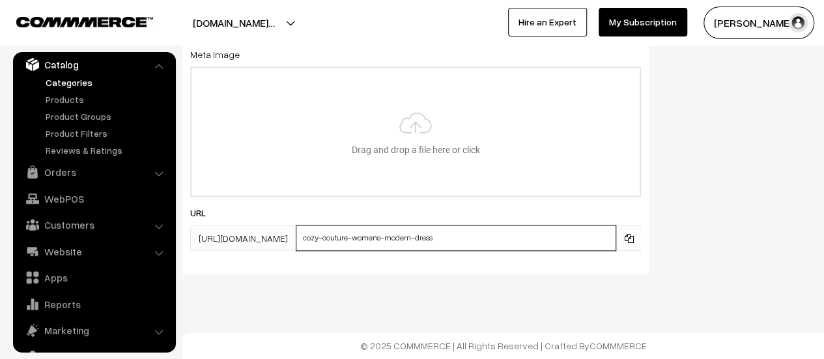
click at [488, 240] on input "cozy-couture-womens-modern-dress" at bounding box center [456, 238] width 320 height 26
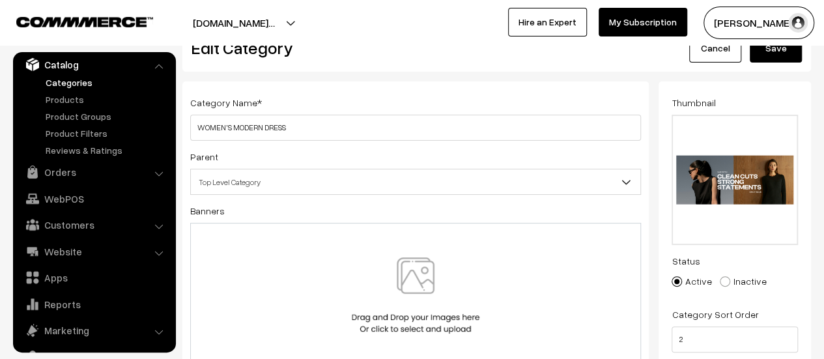
scroll to position [0, 0]
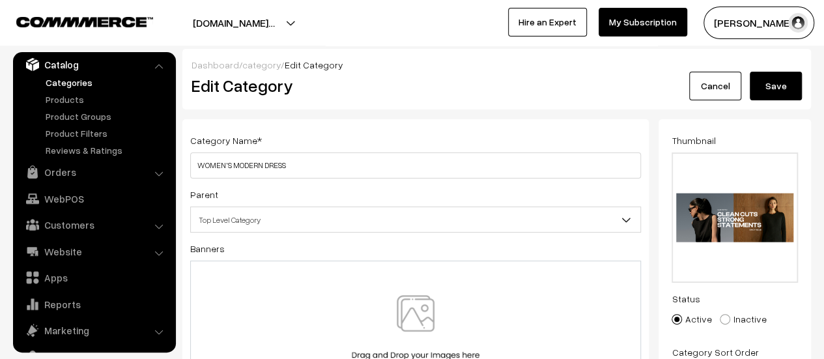
type input "cozy-couture-women-modern-dress"
drag, startPoint x: 764, startPoint y: 92, endPoint x: 480, endPoint y: 33, distance: 290.1
click at [763, 92] on button "Save" at bounding box center [776, 86] width 52 height 29
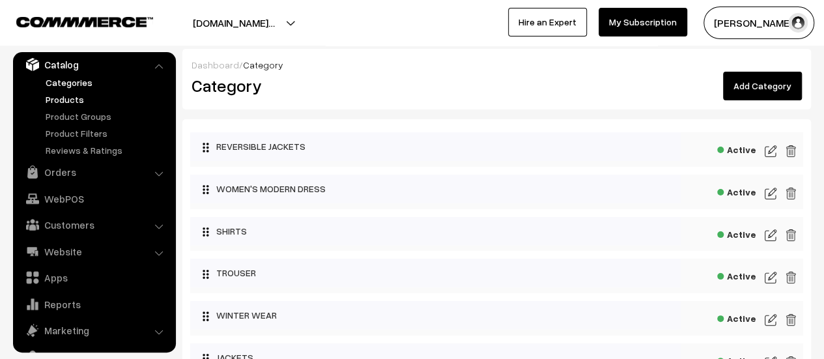
click at [68, 100] on link "Products" at bounding box center [106, 99] width 129 height 14
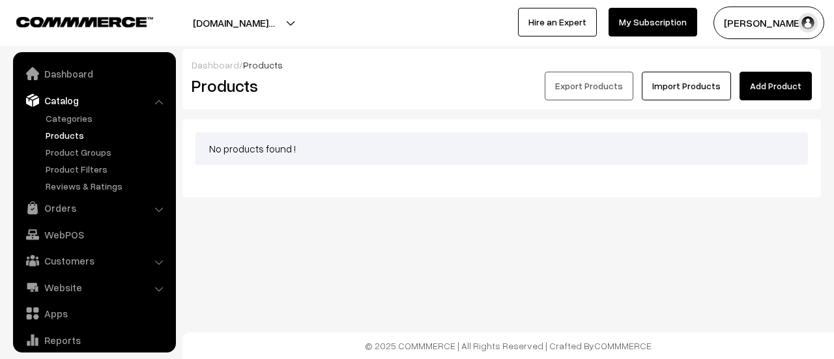
scroll to position [36, 0]
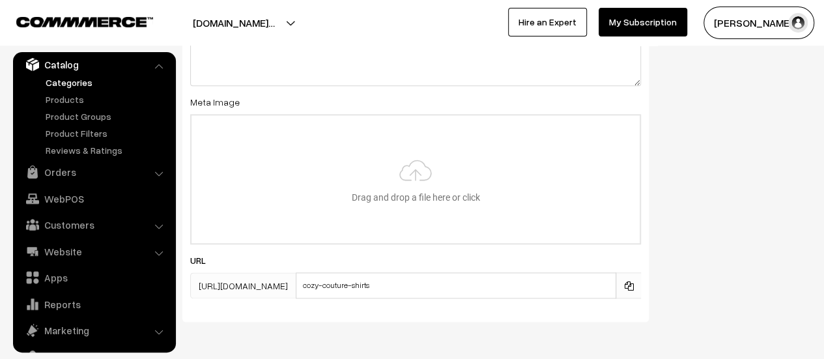
scroll to position [775, 0]
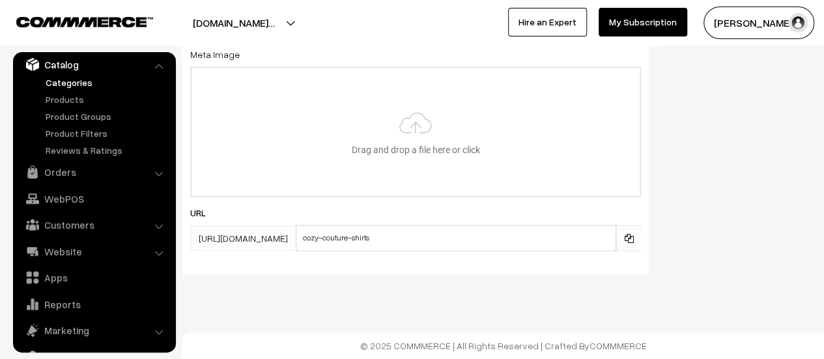
type input "KIDS"
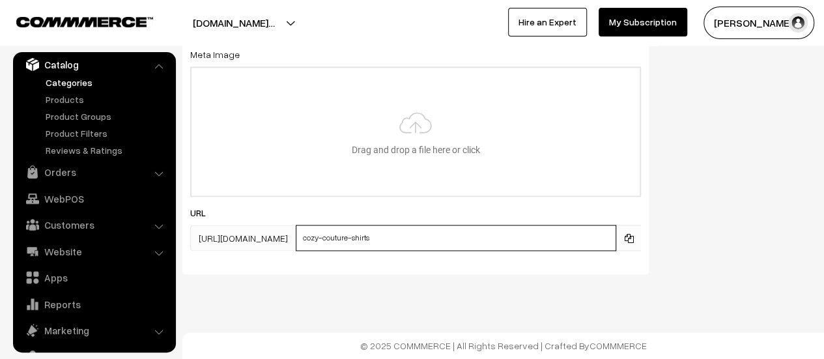
drag, startPoint x: 492, startPoint y: 236, endPoint x: 461, endPoint y: 236, distance: 30.6
click at [461, 236] on input "cozy-couture-shirts" at bounding box center [456, 238] width 320 height 26
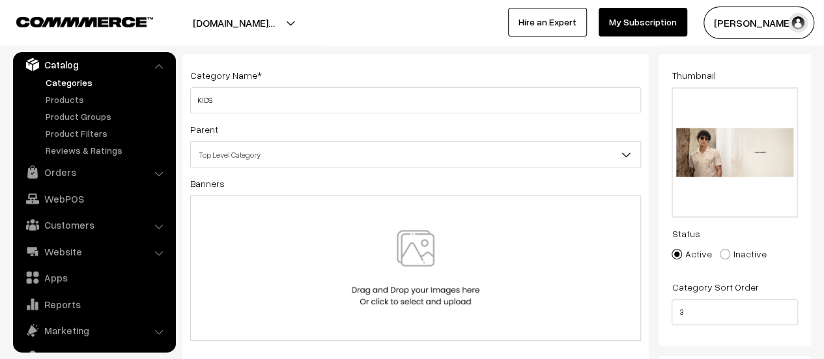
scroll to position [0, 0]
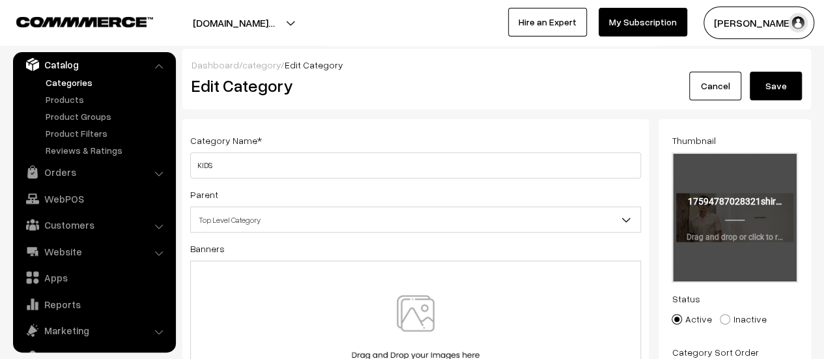
type input "cozy-couture-kids"
click at [752, 214] on input "file" at bounding box center [735, 218] width 124 height 128
type input "C:\fakepath\Kids.png"
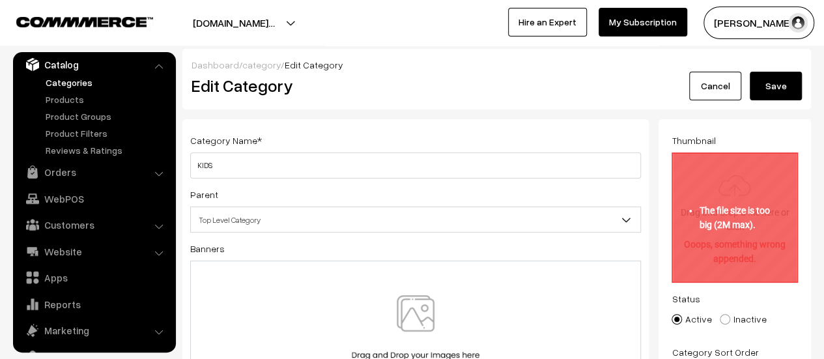
click at [727, 197] on input "file" at bounding box center [735, 218] width 124 height 128
type input "C:\fakepath\Kids.jpg"
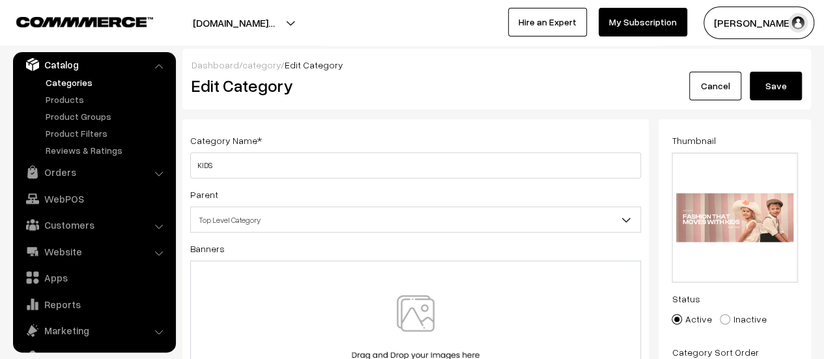
click at [765, 86] on button "Save" at bounding box center [776, 86] width 52 height 29
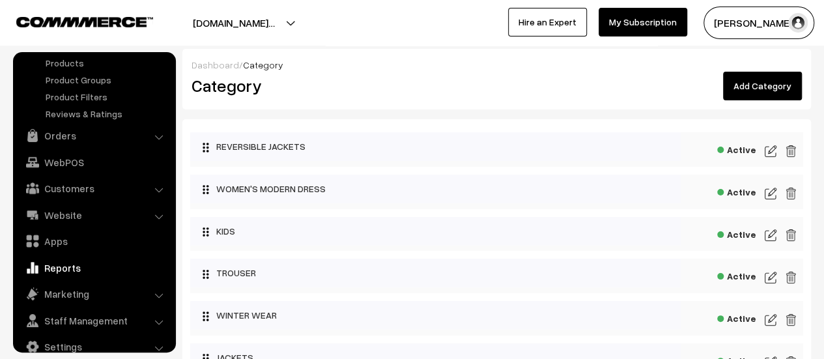
scroll to position [91, 0]
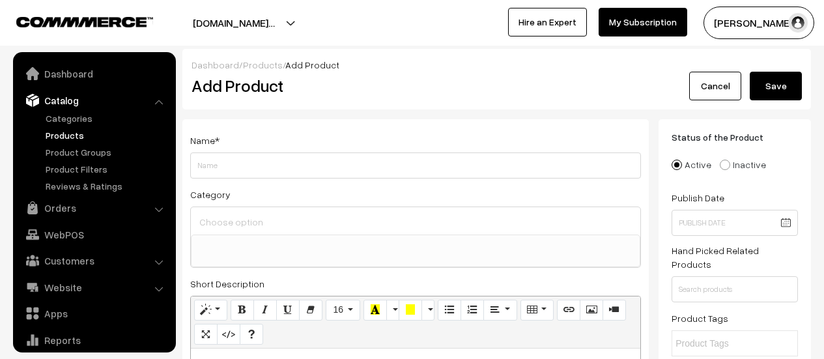
select select
click at [384, 171] on input "Weight" at bounding box center [415, 165] width 451 height 26
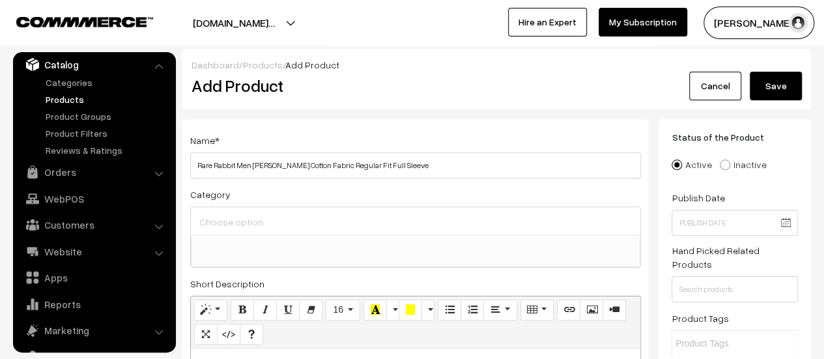
drag, startPoint x: 233, startPoint y: 165, endPoint x: 186, endPoint y: 162, distance: 47.0
type input "Cozy Couture Men [PERSON_NAME] Cotton Fabric Regular Fit Full Sleeve"
click at [352, 197] on div "Category REVERSIBLE JACKETS WOMEN'S MODERN DRESS KIDS TROUSER WINTER WEAR JACKE…" at bounding box center [415, 226] width 451 height 81
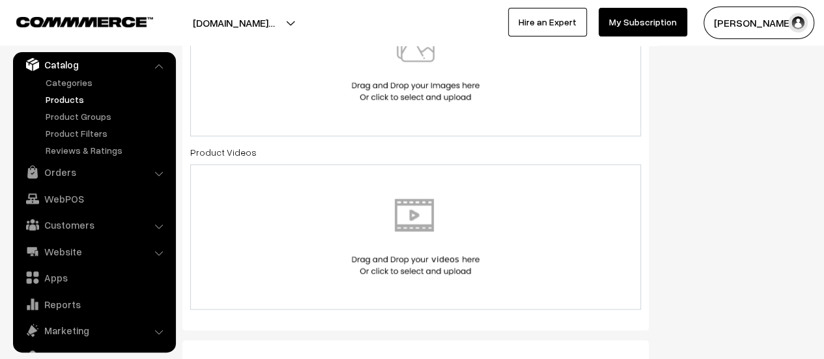
scroll to position [782, 0]
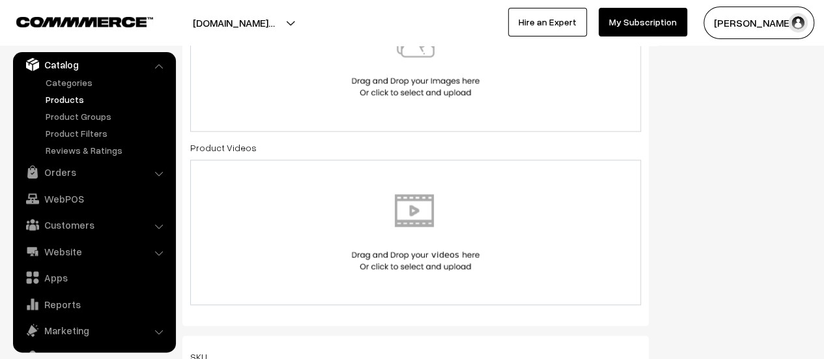
click at [427, 208] on img at bounding box center [415, 232] width 134 height 76
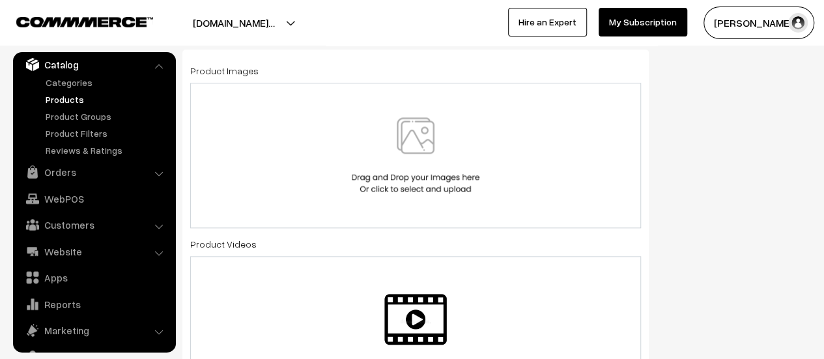
scroll to position [521, 0]
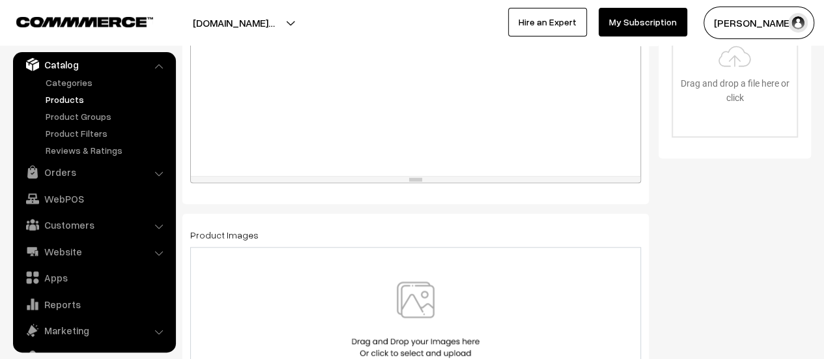
click at [384, 290] on img at bounding box center [415, 319] width 134 height 76
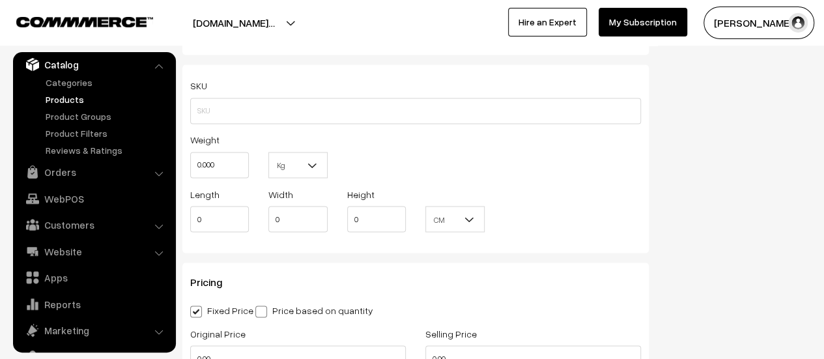
scroll to position [1172, 0]
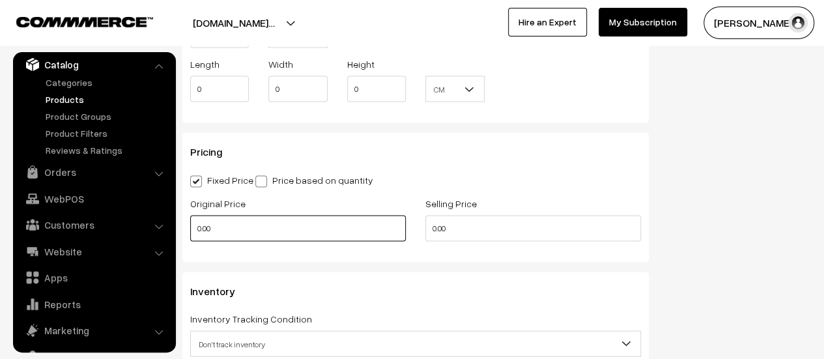
click at [234, 228] on input "0.00" at bounding box center [298, 228] width 216 height 26
type input "3000"
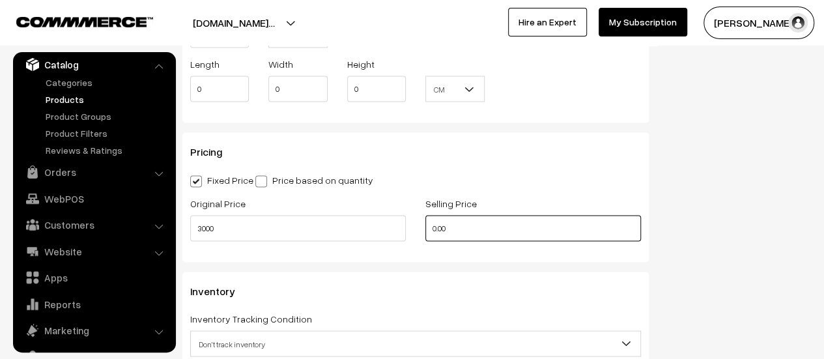
click at [467, 231] on input "0.00" at bounding box center [533, 228] width 216 height 26
type input "3000"
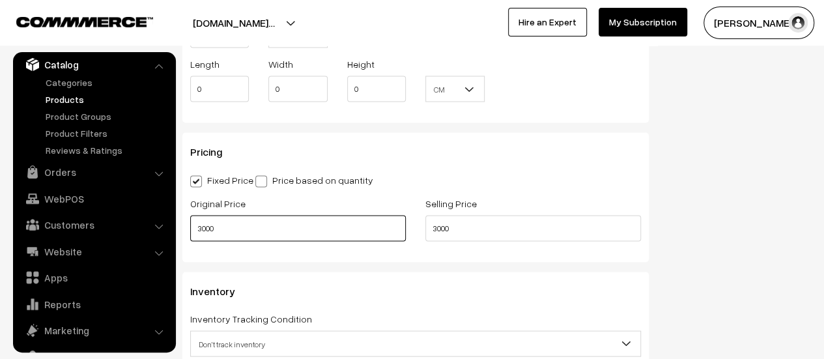
click at [273, 230] on input "3000" at bounding box center [298, 228] width 216 height 26
type input "4999"
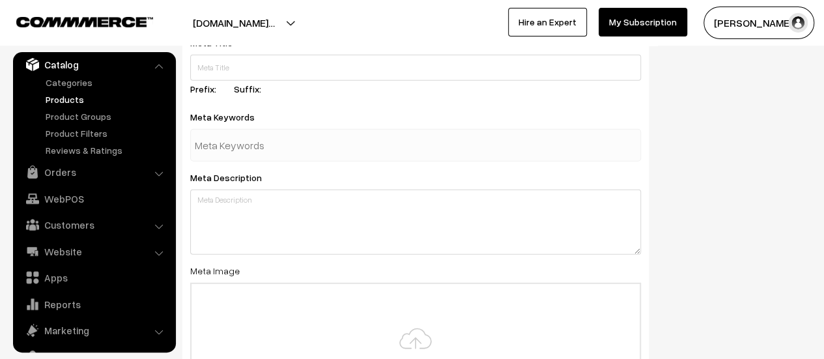
scroll to position [1954, 0]
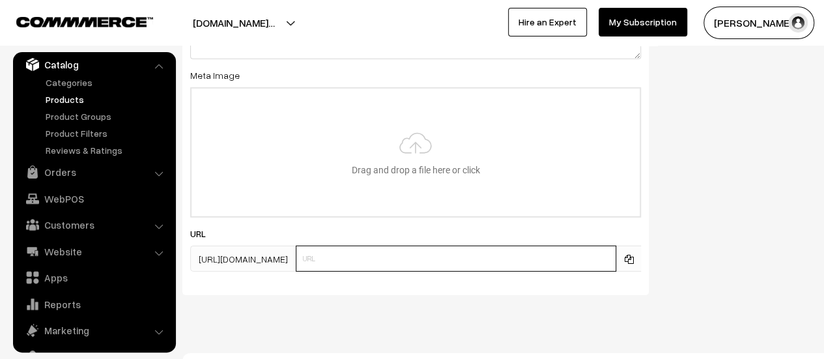
click at [477, 257] on input "text" at bounding box center [456, 259] width 320 height 26
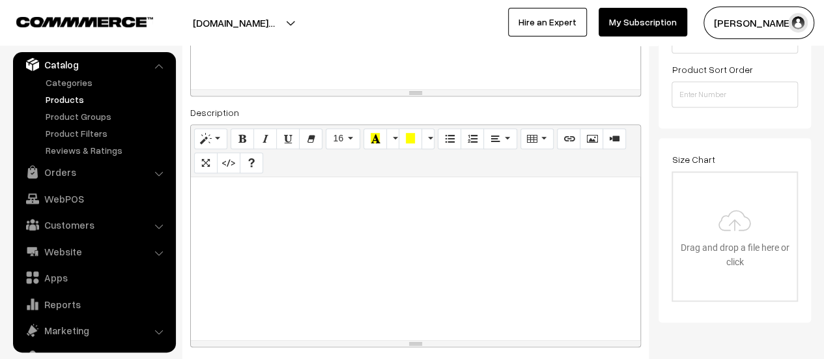
scroll to position [65, 0]
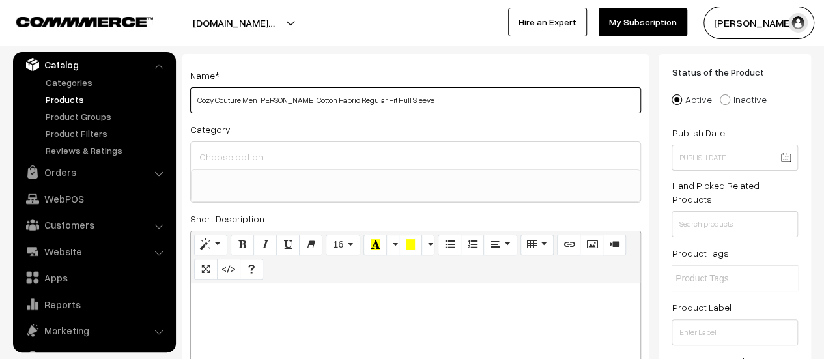
drag, startPoint x: 195, startPoint y: 100, endPoint x: 295, endPoint y: 99, distance: 99.6
click at [295, 99] on input "Cozy Couture Men Stenay Rust Cotton Fabric Regular Fit Full Sleeve" at bounding box center [415, 100] width 451 height 26
click at [300, 102] on input "Cozy Couture Men [PERSON_NAME] Cotton Fabric Regular Fit Full Sleeve" at bounding box center [415, 100] width 451 height 26
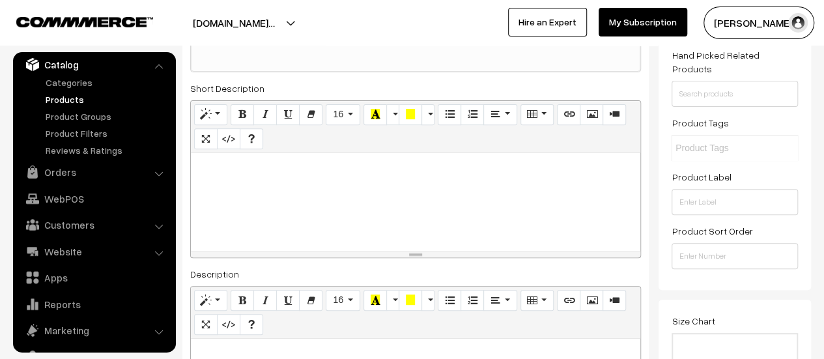
scroll to position [0, 0]
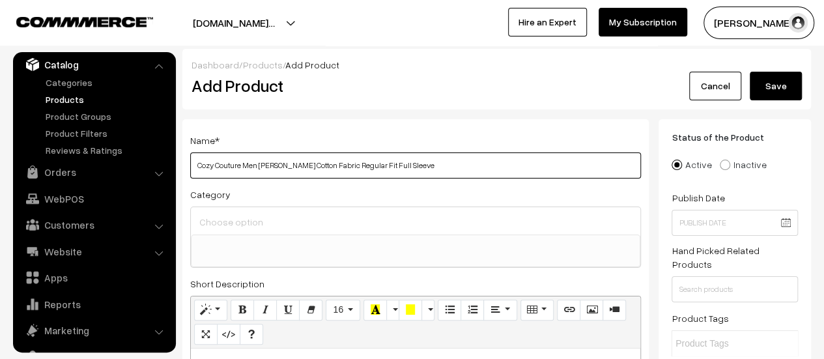
drag, startPoint x: 425, startPoint y: 166, endPoint x: 178, endPoint y: 178, distance: 247.8
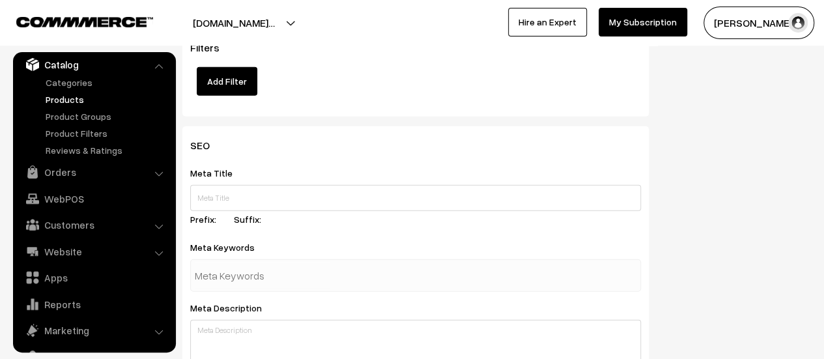
scroll to position [1954, 0]
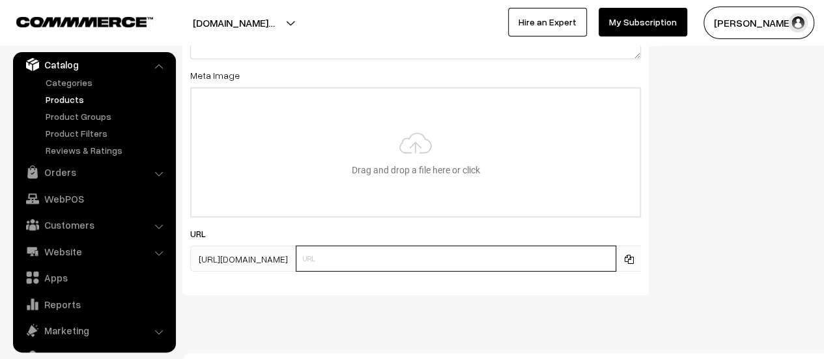
click at [479, 266] on input "text" at bounding box center [456, 259] width 320 height 26
paste input "Cozy Couture Men [PERSON_NAME] Cotton Fabric Regular Fit Full Sleeve"
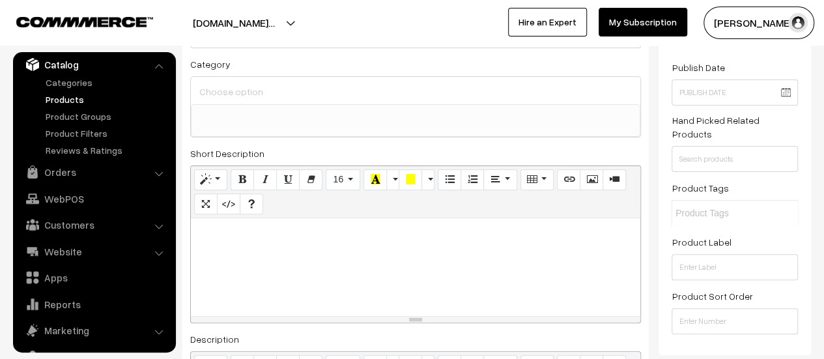
scroll to position [0, 0]
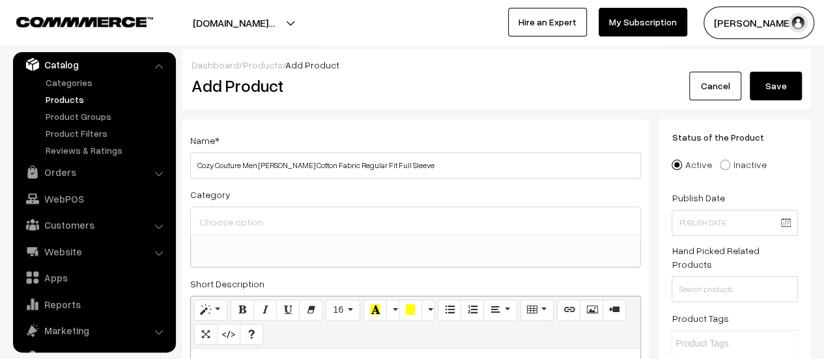
type input "Cozy Couture Men [PERSON_NAME] Cotton Fabric Regular Fit Full Sleeve"
click at [775, 89] on button "Save" at bounding box center [776, 86] width 52 height 29
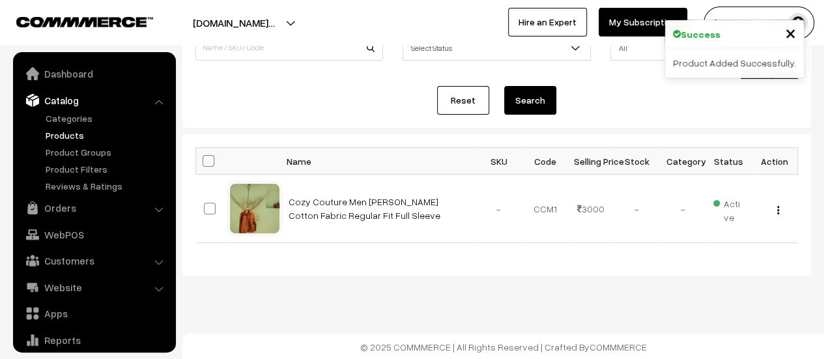
scroll to position [36, 0]
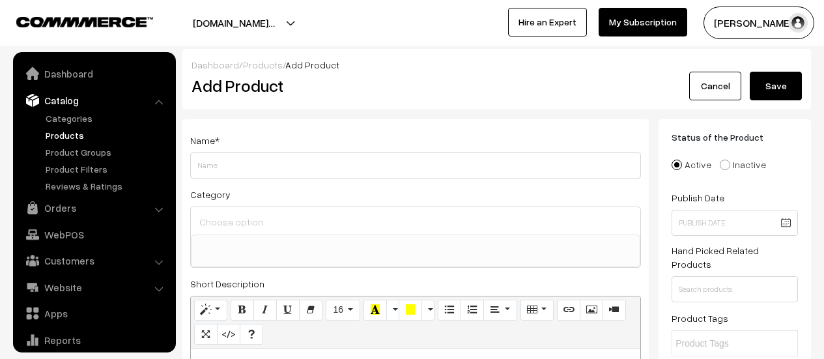
select select
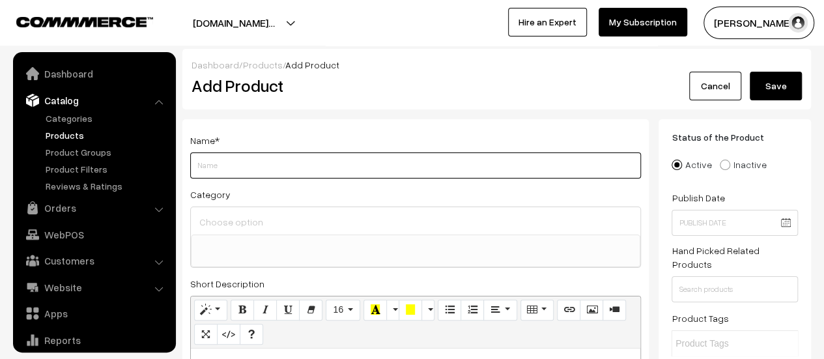
scroll to position [36, 0]
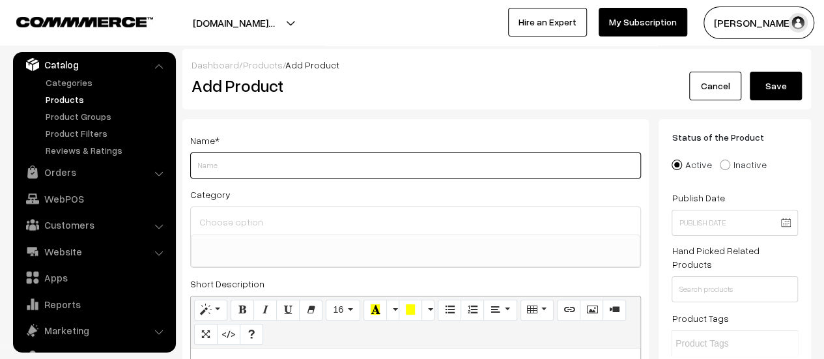
paste input "Rare Rabbit Men Macon-S Green Cotton Fabric Full Sleeves Collared"
type input "Rare Rabbit Men Macon-S Green Cotton Fabric Full Sleeves Collared"
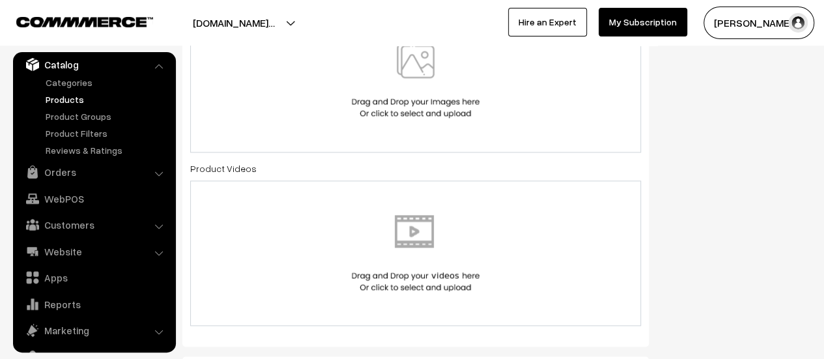
scroll to position [782, 0]
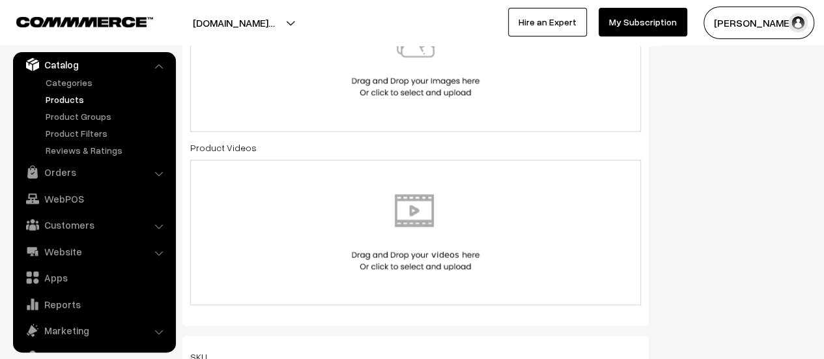
click at [421, 218] on img at bounding box center [415, 232] width 134 height 76
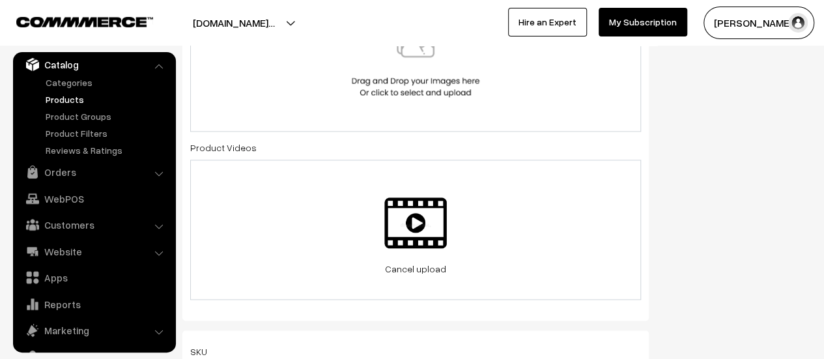
scroll to position [716, 0]
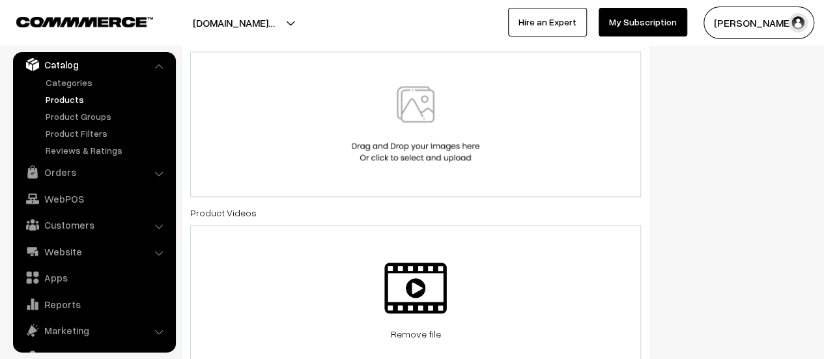
click at [416, 116] on img at bounding box center [415, 124] width 134 height 76
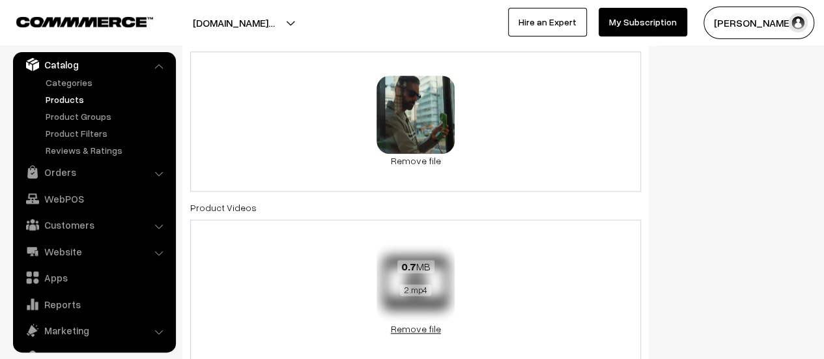
click at [438, 328] on link "Remove file" at bounding box center [415, 329] width 78 height 14
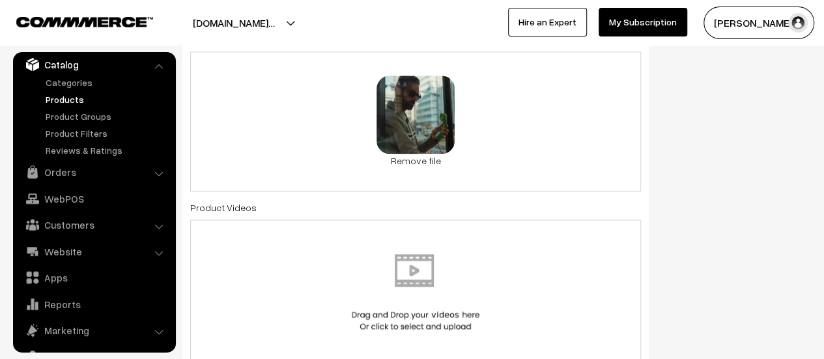
click at [440, 276] on img at bounding box center [415, 292] width 134 height 76
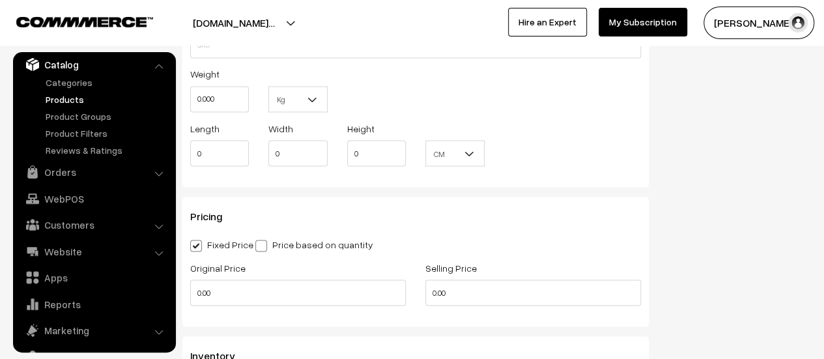
scroll to position [1172, 0]
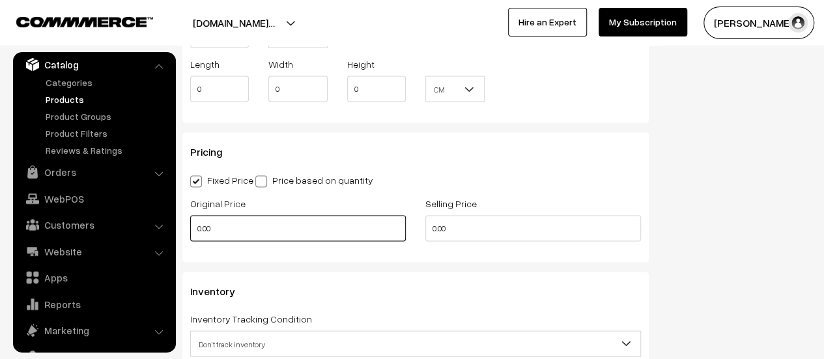
click at [288, 223] on input "0.00" at bounding box center [298, 228] width 216 height 26
click at [256, 229] on input "0" at bounding box center [298, 228] width 216 height 26
type input "2999"
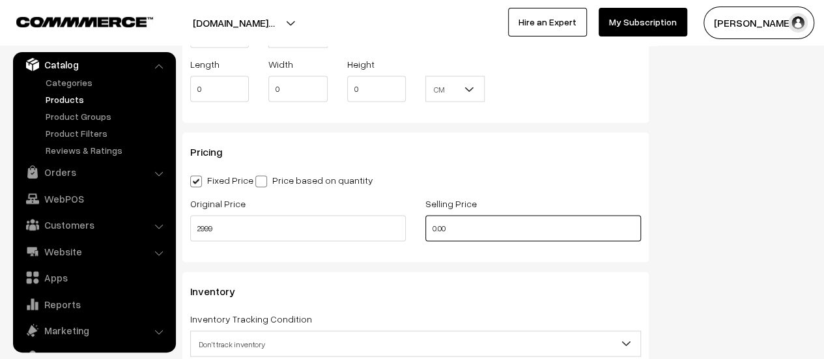
click at [438, 223] on input "0.00" at bounding box center [533, 228] width 216 height 26
type input "q"
click at [434, 231] on input "9999" at bounding box center [533, 228] width 216 height 26
click at [434, 232] on input "9999" at bounding box center [533, 228] width 216 height 26
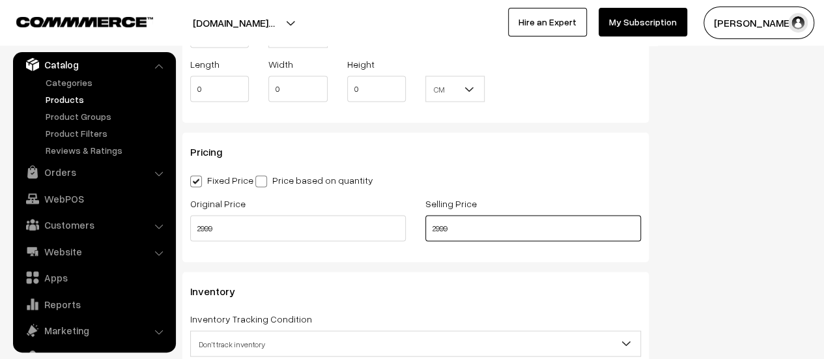
type input "2999"
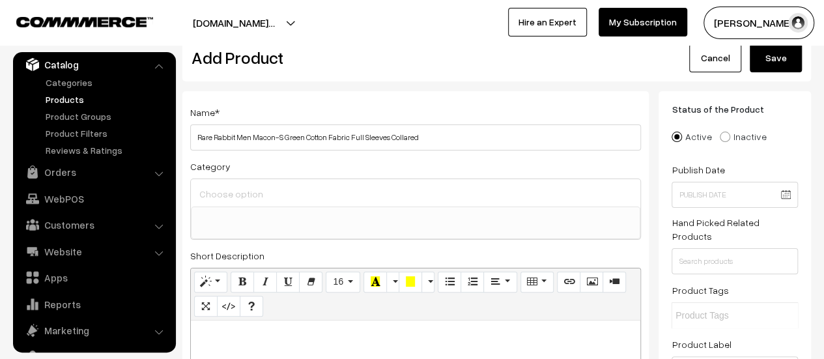
scroll to position [0, 0]
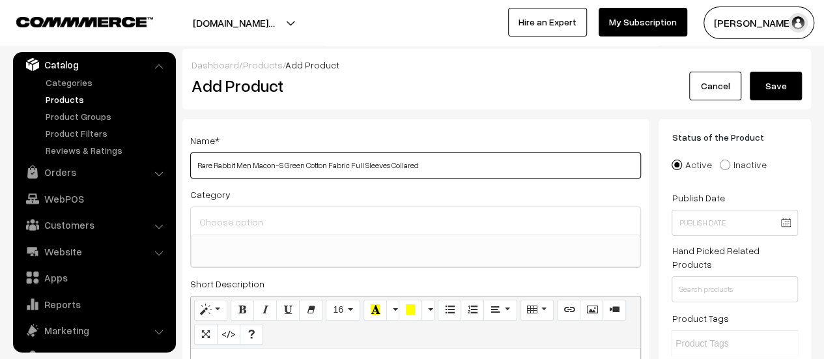
drag, startPoint x: 421, startPoint y: 162, endPoint x: 193, endPoint y: 163, distance: 228.0
click at [193, 163] on input "Rare Rabbit Men Macon-S Green Cotton Fabric Full Sleeves Collared" at bounding box center [415, 165] width 451 height 26
click at [223, 167] on input "Rare Rabbit Men Macon-S Green Cotton Fabric Full Sleeves Collared" at bounding box center [415, 165] width 451 height 26
drag, startPoint x: 236, startPoint y: 165, endPoint x: 195, endPoint y: 163, distance: 40.4
click at [195, 163] on input "Rare Rabbit Men Macon-S Green Cotton Fabric Full Sleeves Collared" at bounding box center [415, 165] width 451 height 26
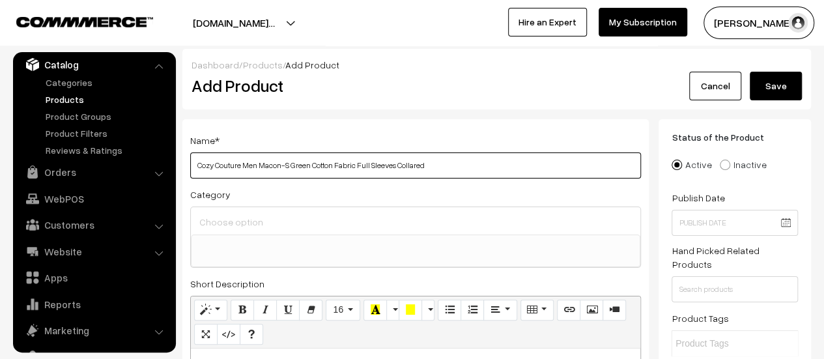
drag, startPoint x: 455, startPoint y: 164, endPoint x: 171, endPoint y: 170, distance: 284.0
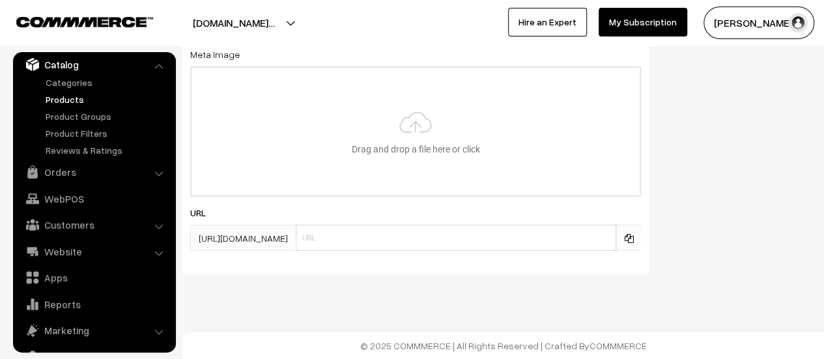
scroll to position [1977, 0]
type input "Cozy Couture Men Macon-S Green Cotton Fabric Full Sleeves Collared"
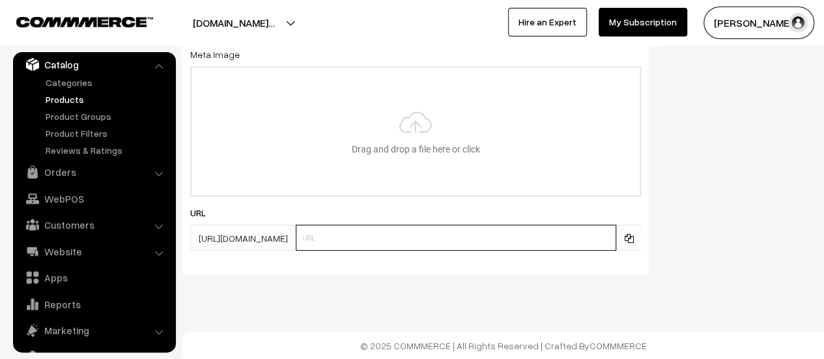
click at [449, 243] on input "text" at bounding box center [456, 238] width 320 height 26
paste input "Cozy Couture Men Macon-S Green Cotton Fabric Full Sleeves Collared"
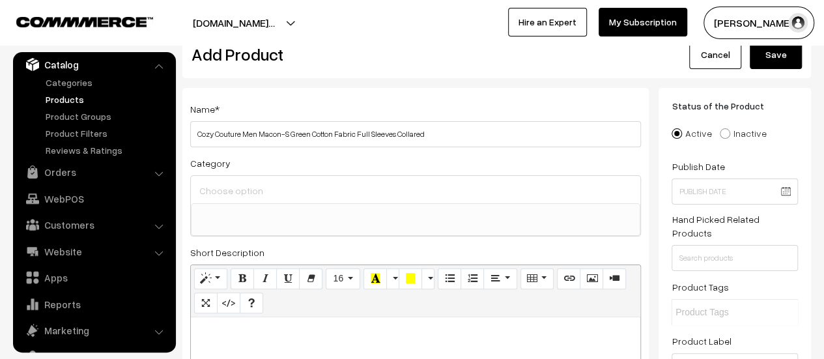
scroll to position [0, 0]
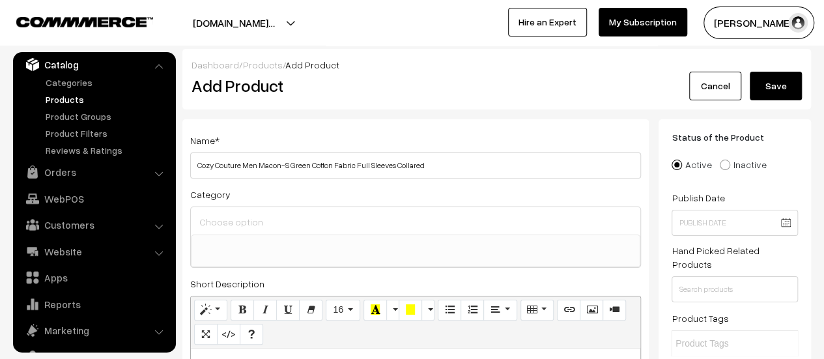
type input "Cozy Couture Men Macon-S Green Cotton Fabric Full Sleeves Collared"
click at [776, 88] on button "Save" at bounding box center [776, 86] width 52 height 29
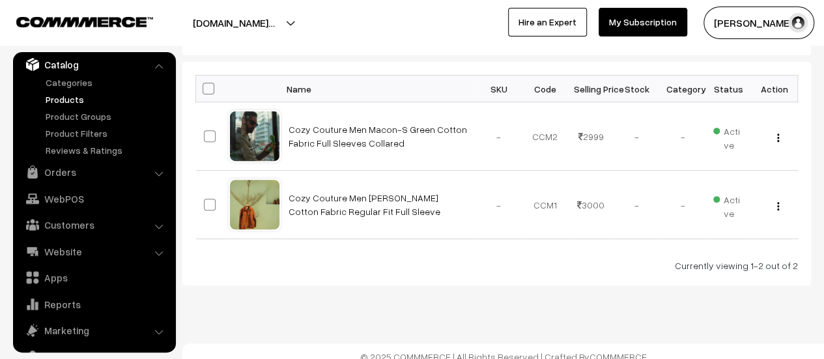
scroll to position [195, 0]
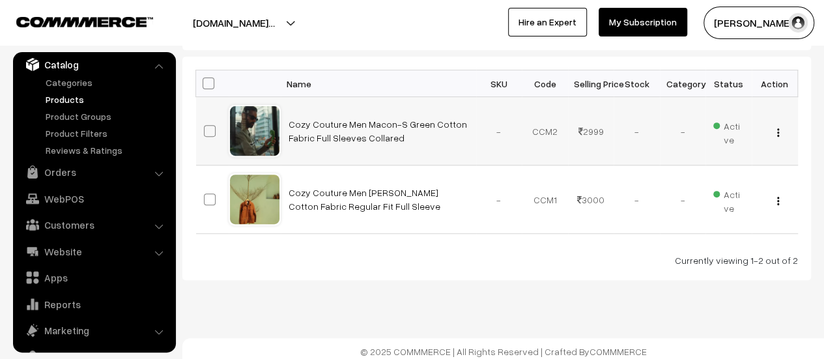
click at [772, 130] on div "View Edit Delete" at bounding box center [774, 131] width 31 height 14
click at [780, 132] on div "View Edit Delete" at bounding box center [774, 131] width 31 height 14
click at [778, 132] on img "button" at bounding box center [778, 132] width 2 height 8
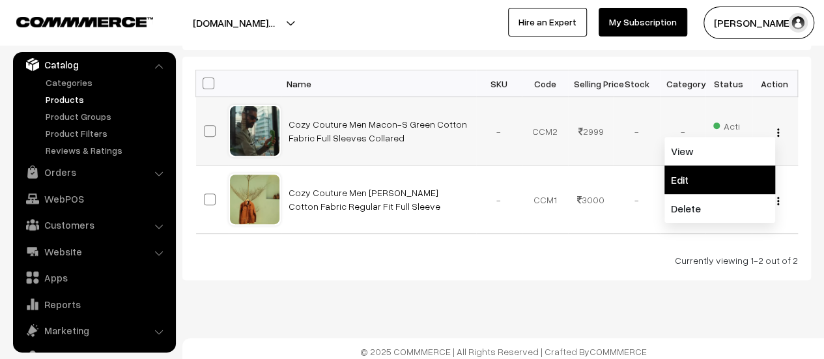
click at [687, 183] on link "Edit" at bounding box center [719, 179] width 111 height 29
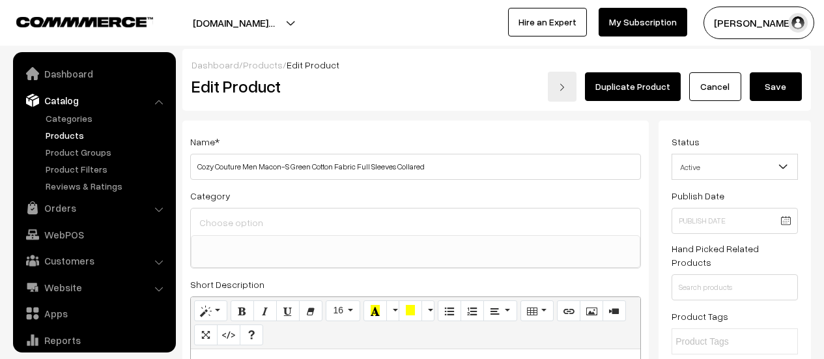
select select
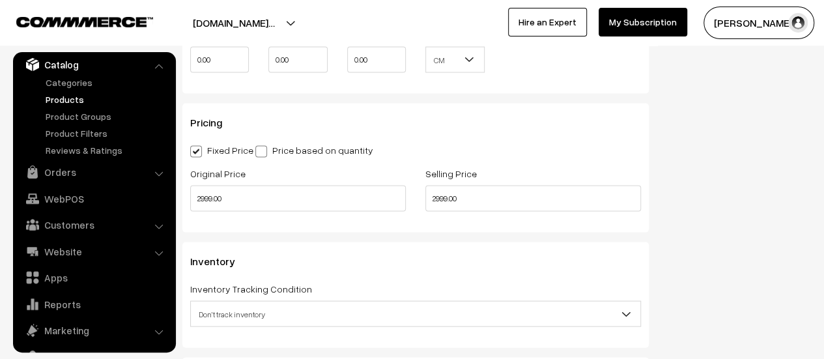
scroll to position [1237, 0]
click at [264, 203] on input "2999.00" at bounding box center [298, 198] width 216 height 26
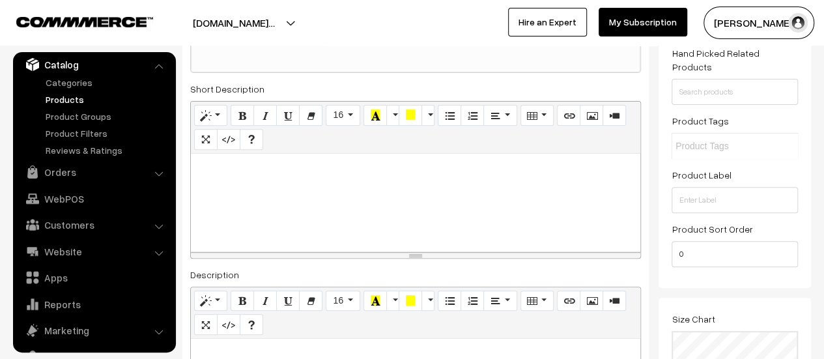
scroll to position [0, 0]
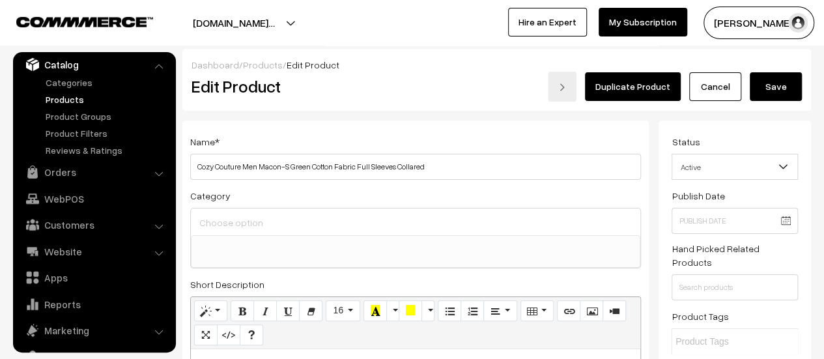
click at [778, 89] on button "Save" at bounding box center [776, 86] width 52 height 29
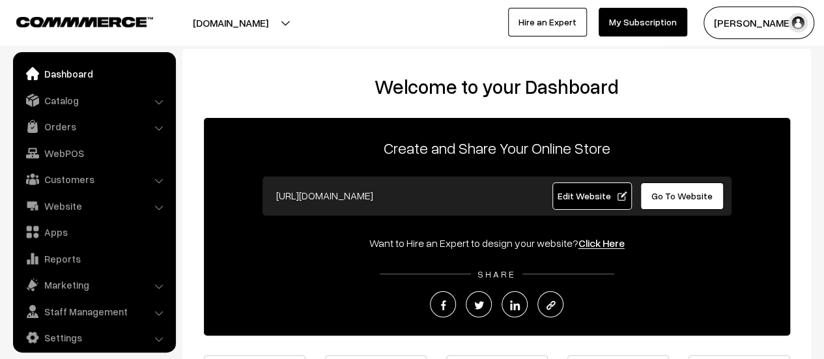
scroll to position [9, 0]
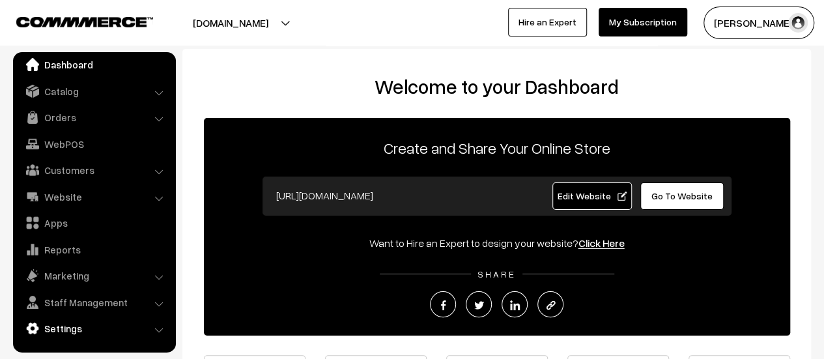
click at [59, 326] on link "Settings" at bounding box center [93, 328] width 155 height 23
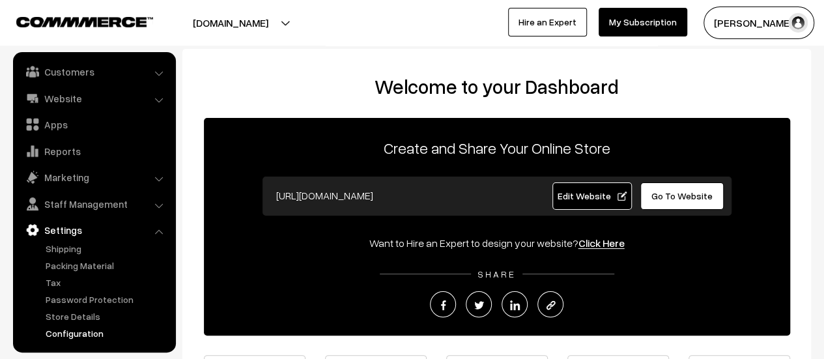
click at [76, 332] on link "Configuration" at bounding box center [106, 333] width 129 height 14
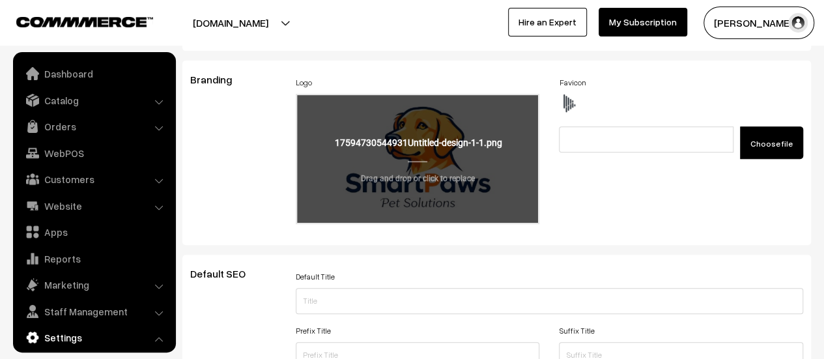
scroll to position [1048, 0]
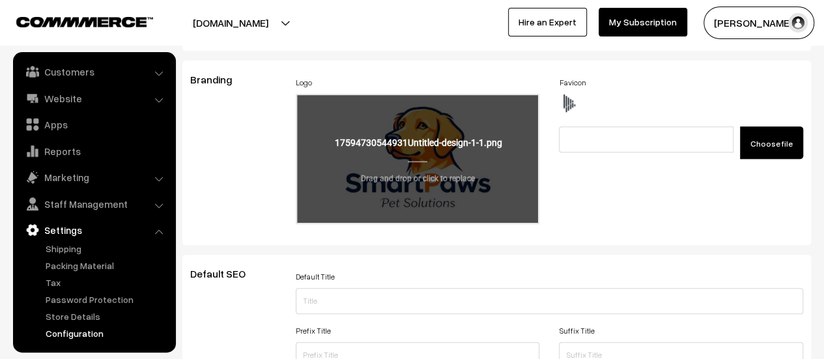
click at [456, 162] on input "file" at bounding box center [418, 159] width 242 height 128
type input "C:\fakepath\Untitled_design__1___1_-removebg-preview-removebg-preview.png"
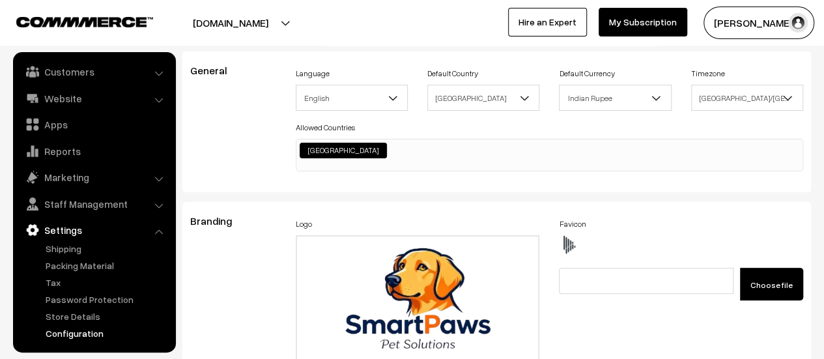
scroll to position [0, 0]
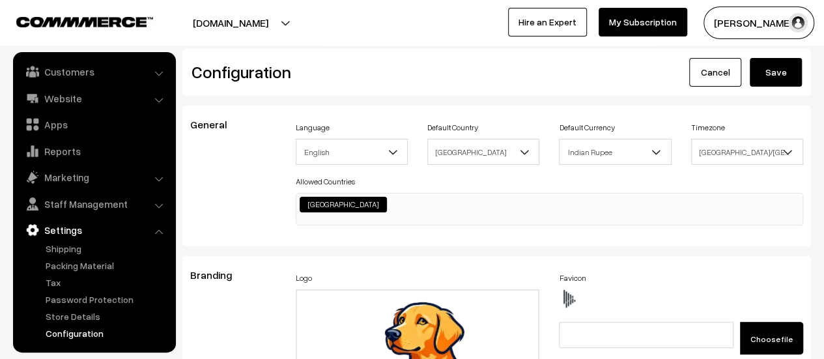
click at [782, 72] on button "Save" at bounding box center [776, 72] width 52 height 29
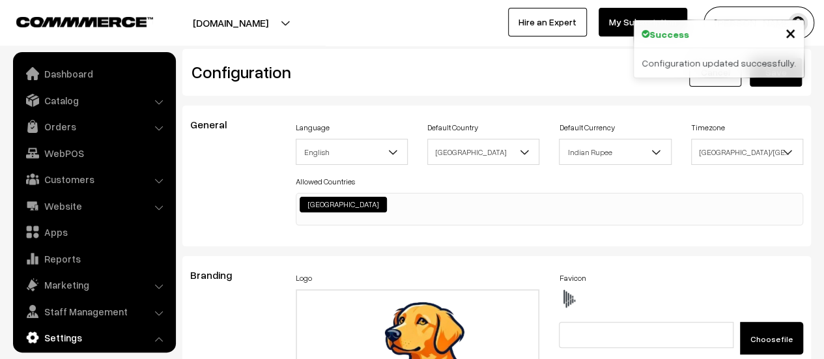
scroll to position [1048, 0]
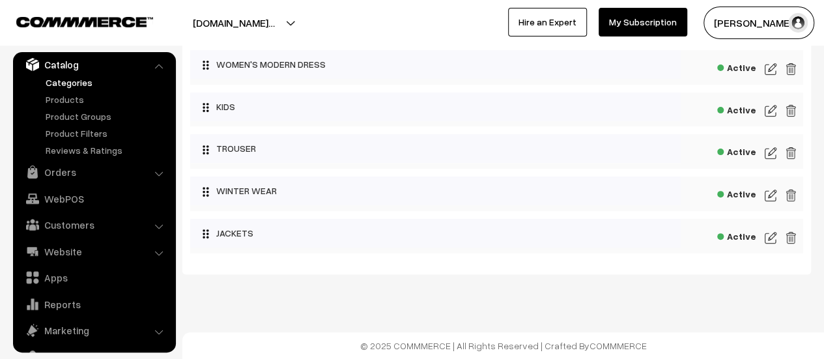
scroll to position [59, 0]
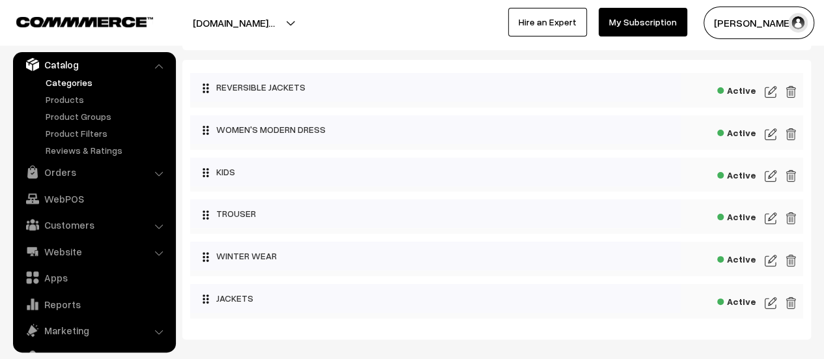
click at [772, 221] on img at bounding box center [771, 218] width 12 height 16
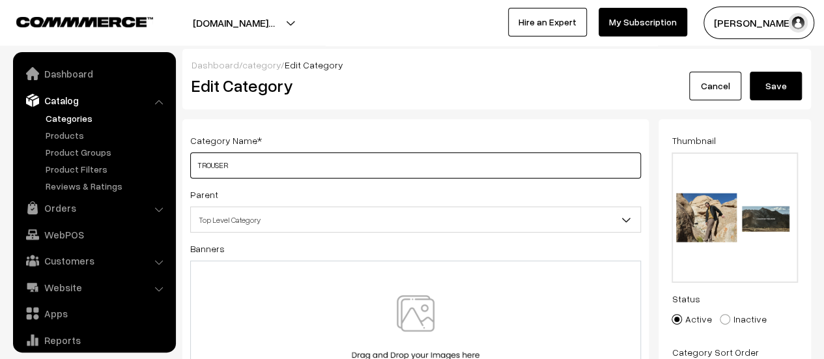
click at [300, 166] on input "TROUSER" at bounding box center [415, 165] width 451 height 26
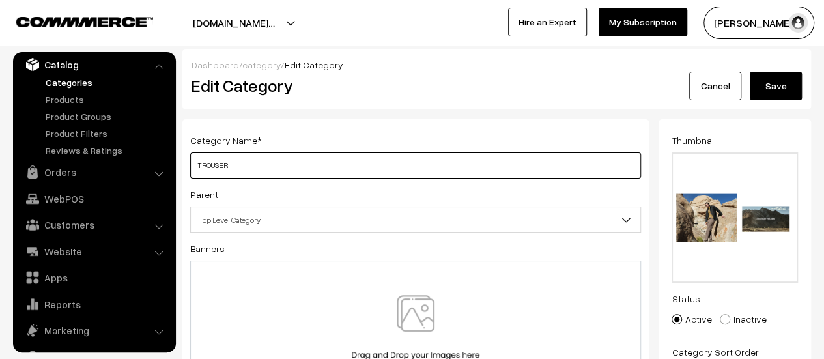
click at [300, 166] on input "TROUSER" at bounding box center [415, 165] width 451 height 26
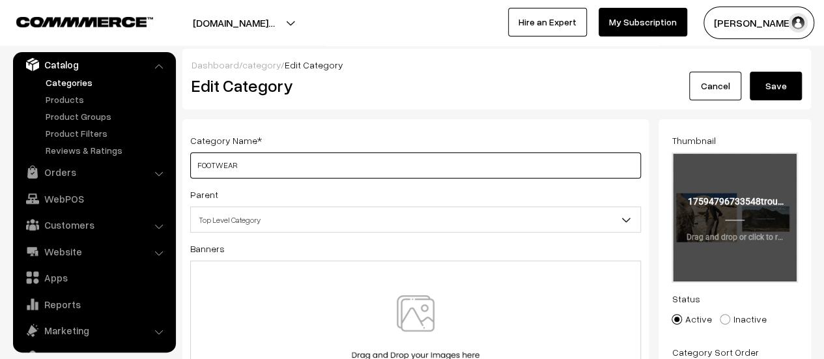
type input "FOOTWEAR"
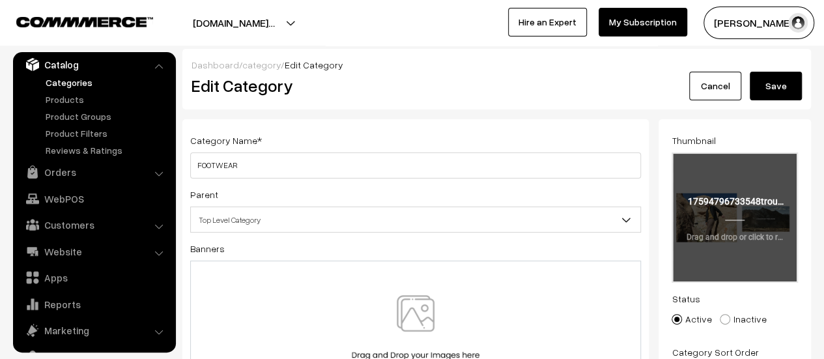
click at [731, 225] on input "file" at bounding box center [735, 218] width 124 height 128
type input "C:\fakepath\FOOTWARE.jpg"
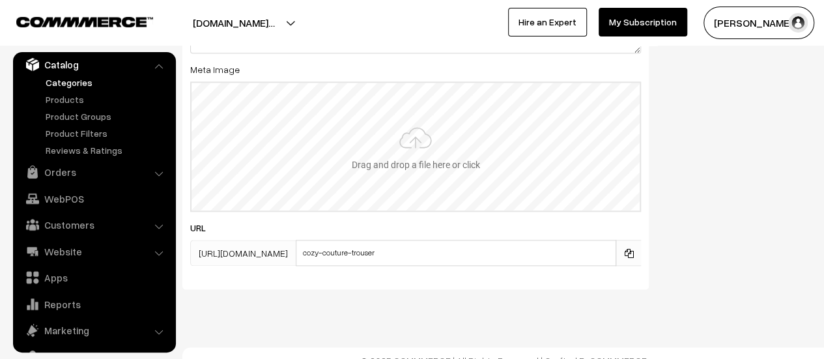
scroll to position [775, 0]
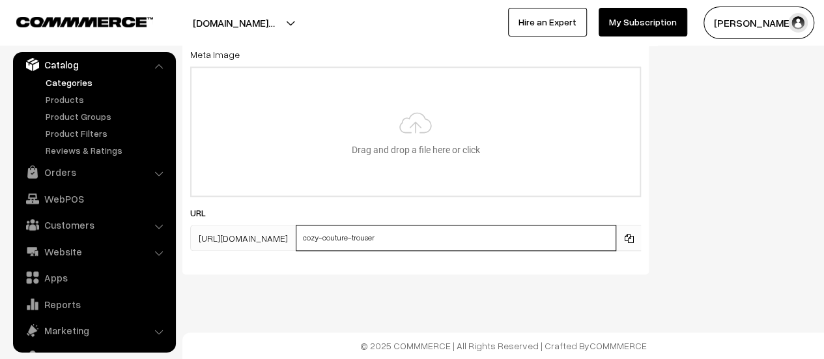
drag, startPoint x: 498, startPoint y: 242, endPoint x: 460, endPoint y: 244, distance: 37.9
click at [460, 244] on input "cozy-couture-trouser" at bounding box center [456, 238] width 320 height 26
click at [468, 244] on input "cozy-couture-ffotwear" at bounding box center [456, 238] width 320 height 26
drag, startPoint x: 465, startPoint y: 243, endPoint x: 472, endPoint y: 251, distance: 10.2
click at [465, 242] on input "cozy-couture-ffotwear" at bounding box center [456, 238] width 320 height 26
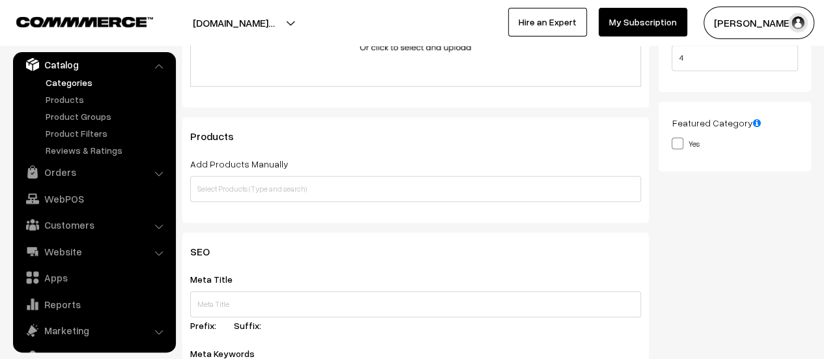
scroll to position [0, 0]
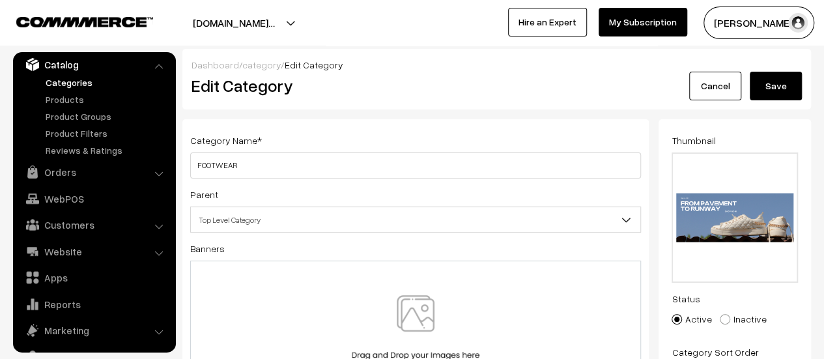
type input "cozy-couture-footwear"
click at [779, 91] on button "Save" at bounding box center [776, 86] width 52 height 29
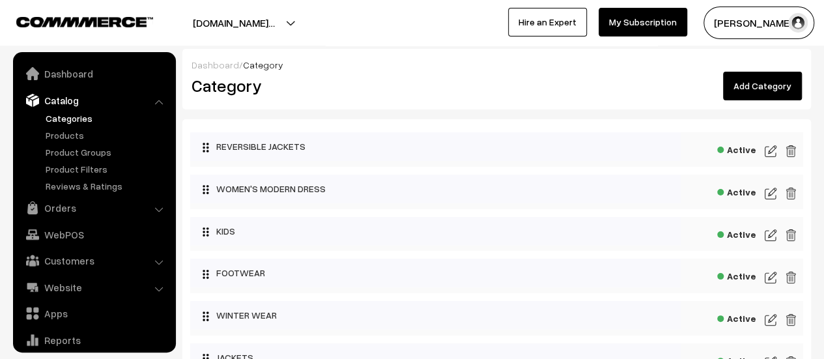
scroll to position [36, 0]
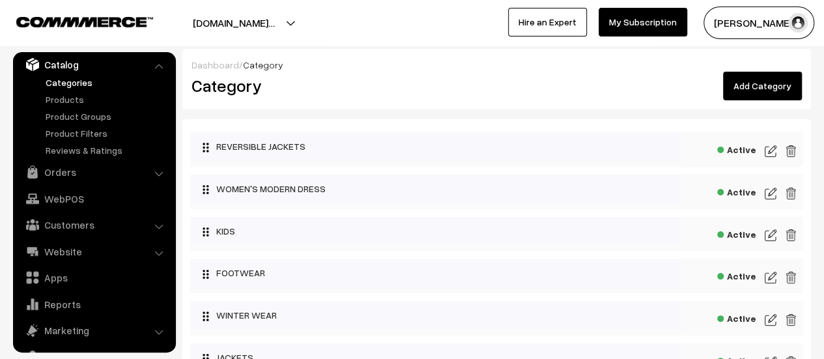
click at [774, 153] on img at bounding box center [771, 151] width 12 height 16
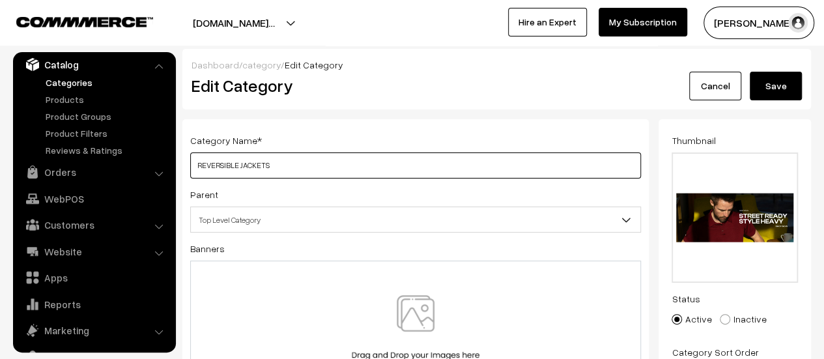
drag, startPoint x: 281, startPoint y: 171, endPoint x: 180, endPoint y: 167, distance: 101.7
click at [180, 167] on div "Category Name * REVERSIBLE JACKETS Parent Top Level Category WOMEN'S MODERN DRE…" at bounding box center [416, 335] width 486 height 432
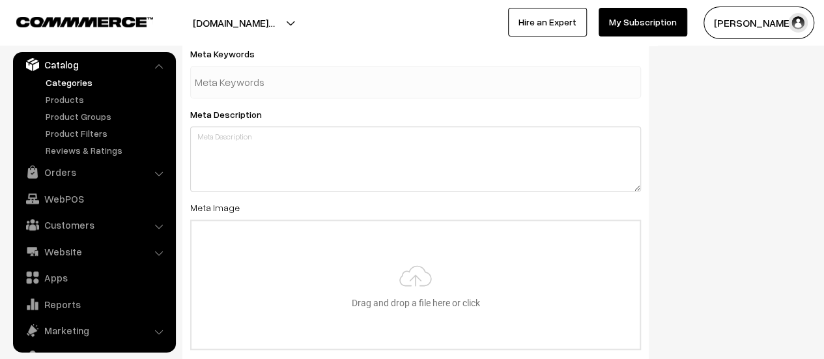
scroll to position [775, 0]
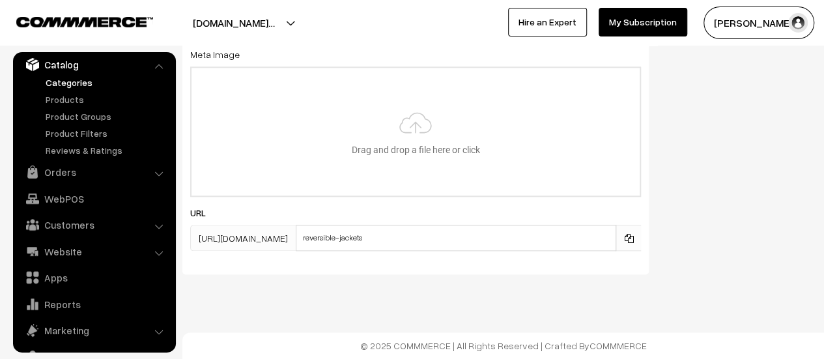
type input "T-SHIRT"
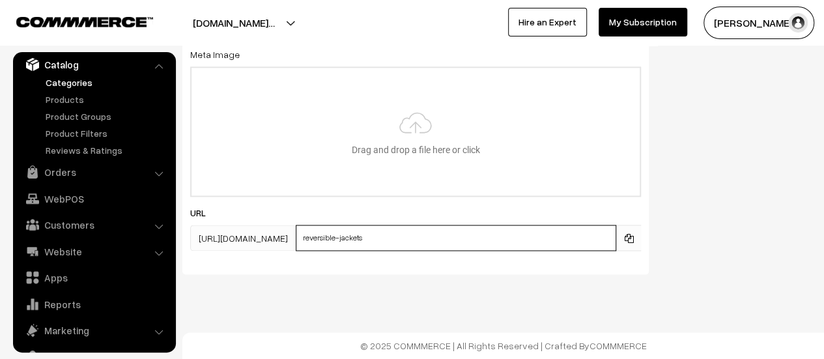
drag, startPoint x: 478, startPoint y: 240, endPoint x: 402, endPoint y: 235, distance: 75.7
click at [404, 236] on div "[URL][DOMAIN_NAME] reversible-jackets" at bounding box center [415, 238] width 451 height 26
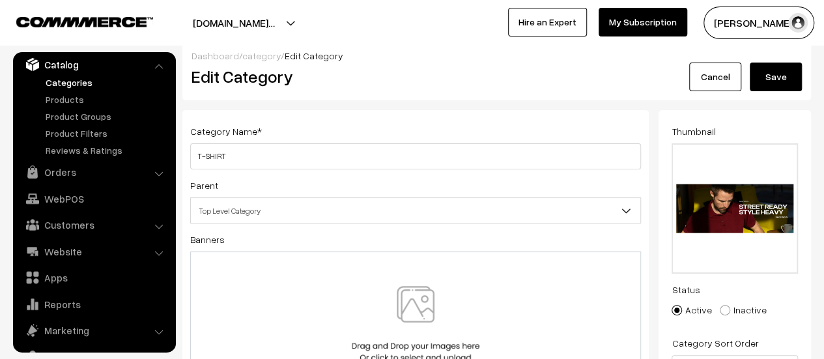
scroll to position [0, 0]
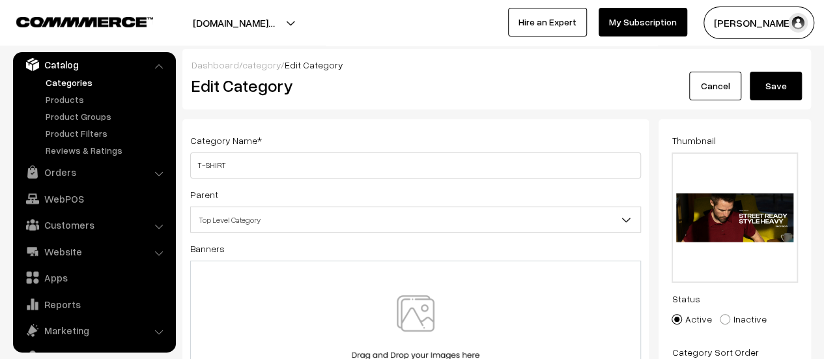
type input "t-shirt"
click at [791, 91] on button "Save" at bounding box center [776, 86] width 52 height 29
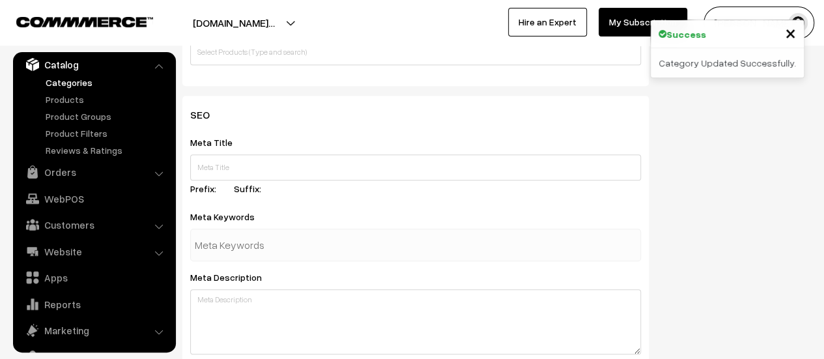
scroll to position [775, 0]
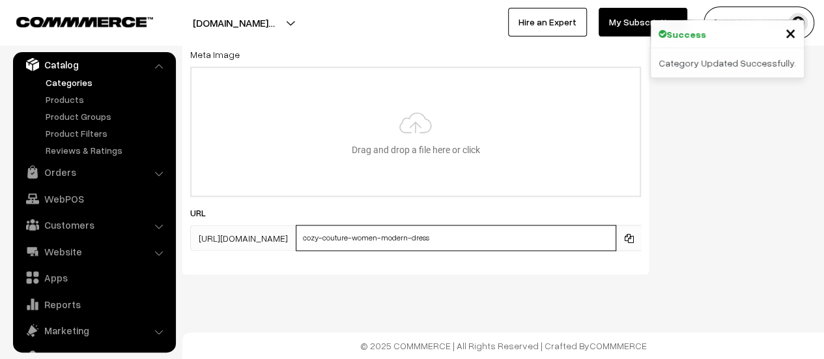
drag, startPoint x: 460, startPoint y: 237, endPoint x: 408, endPoint y: 238, distance: 51.5
click at [408, 238] on input "cozy-couture-women-modern-dress" at bounding box center [456, 238] width 320 height 26
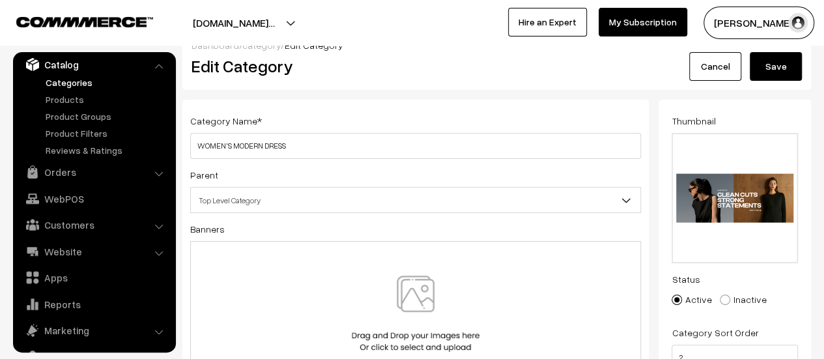
scroll to position [0, 0]
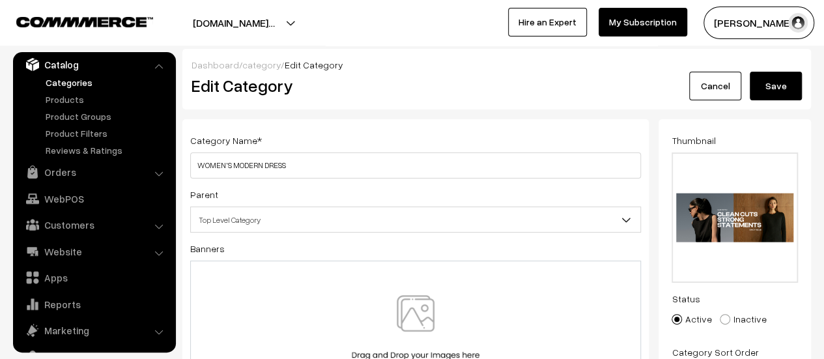
type input "women-modern-dress"
click at [772, 91] on button "Save" at bounding box center [776, 86] width 52 height 29
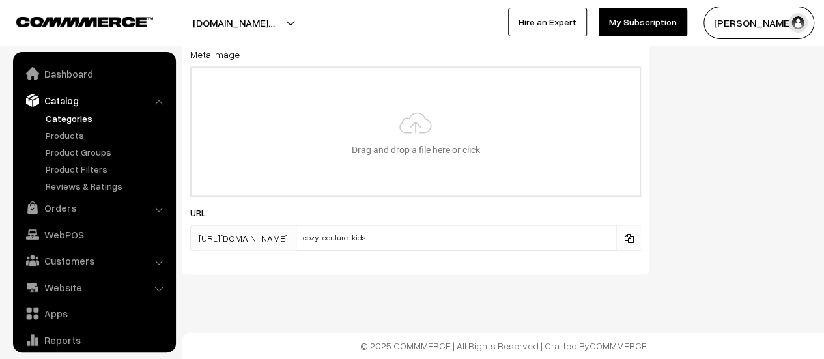
scroll to position [36, 0]
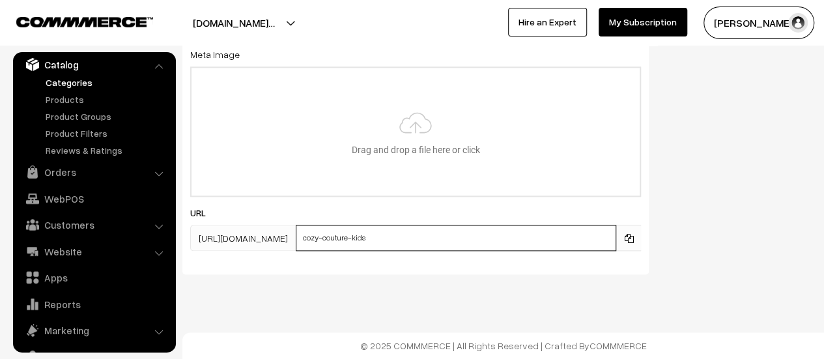
drag, startPoint x: 460, startPoint y: 240, endPoint x: 382, endPoint y: 242, distance: 77.5
click at [382, 242] on div "[URL][DOMAIN_NAME] cozy-couture-kids" at bounding box center [415, 238] width 451 height 26
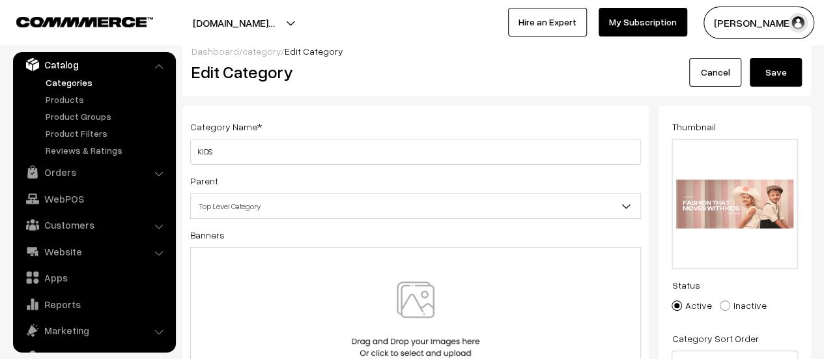
scroll to position [0, 0]
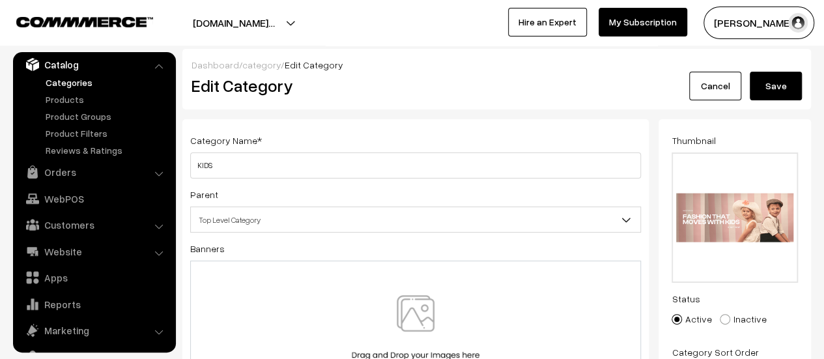
type input "kids"
click at [755, 100] on button "Save" at bounding box center [776, 86] width 52 height 29
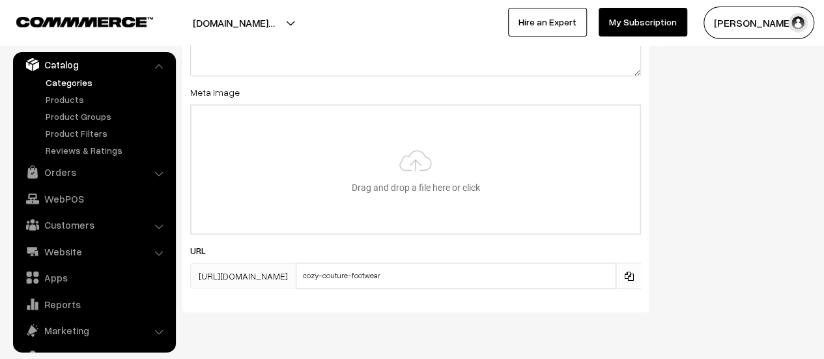
scroll to position [775, 0]
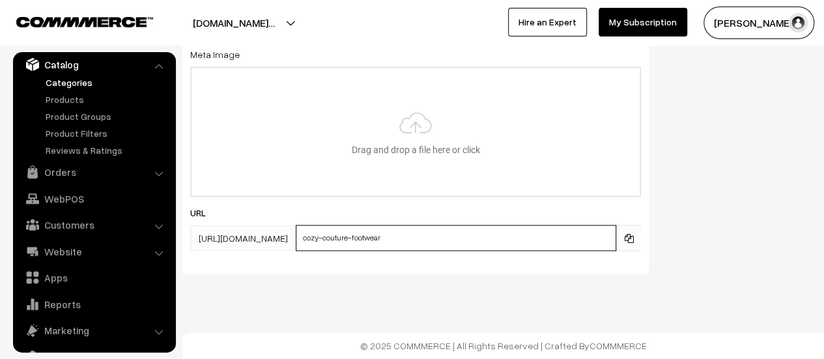
drag, startPoint x: 459, startPoint y: 239, endPoint x: 382, endPoint y: 246, distance: 76.5
click at [382, 246] on div "[URL][DOMAIN_NAME] cozy-couture-footwear" at bounding box center [415, 238] width 451 height 26
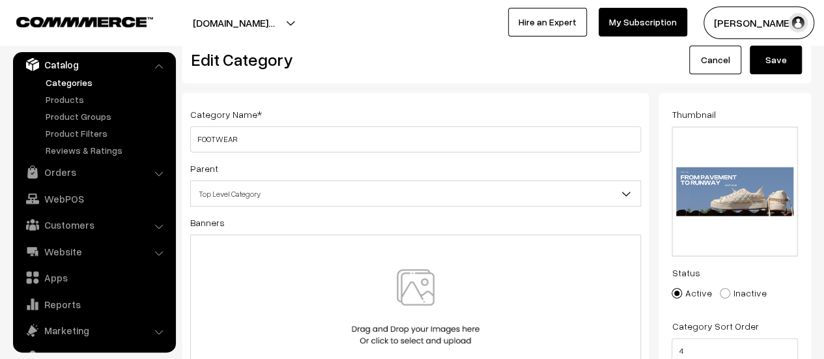
scroll to position [0, 0]
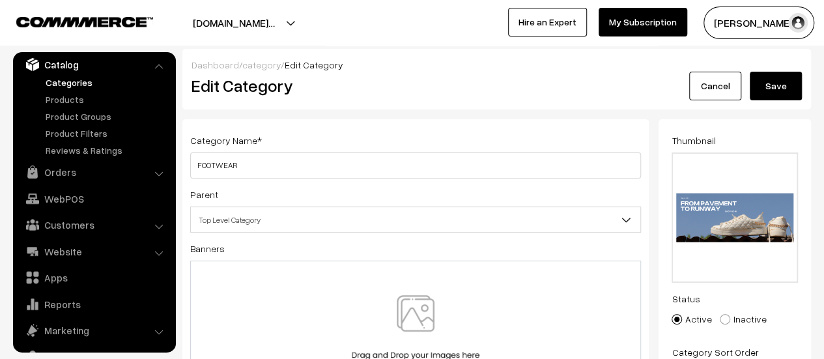
type input "footwear"
click at [776, 91] on button "Save" at bounding box center [776, 86] width 52 height 29
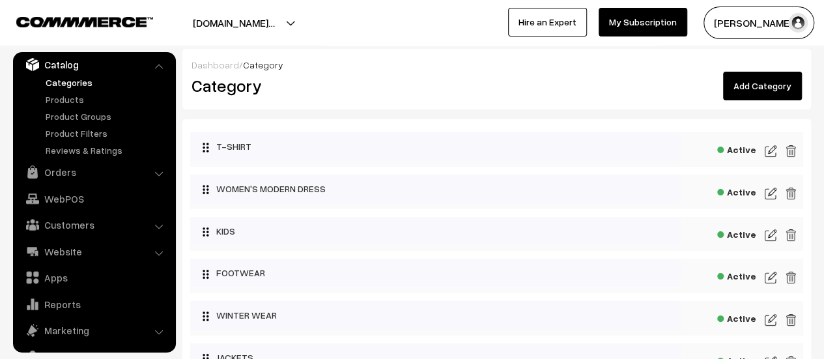
click at [73, 98] on link "Products" at bounding box center [106, 99] width 129 height 14
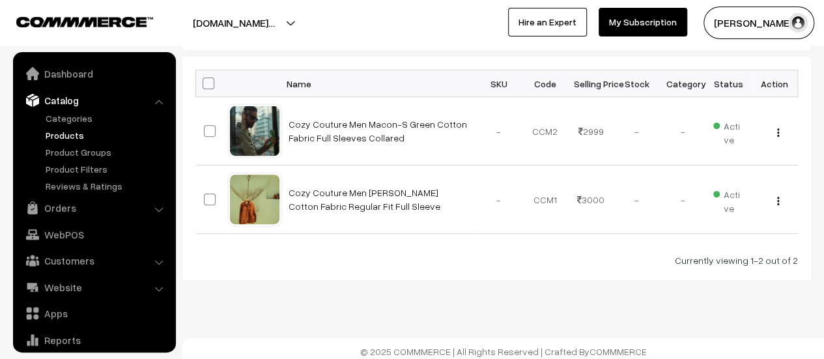
scroll to position [36, 0]
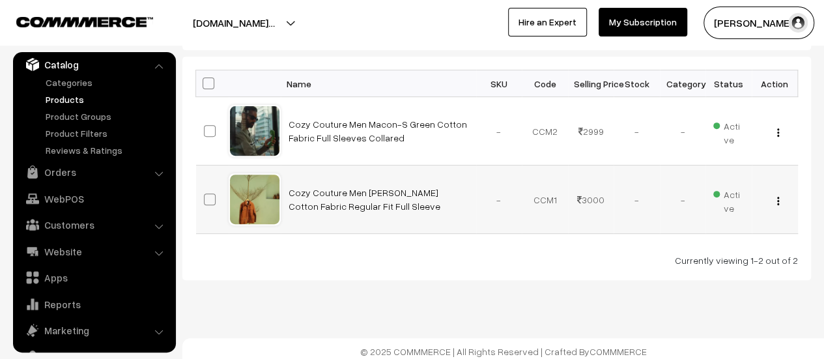
click at [778, 200] on img "button" at bounding box center [778, 201] width 2 height 8
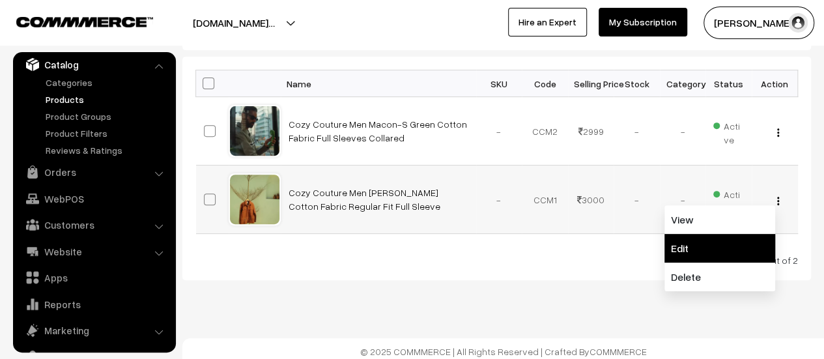
click at [706, 237] on link "Edit" at bounding box center [719, 248] width 111 height 29
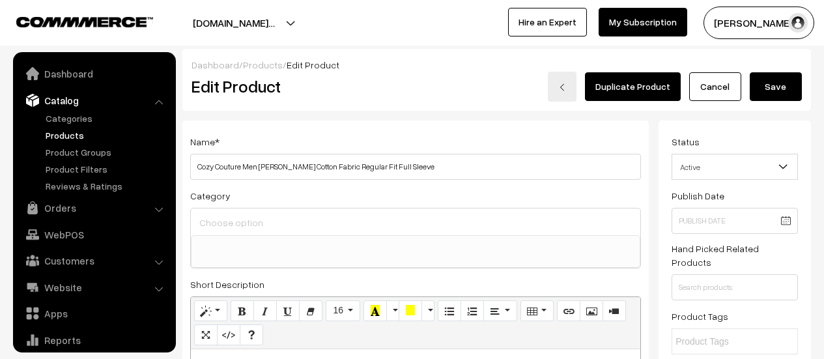
select select
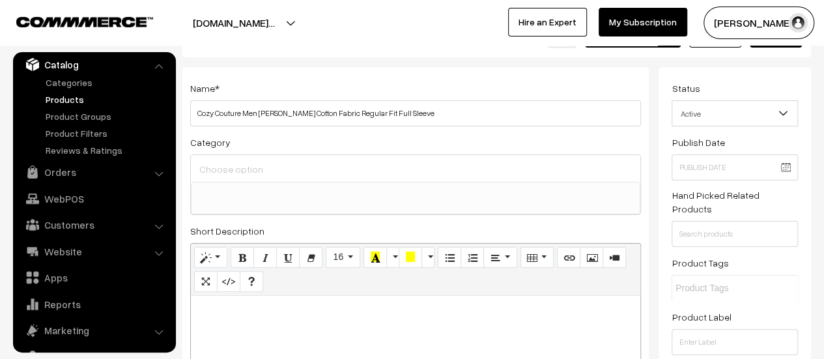
scroll to position [33, 0]
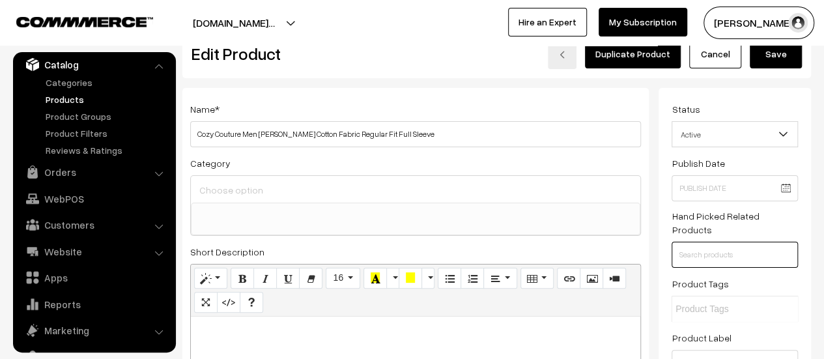
click at [701, 242] on input "text" at bounding box center [734, 255] width 126 height 26
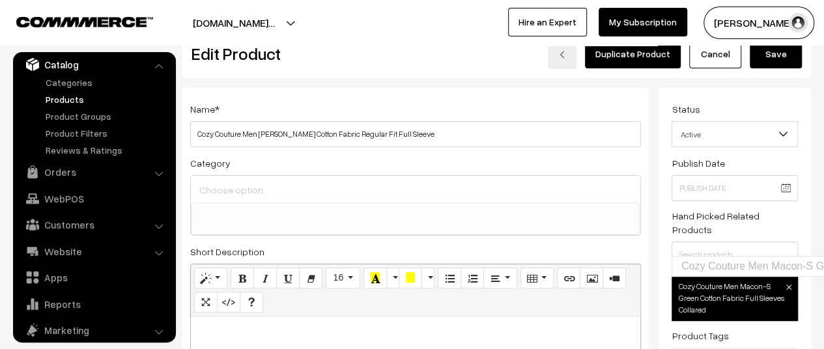
click at [781, 57] on button "Save" at bounding box center [776, 54] width 52 height 29
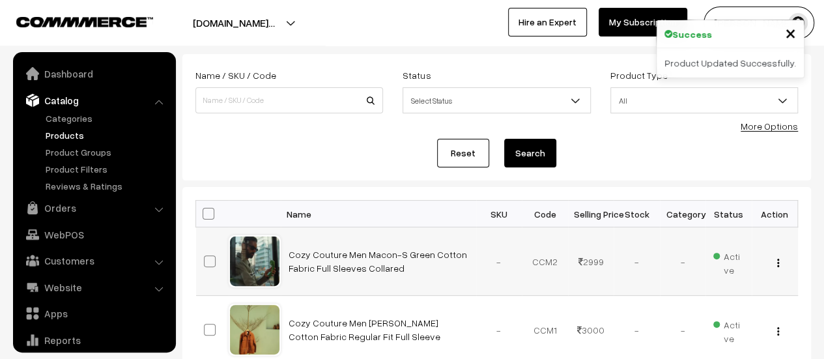
scroll to position [36, 0]
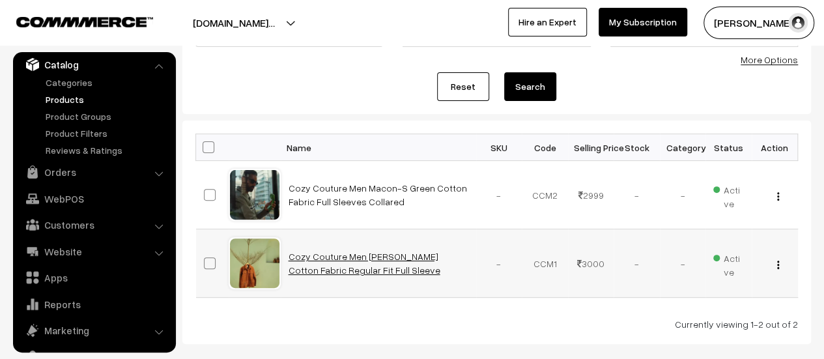
scroll to position [69, 0]
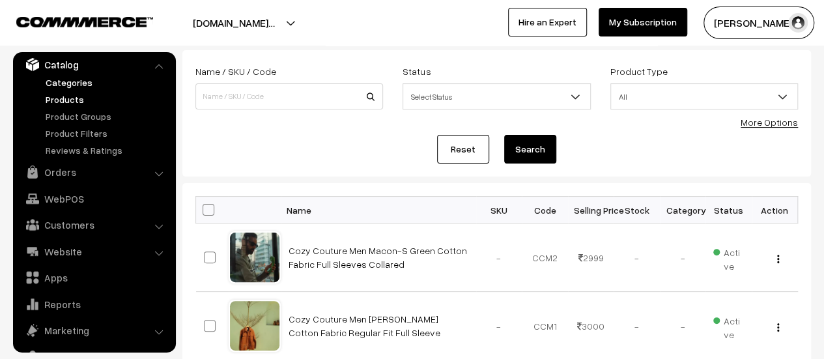
click at [70, 88] on link "Categories" at bounding box center [106, 83] width 129 height 14
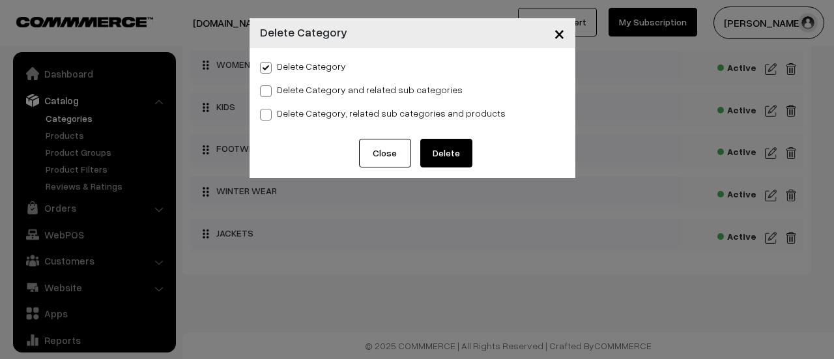
scroll to position [36, 0]
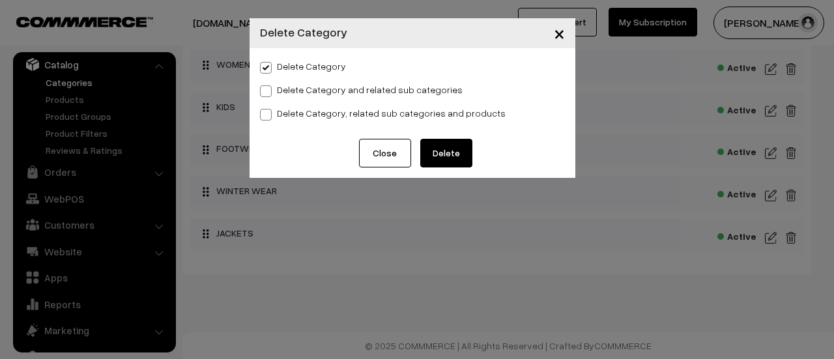
click at [266, 93] on span at bounding box center [266, 91] width 12 height 12
click at [266, 93] on input "Delete Category and related sub categories" at bounding box center [264, 89] width 8 height 8
radio input "true"
click at [266, 113] on span at bounding box center [266, 115] width 12 height 12
click at [266, 113] on input "Delete Category, related sub categories and products" at bounding box center [264, 112] width 8 height 8
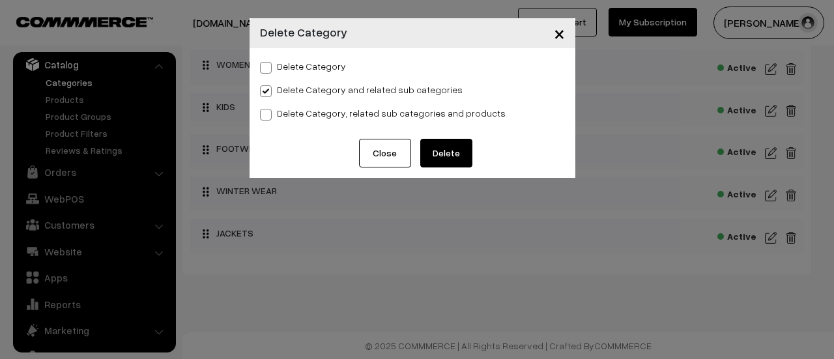
radio input "true"
click at [456, 149] on button "Delete" at bounding box center [446, 153] width 52 height 29
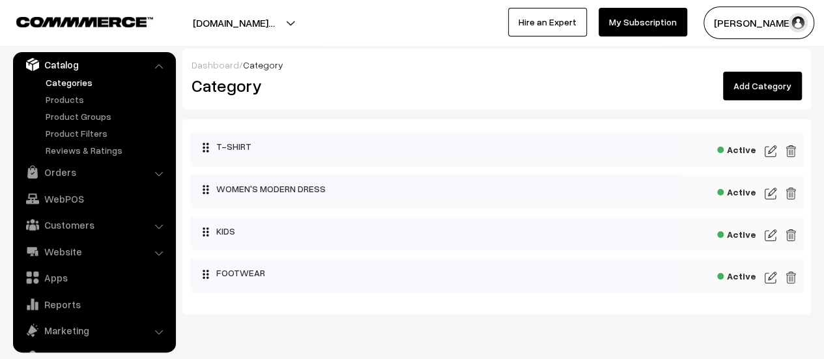
click at [775, 83] on link "Add Category" at bounding box center [762, 86] width 79 height 29
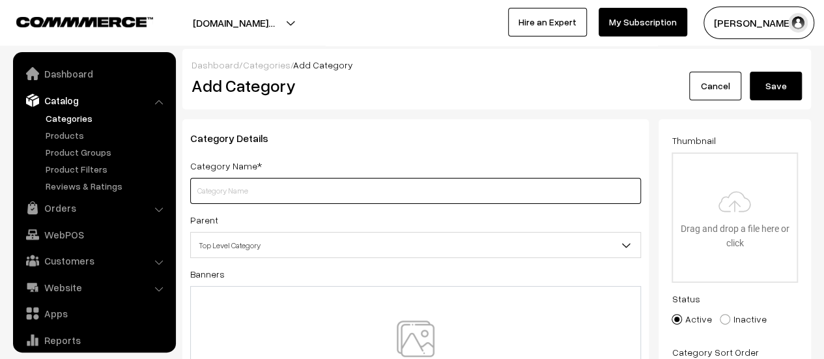
scroll to position [36, 0]
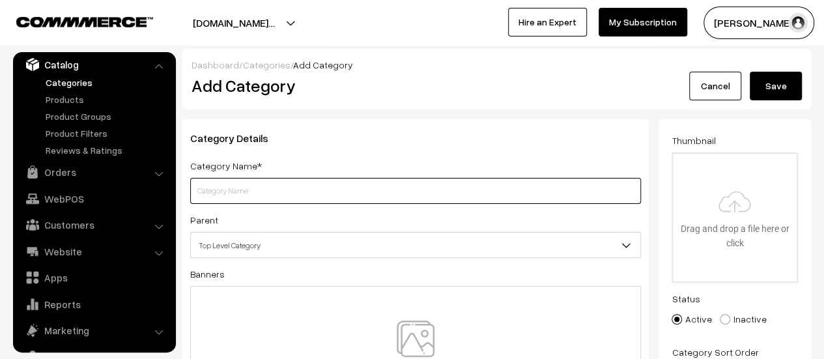
click at [311, 189] on input "text" at bounding box center [415, 191] width 451 height 26
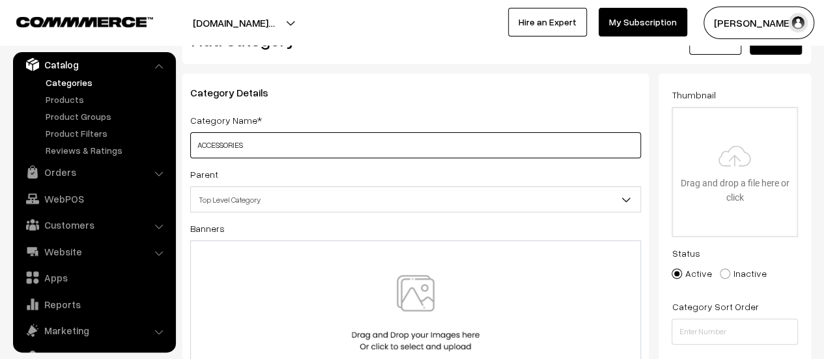
scroll to position [0, 0]
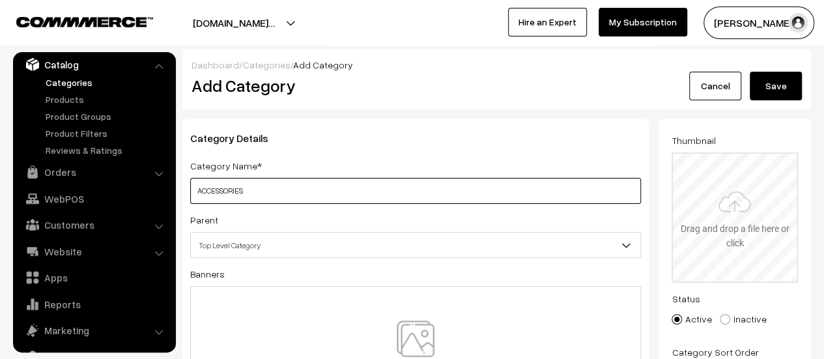
type input "ACCESSORIES"
click at [723, 206] on input "file" at bounding box center [735, 218] width 124 height 128
type input "C:\fakepath\Accessories.jpg"
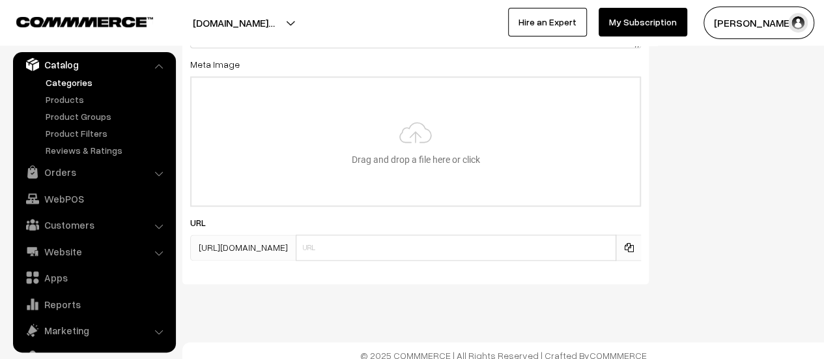
scroll to position [800, 0]
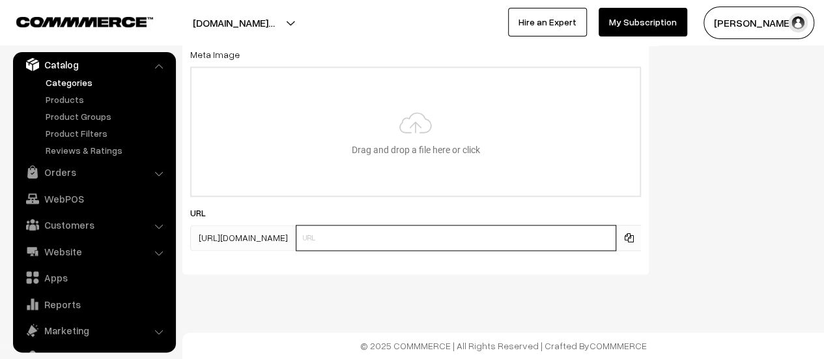
click at [487, 239] on input "text" at bounding box center [456, 238] width 320 height 26
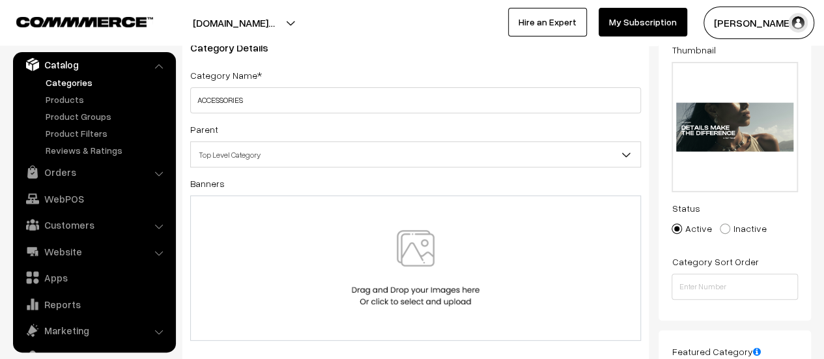
scroll to position [0, 0]
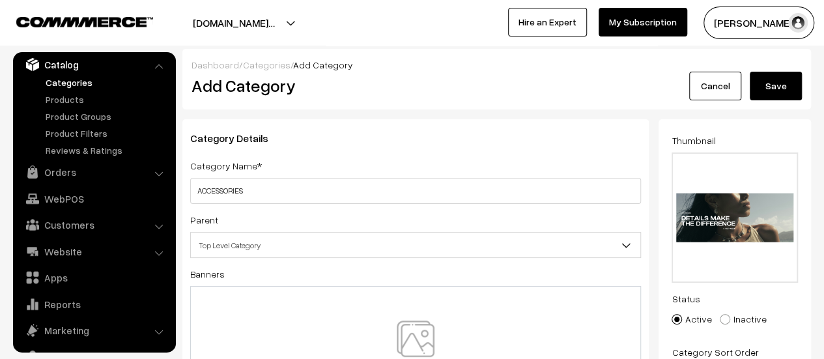
type input "accessories"
click at [797, 80] on button "Save" at bounding box center [776, 86] width 52 height 29
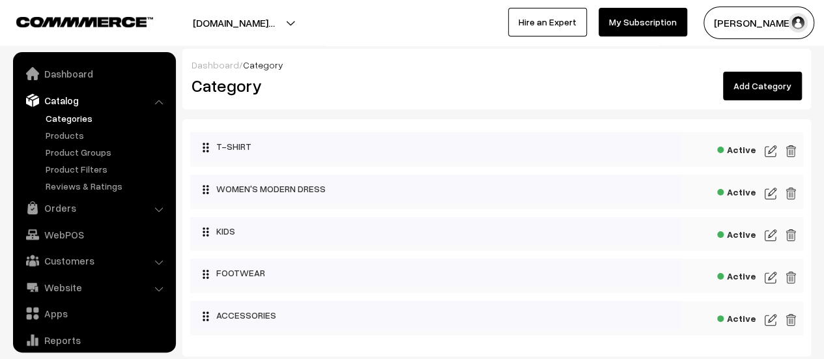
scroll to position [36, 0]
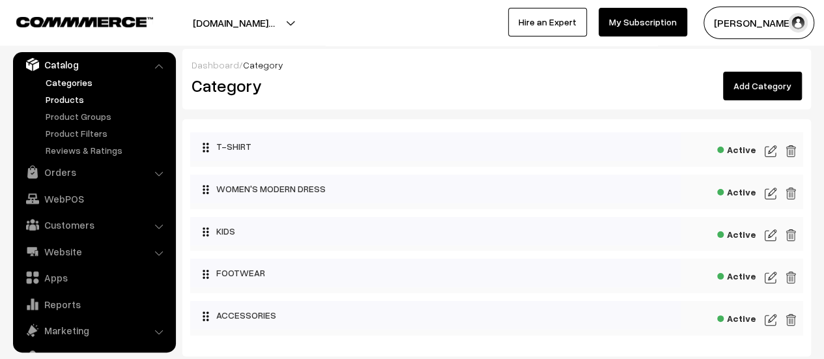
click at [61, 94] on link "Products" at bounding box center [106, 99] width 129 height 14
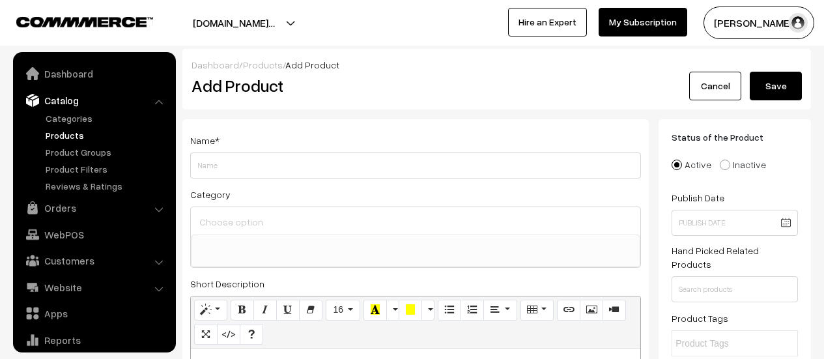
select select
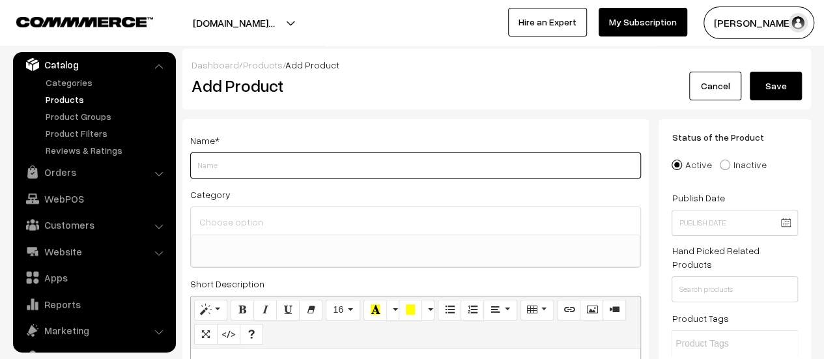
paste input "Rare Rabbit Men Mercure Metallic Red Lace-Up Closure Shoes"
drag, startPoint x: 234, startPoint y: 167, endPoint x: 178, endPoint y: 169, distance: 56.0
drag, startPoint x: 438, startPoint y: 167, endPoint x: 156, endPoint y: 179, distance: 282.3
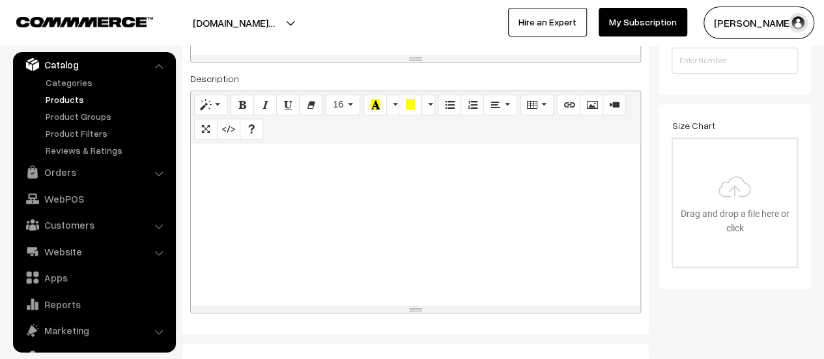
scroll to position [586, 0]
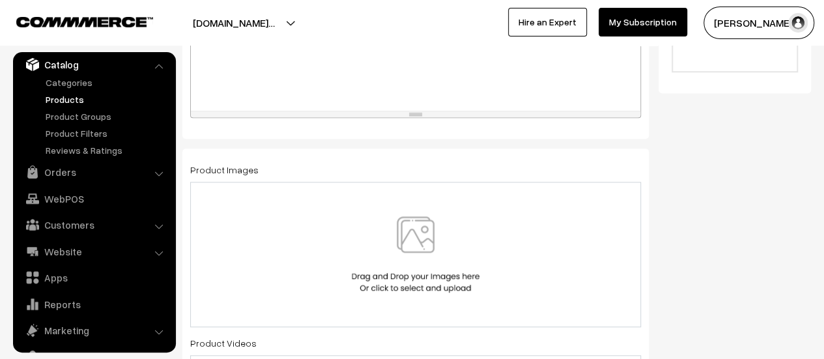
type input "Cozy Couture Men Mercure Metallic Red Lace-Up Closure Shoes"
click at [426, 234] on img at bounding box center [415, 254] width 134 height 76
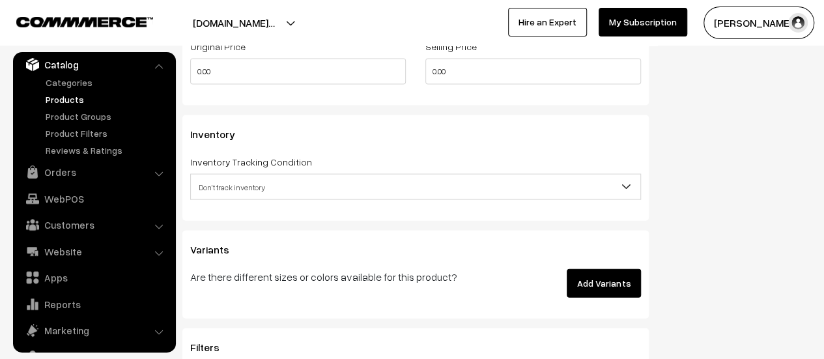
scroll to position [1172, 0]
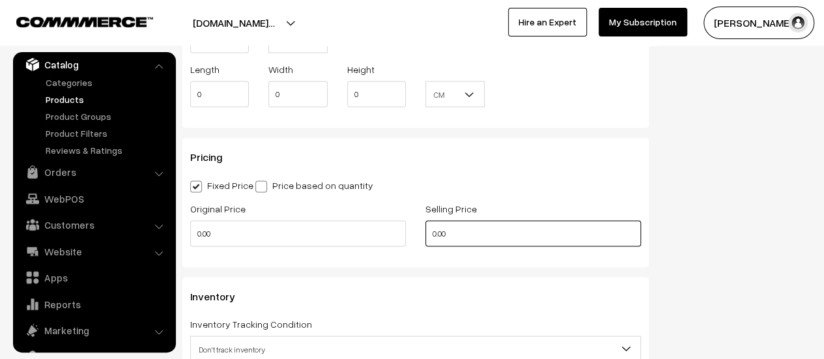
click at [465, 233] on input "0.00" at bounding box center [533, 233] width 216 height 26
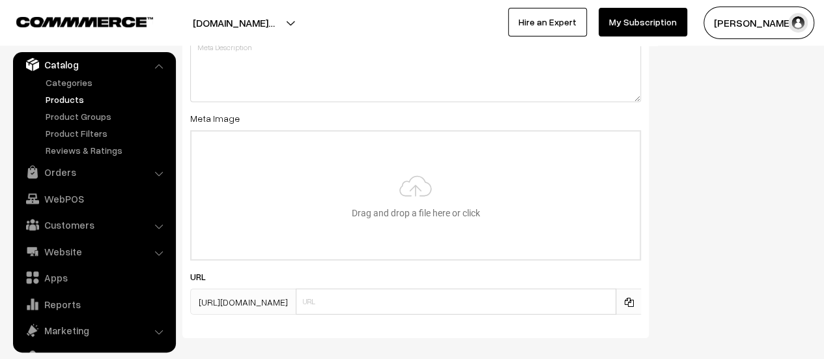
scroll to position [1983, 0]
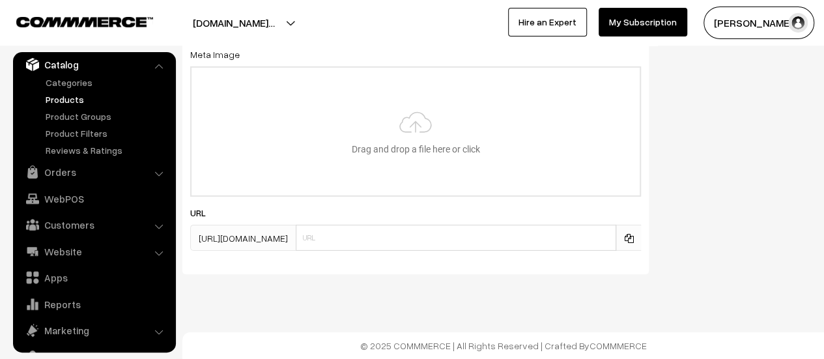
type input "12999"
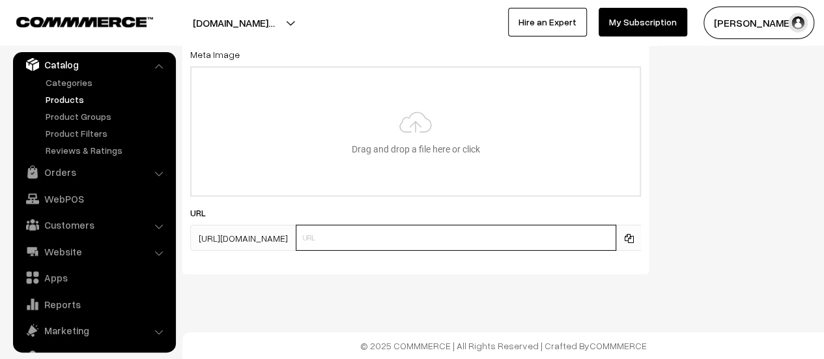
click at [483, 233] on input "text" at bounding box center [456, 238] width 320 height 26
paste input "Cozy Couture Men Mercure Metallic Red Lace-Up Closure Shoes"
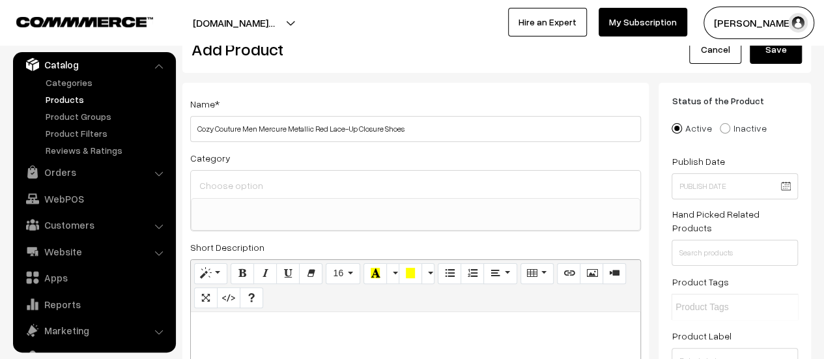
scroll to position [0, 0]
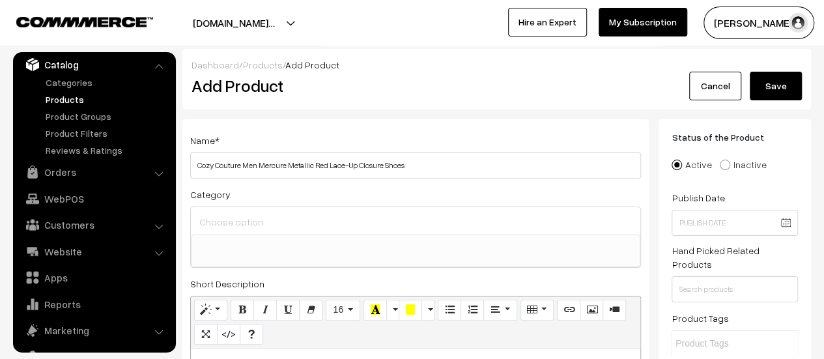
type input "Cozy Couture Men Mercure Metallic Red Lace-Up Closure Shoes"
click at [733, 277] on input "text" at bounding box center [734, 289] width 126 height 26
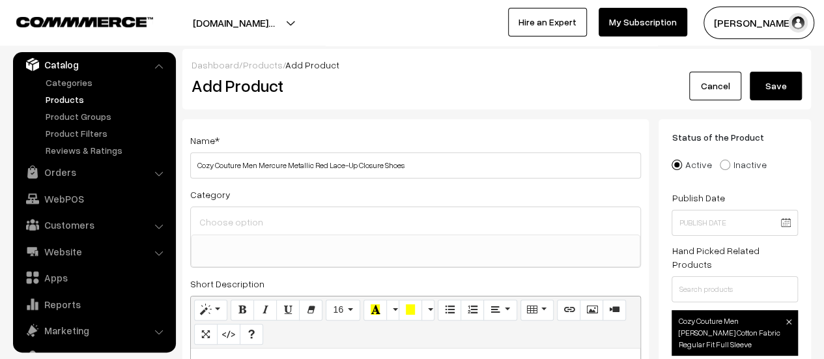
click at [779, 85] on button "Save" at bounding box center [776, 86] width 52 height 29
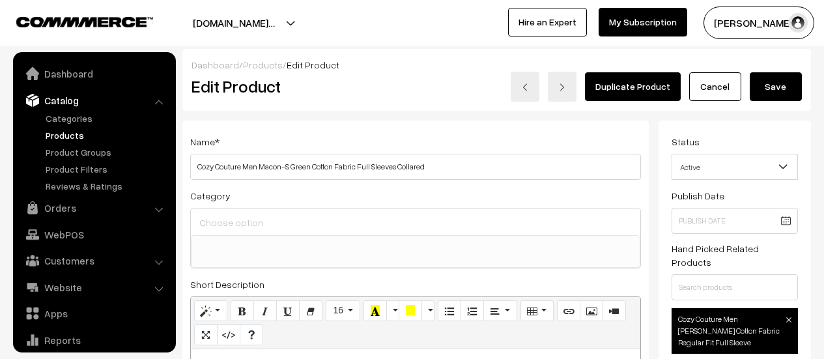
select select
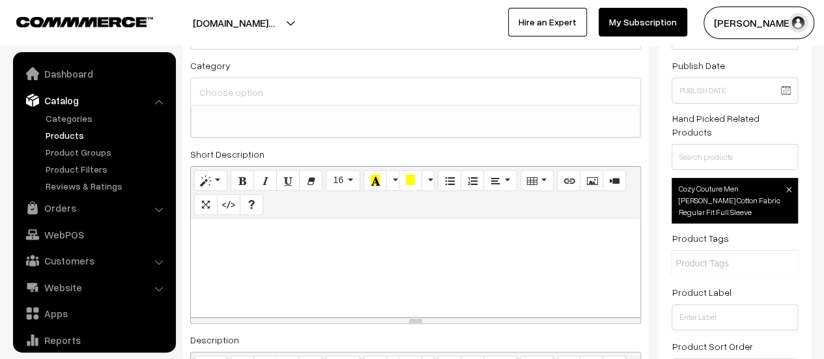
scroll to position [36, 0]
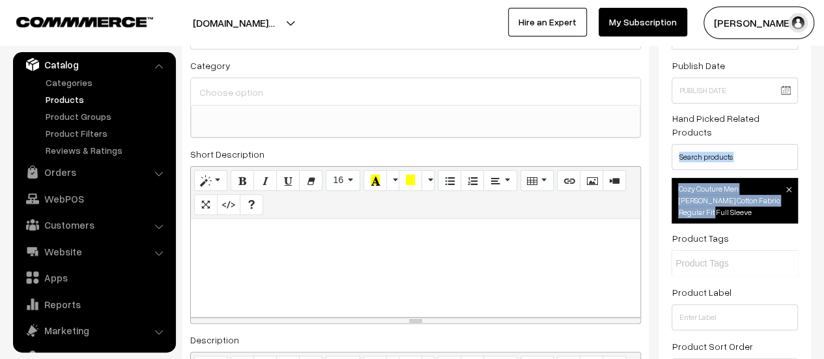
drag, startPoint x: 784, startPoint y: 175, endPoint x: 719, endPoint y: 147, distance: 71.2
click at [719, 146] on div "Status Active Inactive Active Publish Date Product Type -- Select -- -- Select …" at bounding box center [734, 197] width 152 height 415
click at [719, 147] on input "text" at bounding box center [734, 157] width 126 height 26
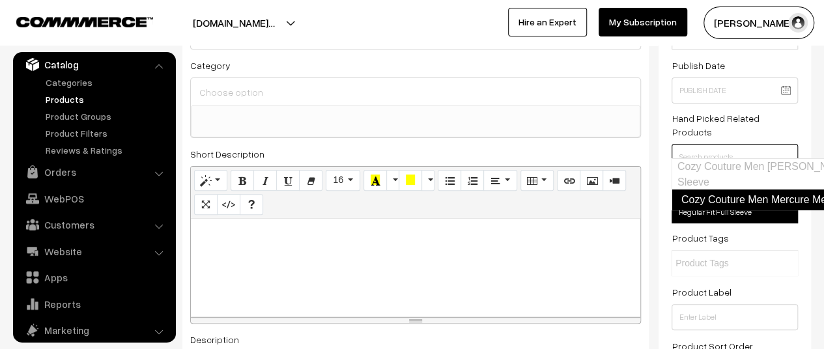
click at [703, 204] on link "Cozy Couture Men Mercure Metallic Red Lace-Up Closure Shoes" at bounding box center [834, 200] width 327 height 21
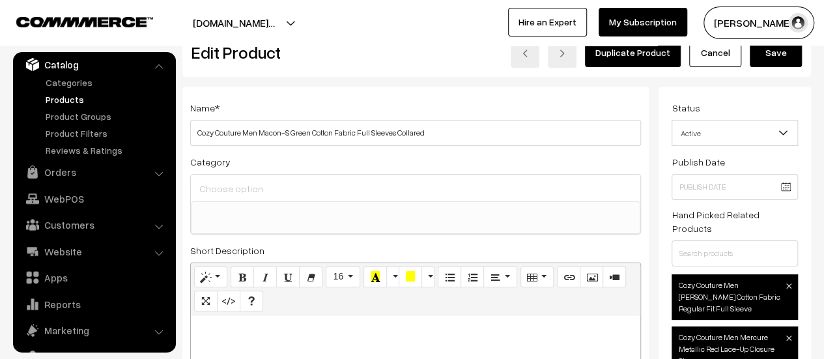
scroll to position [0, 0]
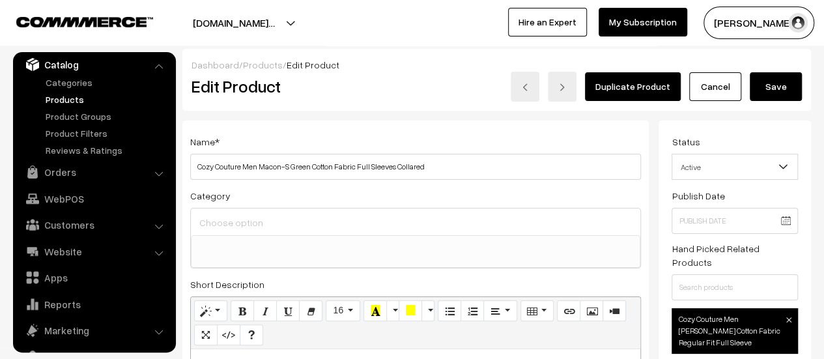
click at [771, 88] on button "Save" at bounding box center [776, 86] width 52 height 29
